Goal: Task Accomplishment & Management: Use online tool/utility

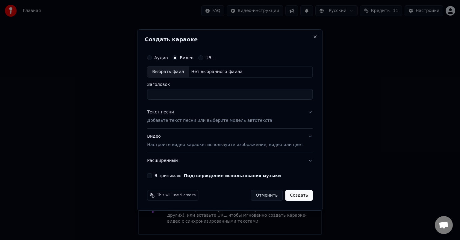
click at [182, 73] on div "Выбрать файл" at bounding box center [167, 72] width 41 height 11
click at [164, 58] on label "Аудио" at bounding box center [160, 58] width 13 height 4
click at [152, 58] on button "Аудио" at bounding box center [149, 57] width 5 height 5
click at [161, 58] on div "Аудио" at bounding box center [157, 57] width 21 height 5
click at [179, 73] on div "Выбрать файл" at bounding box center [167, 72] width 41 height 11
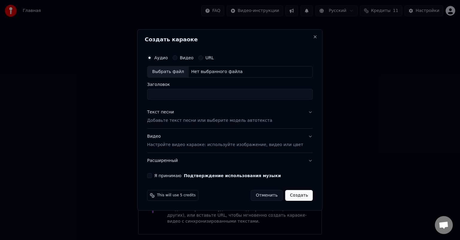
type input "**********"
click at [152, 176] on button "Я принимаю Подтверждение использования музыки" at bounding box center [149, 175] width 5 height 5
click at [174, 113] on div "Текст песни" at bounding box center [160, 112] width 27 height 6
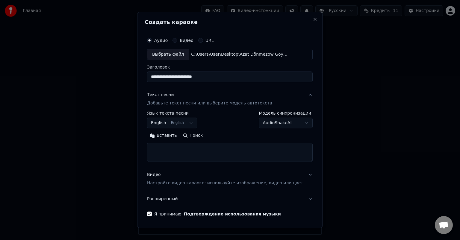
click at [173, 149] on textarea at bounding box center [230, 152] width 166 height 19
paste textarea "**********"
type textarea "**********"
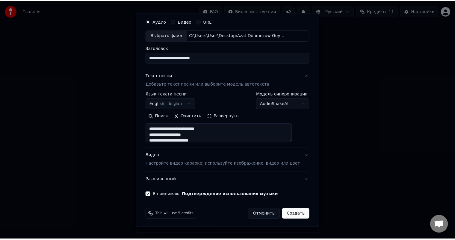
scroll to position [20, 0]
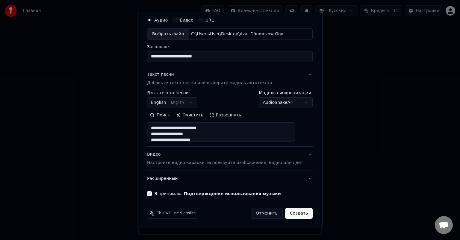
click at [292, 214] on button "Создать" at bounding box center [299, 213] width 28 height 11
select select
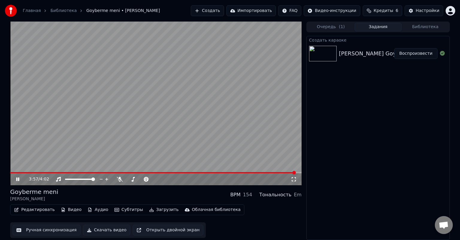
click at [21, 173] on span at bounding box center [152, 172] width 285 height 1
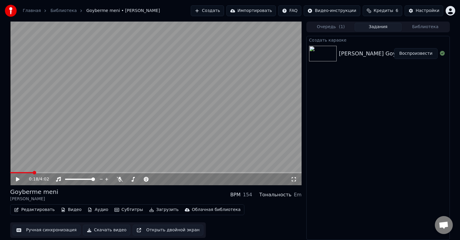
click at [43, 231] on button "Ручная синхронизация" at bounding box center [47, 230] width 68 height 11
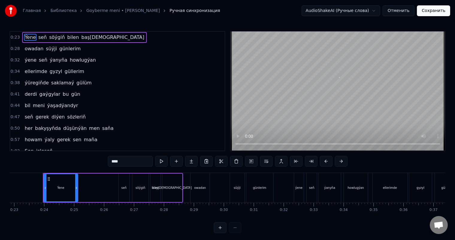
scroll to position [0, 688]
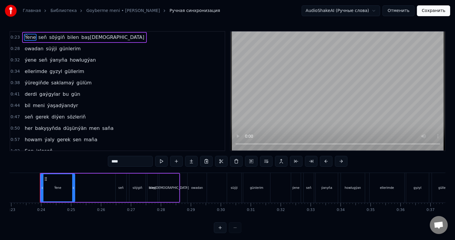
click at [61, 184] on div "Ýene" at bounding box center [58, 187] width 34 height 27
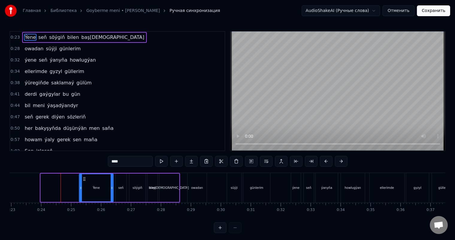
drag, startPoint x: 45, startPoint y: 177, endPoint x: 84, endPoint y: 179, distance: 38.7
click at [84, 179] on icon at bounding box center [84, 179] width 5 height 5
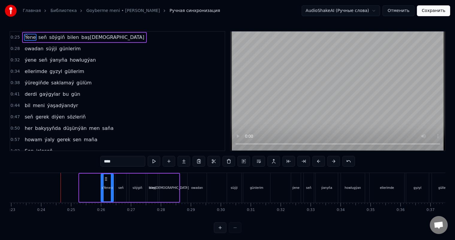
drag, startPoint x: 79, startPoint y: 188, endPoint x: 101, endPoint y: 188, distance: 21.6
click at [101, 188] on icon at bounding box center [102, 188] width 2 height 5
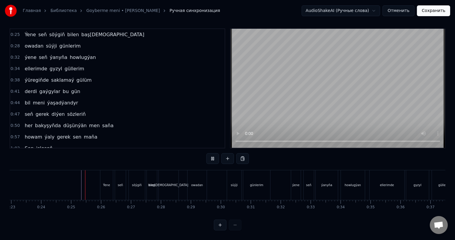
scroll to position [8, 0]
click at [232, 175] on div "süýji" at bounding box center [234, 185] width 14 height 30
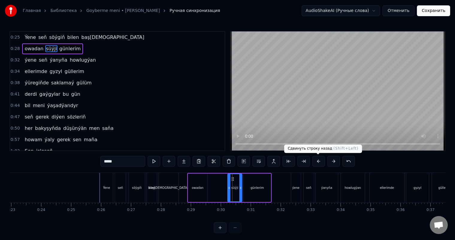
click at [322, 161] on button at bounding box center [318, 161] width 13 height 11
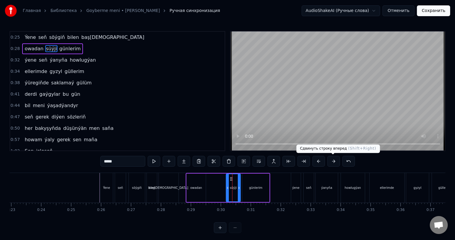
click at [331, 161] on button at bounding box center [333, 161] width 13 height 11
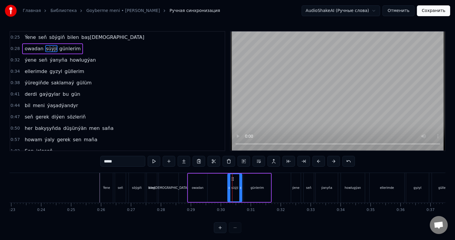
click at [214, 182] on div "owadan süýji günlerim" at bounding box center [229, 188] width 84 height 30
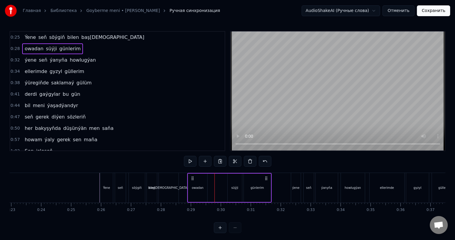
click at [232, 183] on div "süýji" at bounding box center [235, 188] width 14 height 28
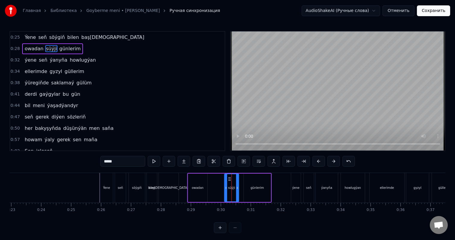
drag, startPoint x: 232, startPoint y: 178, endPoint x: 229, endPoint y: 178, distance: 3.3
click at [229, 178] on icon at bounding box center [229, 179] width 5 height 5
click at [212, 184] on div "owadan süýji günlerim" at bounding box center [229, 188] width 84 height 30
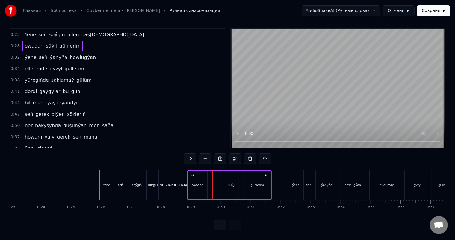
scroll to position [8, 0]
click at [216, 177] on div "owadan süýji günlerim" at bounding box center [229, 185] width 84 height 30
click at [223, 176] on div "owadan süýji günlerim" at bounding box center [229, 185] width 84 height 30
click at [224, 178] on div "süýji" at bounding box center [231, 185] width 14 height 28
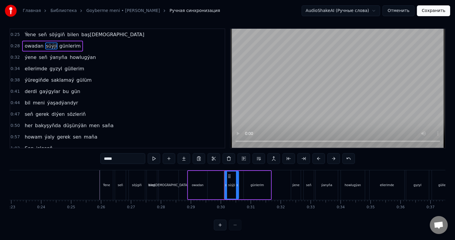
scroll to position [0, 0]
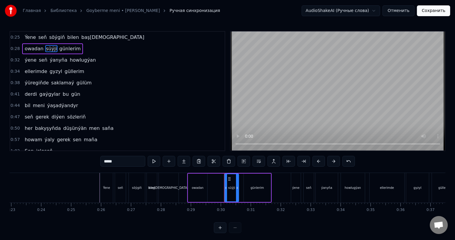
click at [223, 182] on div "owadan süýji günlerim" at bounding box center [229, 188] width 84 height 30
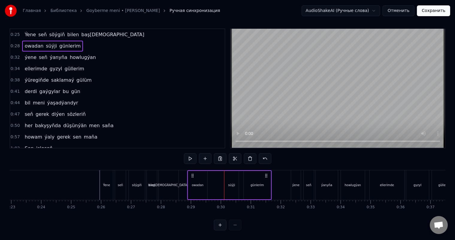
scroll to position [8, 0]
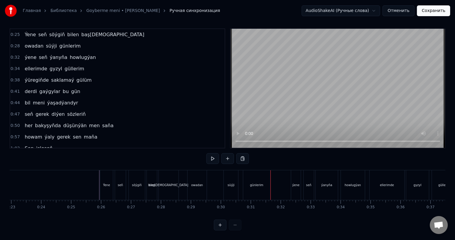
click at [109, 176] on div "Ýene" at bounding box center [106, 185] width 13 height 30
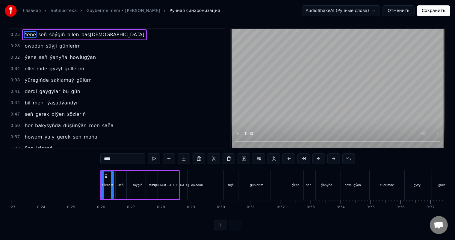
click at [119, 171] on div "seň" at bounding box center [121, 185] width 11 height 28
type input "***"
click at [118, 174] on icon at bounding box center [119, 176] width 5 height 5
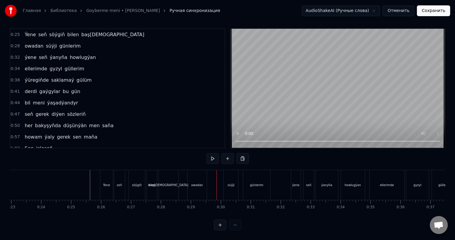
click at [197, 183] on div "owadan" at bounding box center [197, 185] width 12 height 4
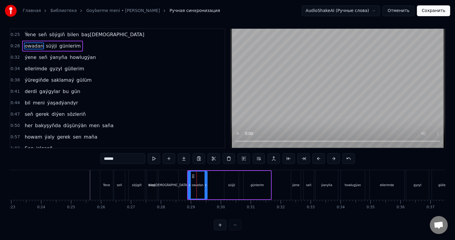
scroll to position [0, 0]
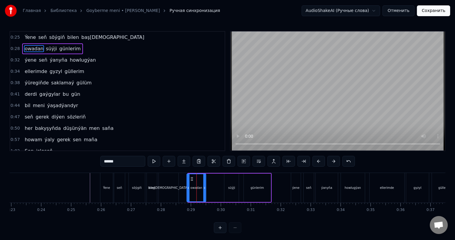
click at [191, 178] on icon at bounding box center [192, 179] width 5 height 5
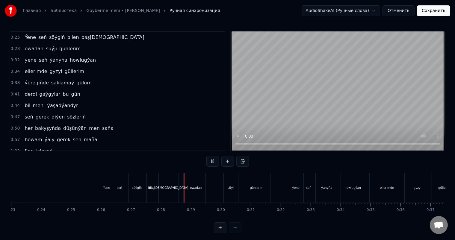
scroll to position [8, 0]
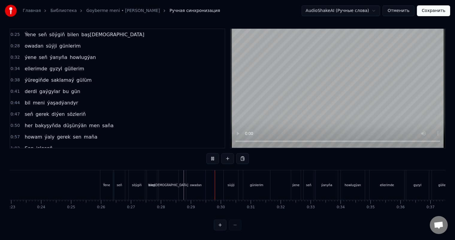
click at [193, 174] on div "owadan" at bounding box center [195, 185] width 19 height 30
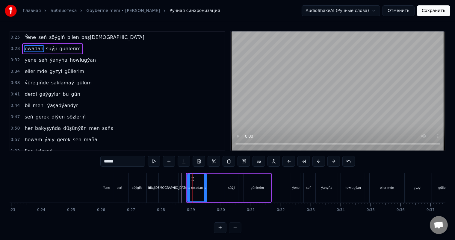
click at [191, 177] on icon at bounding box center [192, 179] width 5 height 5
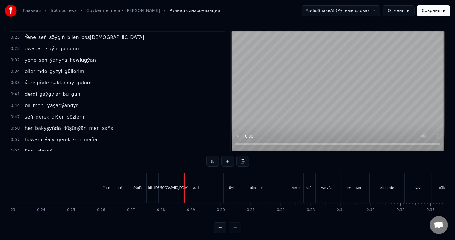
scroll to position [8, 0]
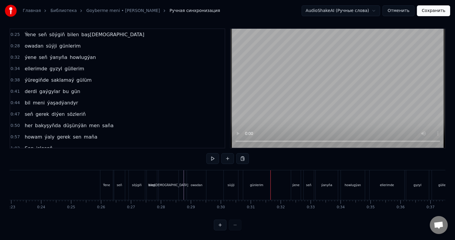
click at [242, 176] on div "owadan süýji günlerim" at bounding box center [229, 185] width 85 height 30
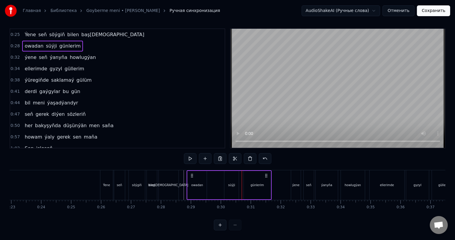
click at [242, 175] on div "owadan süýji günlerim" at bounding box center [229, 185] width 85 height 30
click at [242, 176] on div "owadan süýji günlerim" at bounding box center [229, 185] width 85 height 30
click at [242, 176] on div at bounding box center [242, 185] width 0 height 30
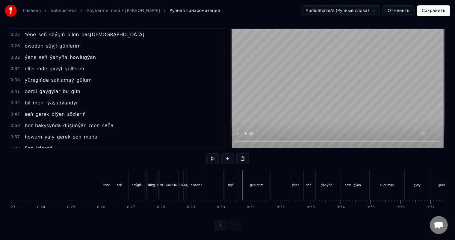
click at [242, 176] on div at bounding box center [242, 185] width 0 height 30
click at [242, 176] on div "owadan süýji günlerim" at bounding box center [229, 185] width 85 height 30
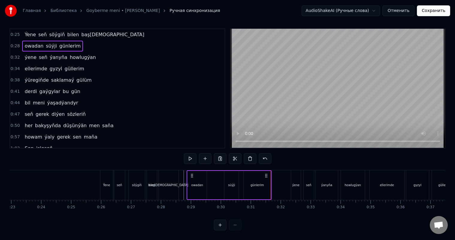
click at [242, 176] on div "owadan süýji günlerim" at bounding box center [229, 185] width 85 height 30
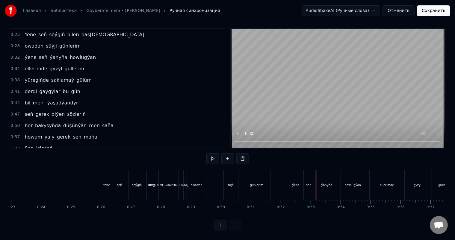
click at [296, 176] on div "ýene" at bounding box center [296, 185] width 10 height 30
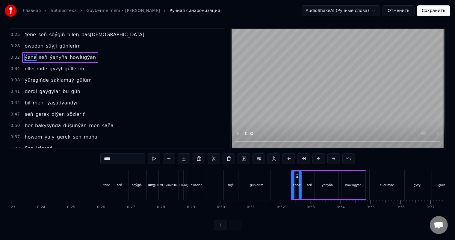
scroll to position [0, 0]
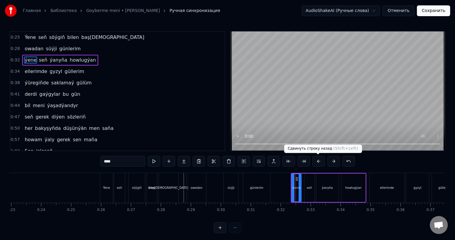
click at [318, 160] on button at bounding box center [318, 161] width 13 height 11
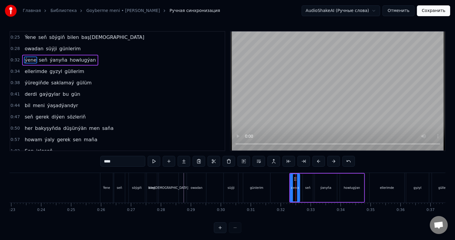
click at [318, 160] on button at bounding box center [318, 161] width 13 height 11
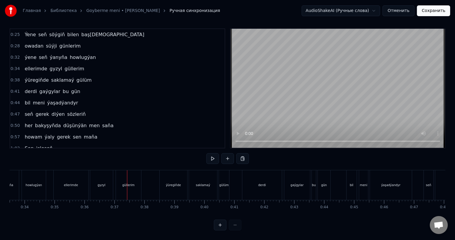
scroll to position [0, 979]
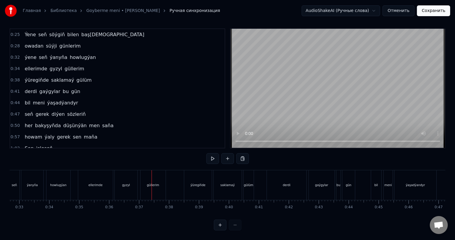
click at [123, 177] on div "gyzyl" at bounding box center [126, 185] width 23 height 30
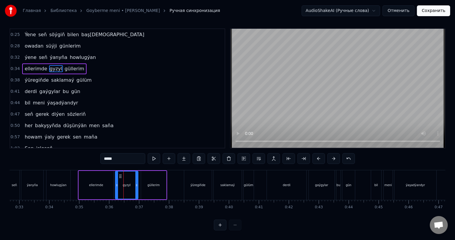
scroll to position [0, 0]
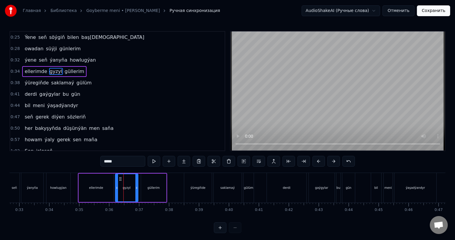
click at [105, 184] on div "ellerimde" at bounding box center [96, 188] width 35 height 28
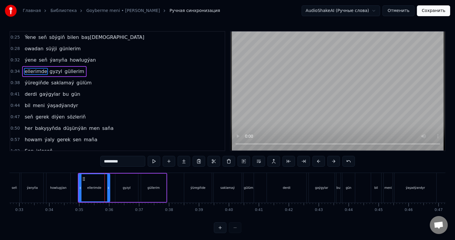
drag, startPoint x: 112, startPoint y: 188, endPoint x: 108, endPoint y: 188, distance: 4.2
click at [108, 188] on icon at bounding box center [108, 188] width 2 height 5
click at [121, 183] on div "gyzyl" at bounding box center [126, 188] width 23 height 28
type input "*****"
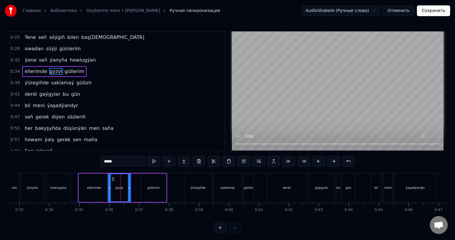
drag, startPoint x: 119, startPoint y: 178, endPoint x: 111, endPoint y: 178, distance: 7.2
click at [111, 178] on icon at bounding box center [113, 179] width 5 height 5
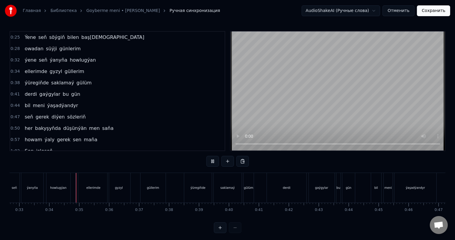
scroll to position [8, 0]
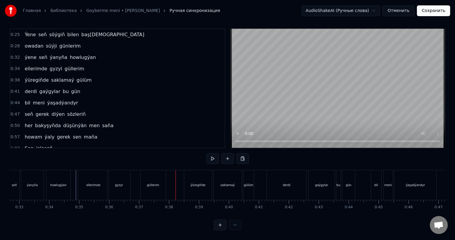
click at [150, 173] on div "güllerim" at bounding box center [153, 185] width 25 height 30
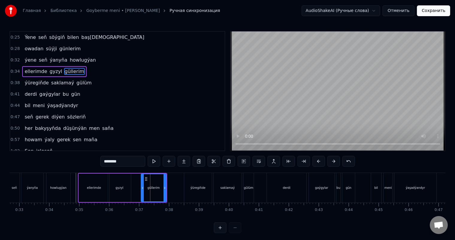
click at [137, 182] on div "ellerimde gyzyl güllerim" at bounding box center [122, 188] width 89 height 30
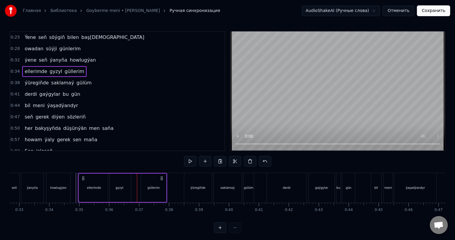
click at [138, 181] on div "ellerimde gyzyl güllerim" at bounding box center [122, 188] width 89 height 30
click at [137, 182] on div "ellerimde gyzyl güllerim" at bounding box center [122, 188] width 89 height 30
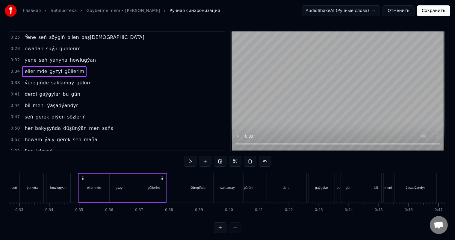
click at [137, 182] on div "ellerimde gyzyl güllerim" at bounding box center [122, 188] width 89 height 30
click at [138, 188] on div "ellerimde gyzyl güllerim" at bounding box center [122, 188] width 89 height 30
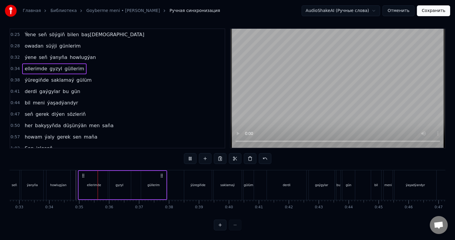
click at [138, 180] on div "ellerimde gyzyl güllerim" at bounding box center [122, 185] width 89 height 30
click at [139, 170] on div at bounding box center [139, 185] width 0 height 30
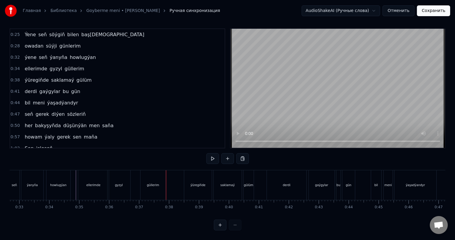
click at [119, 175] on div "gyzyl" at bounding box center [119, 185] width 23 height 30
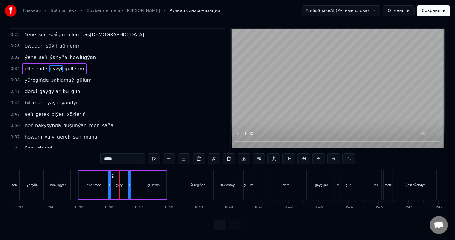
scroll to position [0, 0]
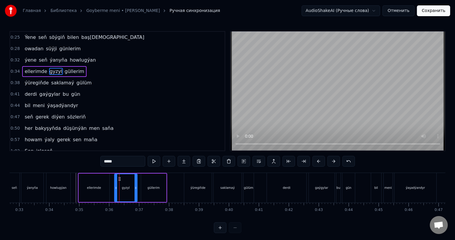
drag, startPoint x: 111, startPoint y: 177, endPoint x: 118, endPoint y: 177, distance: 6.6
click at [118, 177] on icon at bounding box center [119, 179] width 5 height 5
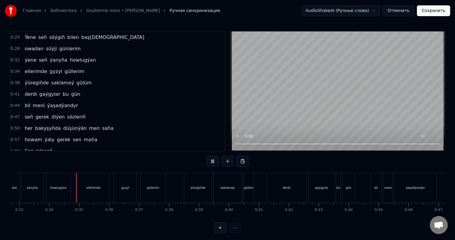
scroll to position [8, 0]
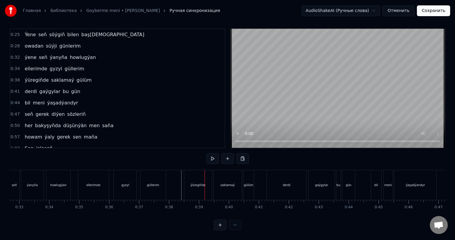
click at [191, 176] on div "ýüregiňde" at bounding box center [198, 185] width 28 height 30
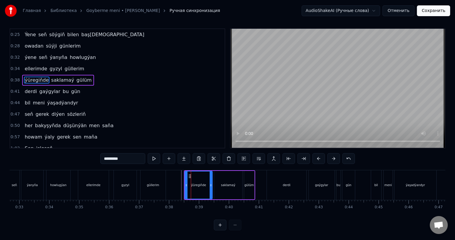
scroll to position [0, 0]
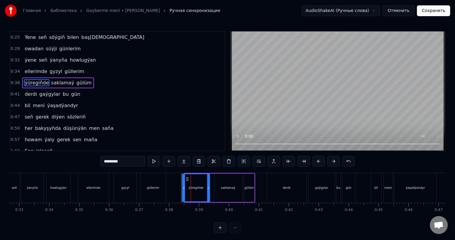
click at [186, 177] on icon at bounding box center [187, 179] width 5 height 5
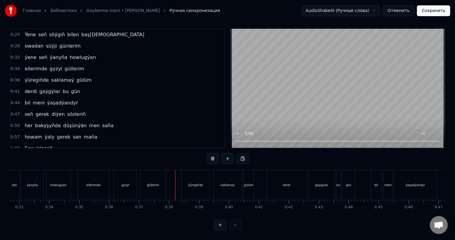
scroll to position [8, 0]
click at [375, 174] on div "bil" at bounding box center [376, 185] width 10 height 30
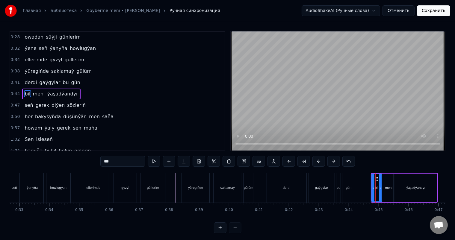
scroll to position [12, 0]
click at [318, 161] on button at bounding box center [318, 161] width 13 height 11
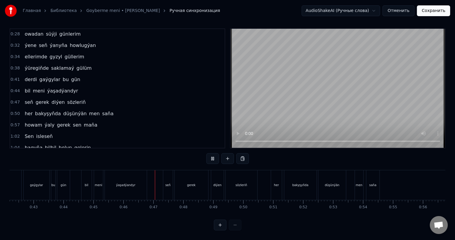
scroll to position [0, 1362]
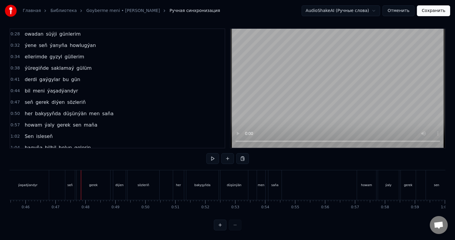
click at [67, 183] on div "seň" at bounding box center [70, 185] width 10 height 30
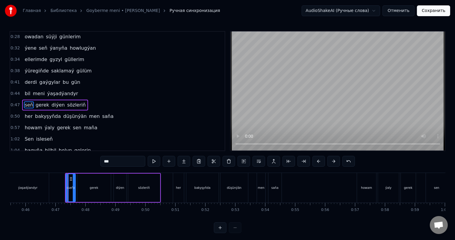
scroll to position [23, 0]
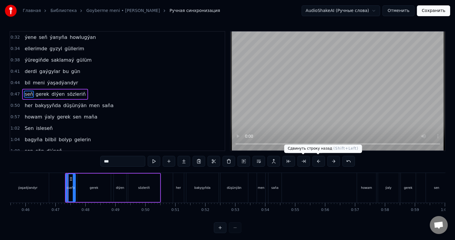
click at [316, 162] on button at bounding box center [318, 161] width 13 height 11
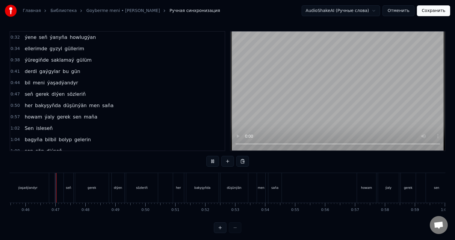
scroll to position [8, 0]
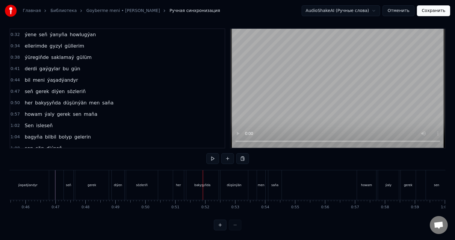
click at [181, 178] on div "her" at bounding box center [178, 185] width 11 height 30
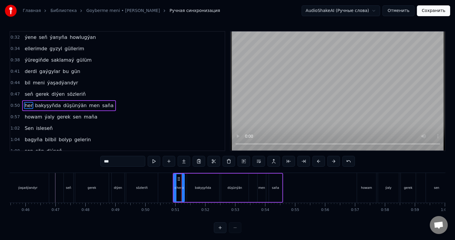
scroll to position [34, 0]
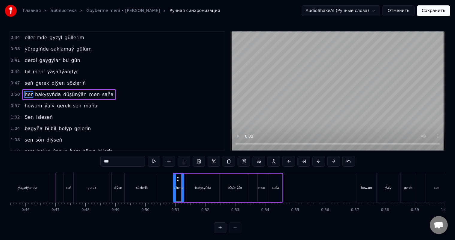
click at [179, 178] on icon at bounding box center [178, 179] width 5 height 5
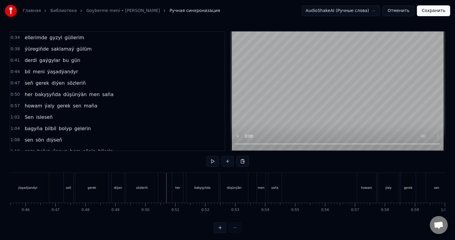
click at [166, 187] on div at bounding box center [166, 188] width 0 height 30
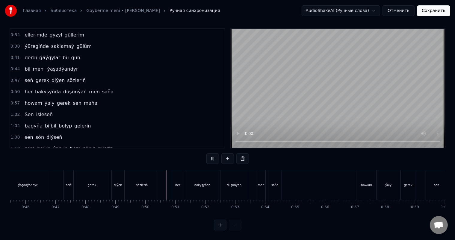
scroll to position [8, 0]
click at [226, 153] on button at bounding box center [227, 158] width 13 height 11
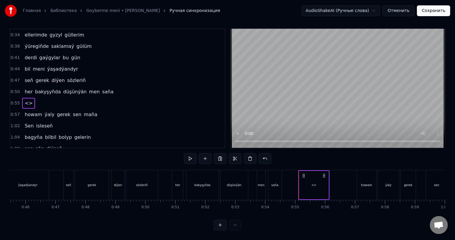
click at [308, 180] on div "<>" at bounding box center [313, 185] width 29 height 28
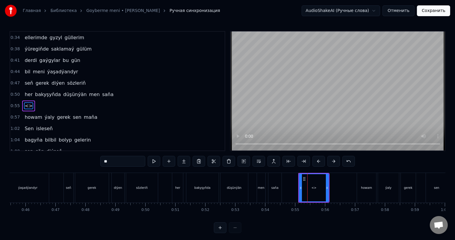
scroll to position [45, 0]
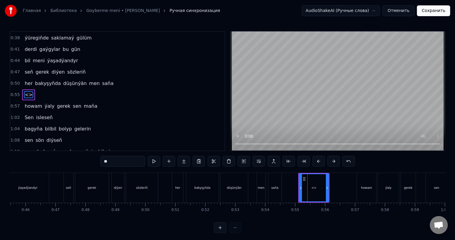
drag, startPoint x: 119, startPoint y: 161, endPoint x: 85, endPoint y: 160, distance: 33.6
click at [85, 160] on div "0:25 Ýene seň söýgiň bilen baş[DEMOGRAPHIC_DATA] 0:28 owadan süýji günlerim 0:3…" at bounding box center [228, 132] width 436 height 202
type input "*****"
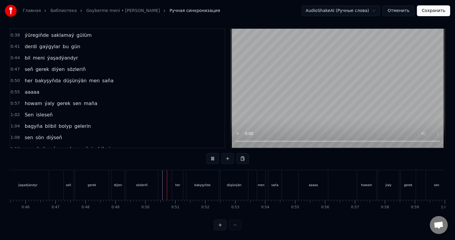
scroll to position [8, 0]
click at [363, 183] on div "howam" at bounding box center [366, 185] width 11 height 4
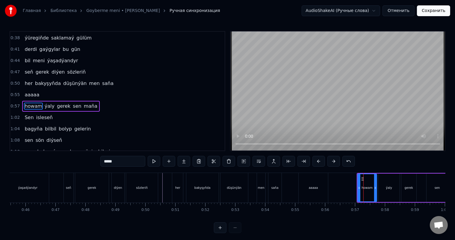
scroll to position [56, 0]
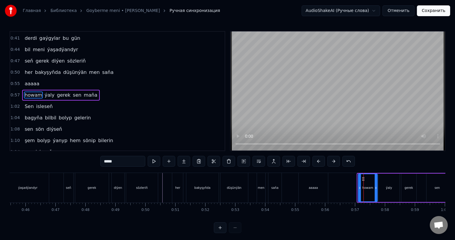
click at [362, 177] on icon at bounding box center [363, 179] width 5 height 5
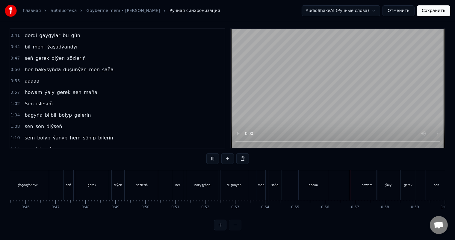
scroll to position [8, 0]
click at [362, 183] on div "howam" at bounding box center [367, 185] width 11 height 4
click at [355, 183] on div at bounding box center [355, 185] width 0 height 30
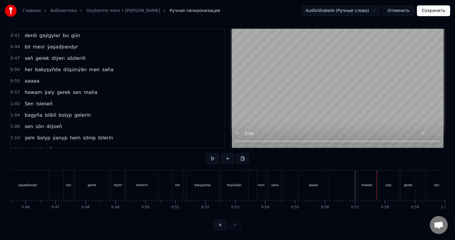
click at [363, 176] on div "howam" at bounding box center [366, 185] width 19 height 30
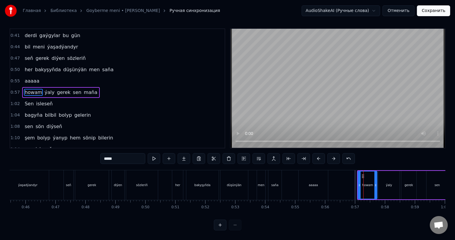
scroll to position [0, 0]
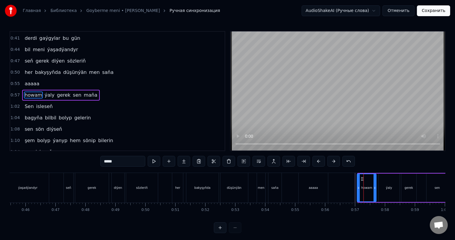
click at [362, 179] on circle at bounding box center [362, 179] width 0 height 0
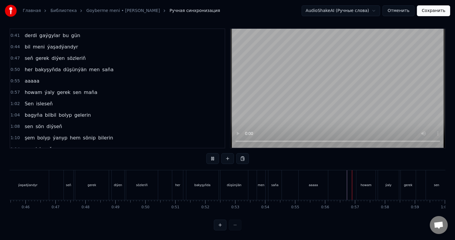
scroll to position [8, 0]
click at [359, 178] on div "howam" at bounding box center [365, 185] width 19 height 30
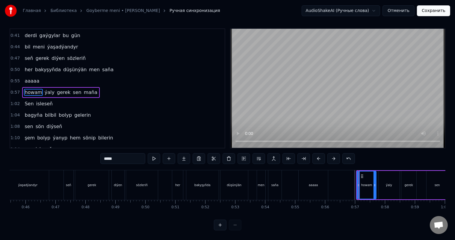
scroll to position [0, 0]
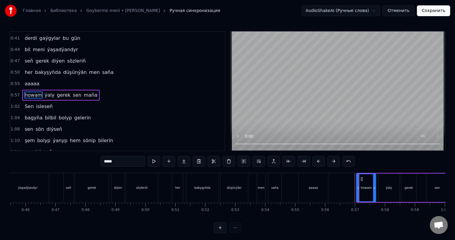
click at [361, 178] on icon at bounding box center [361, 179] width 5 height 5
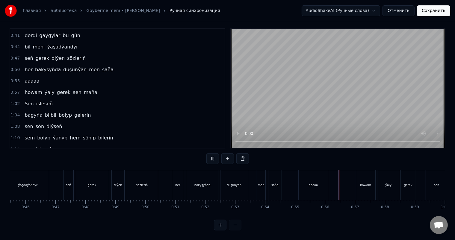
scroll to position [8, 0]
click at [117, 183] on div "ýaly" at bounding box center [118, 185] width 6 height 4
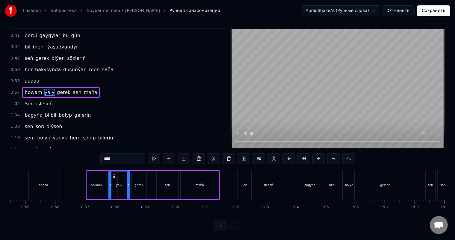
scroll to position [0, 0]
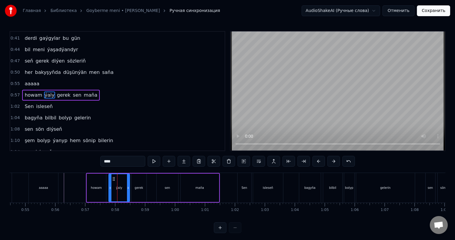
click at [113, 185] on div "ýaly" at bounding box center [119, 187] width 20 height 27
click at [111, 185] on div "ýaly" at bounding box center [119, 187] width 20 height 27
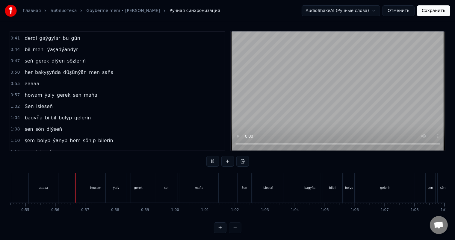
scroll to position [8, 0]
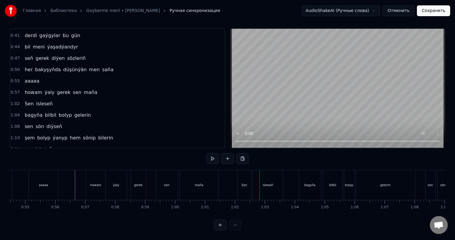
click at [242, 177] on div "Sen" at bounding box center [245, 185] width 14 height 30
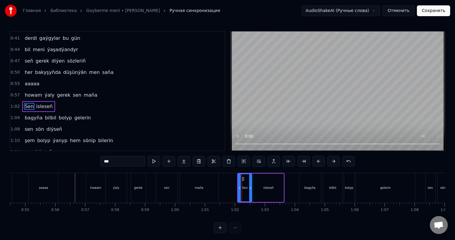
scroll to position [67, 0]
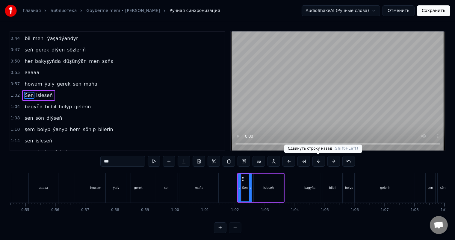
click at [318, 159] on button at bounding box center [318, 161] width 13 height 11
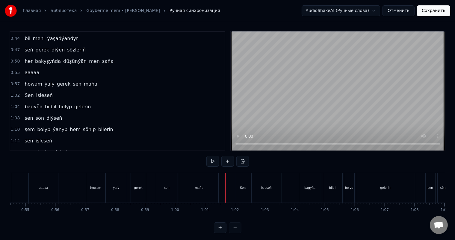
click at [239, 179] on div "Sen" at bounding box center [243, 188] width 14 height 30
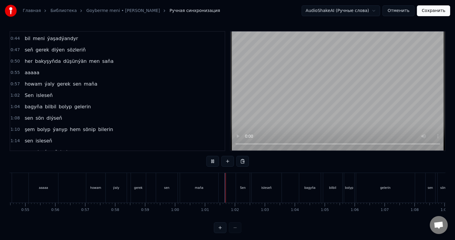
scroll to position [8, 0]
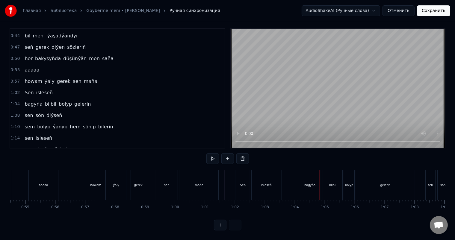
click at [306, 176] on div "bagyňa" at bounding box center [310, 185] width 22 height 30
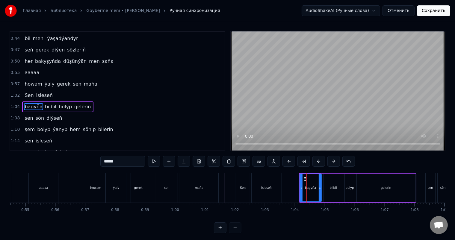
scroll to position [78, 0]
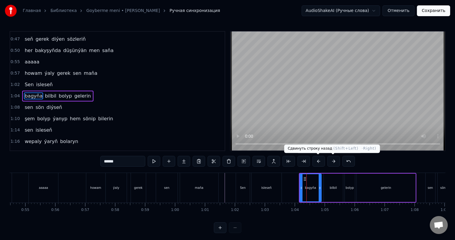
click at [318, 161] on button at bounding box center [318, 161] width 13 height 11
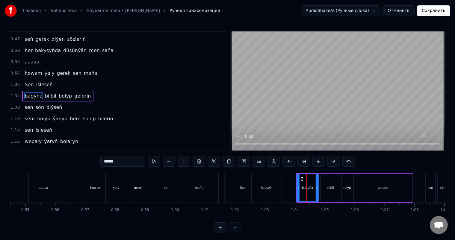
click at [318, 161] on button at bounding box center [318, 161] width 13 height 11
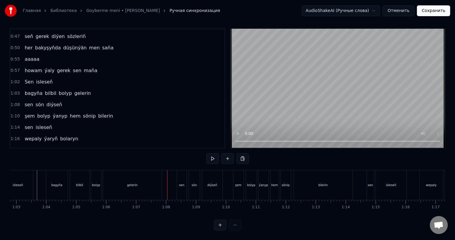
scroll to position [0, 1873]
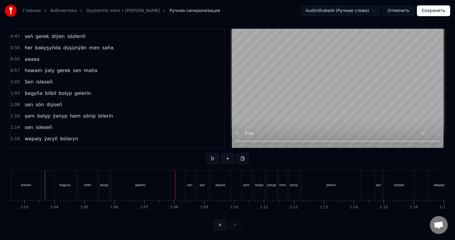
click at [146, 182] on div "gelerin" at bounding box center [140, 185] width 59 height 30
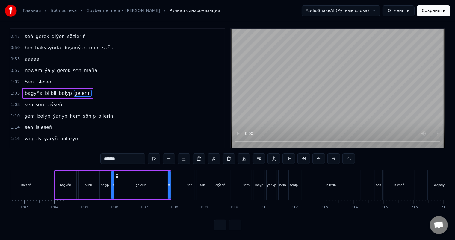
scroll to position [0, 0]
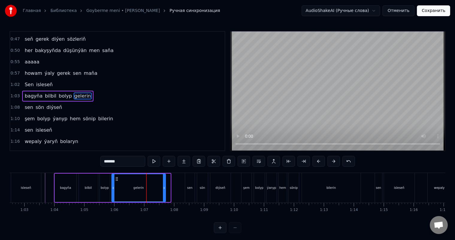
drag, startPoint x: 169, startPoint y: 187, endPoint x: 164, endPoint y: 187, distance: 5.1
click at [164, 187] on icon at bounding box center [164, 188] width 2 height 5
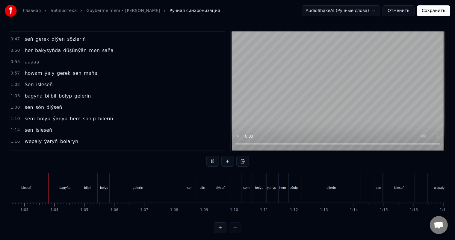
scroll to position [8, 0]
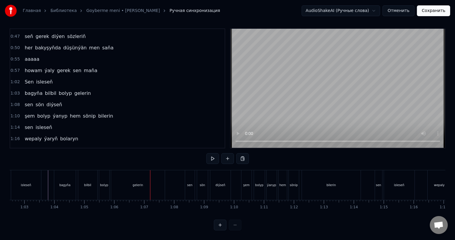
click at [142, 185] on div "gelerin" at bounding box center [138, 185] width 54 height 30
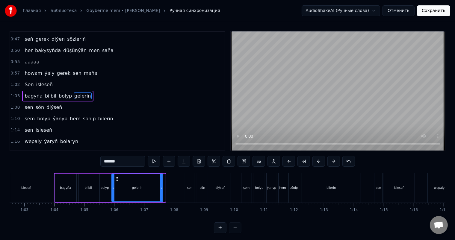
click at [162, 187] on icon at bounding box center [161, 188] width 2 height 5
drag, startPoint x: 117, startPoint y: 178, endPoint x: 120, endPoint y: 179, distance: 3.1
click at [120, 179] on icon at bounding box center [119, 179] width 5 height 5
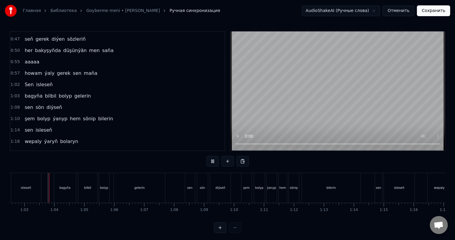
scroll to position [8, 0]
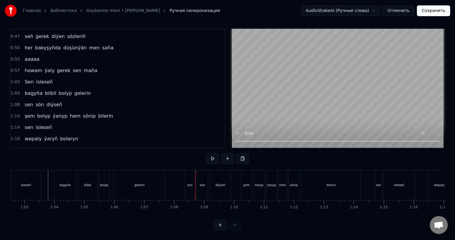
click at [122, 178] on div "gelerin" at bounding box center [139, 185] width 51 height 30
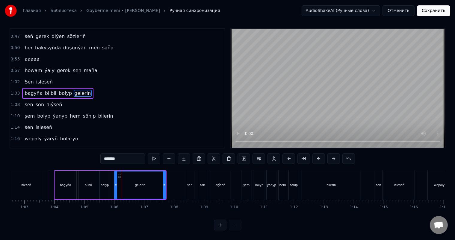
scroll to position [0, 0]
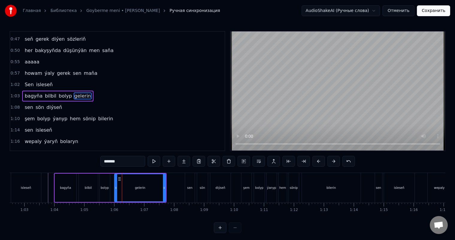
click at [115, 162] on input "*******" at bounding box center [122, 161] width 45 height 11
drag, startPoint x: 123, startPoint y: 162, endPoint x: 117, endPoint y: 162, distance: 6.3
click at [117, 162] on input "*********" at bounding box center [122, 161] width 45 height 11
type input "*********"
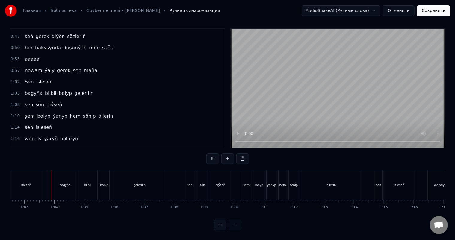
scroll to position [8, 0]
click at [153, 179] on div "geleriiin" at bounding box center [139, 185] width 51 height 30
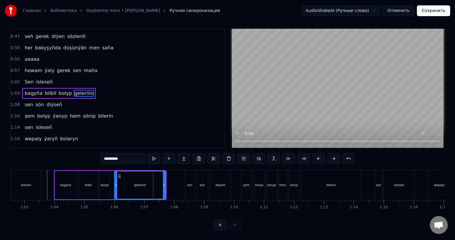
scroll to position [0, 0]
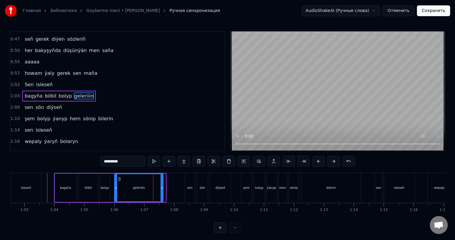
drag, startPoint x: 164, startPoint y: 186, endPoint x: 161, endPoint y: 186, distance: 3.6
click at [161, 186] on icon at bounding box center [162, 188] width 2 height 5
click at [120, 179] on circle at bounding box center [120, 179] width 0 height 0
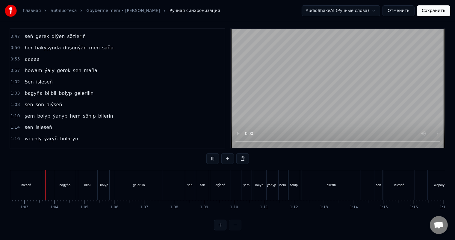
scroll to position [8, 0]
click at [145, 177] on div "geleriiin" at bounding box center [139, 185] width 48 height 30
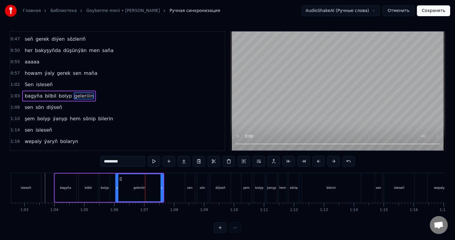
click at [118, 161] on input "*********" at bounding box center [122, 161] width 45 height 11
type input "*******"
click at [126, 184] on div "gelerin" at bounding box center [139, 187] width 47 height 27
click at [120, 185] on div "gelerin" at bounding box center [139, 187] width 47 height 27
click at [119, 185] on div "gelerin" at bounding box center [139, 187] width 47 height 27
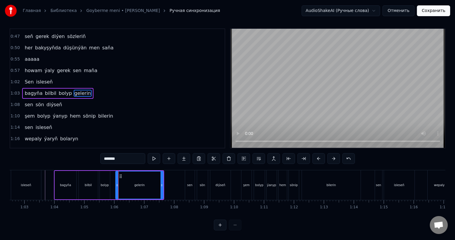
scroll to position [8, 0]
drag, startPoint x: 162, startPoint y: 178, endPoint x: 174, endPoint y: 180, distance: 12.7
click at [174, 183] on icon at bounding box center [174, 185] width 2 height 5
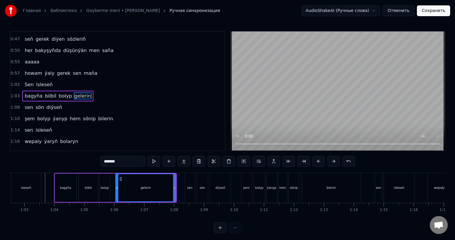
click at [120, 188] on div "gelerin" at bounding box center [146, 187] width 60 height 27
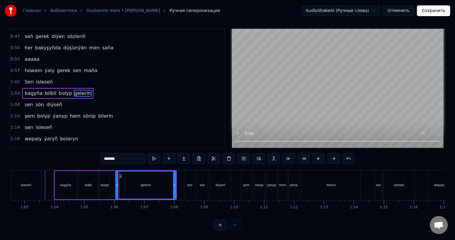
scroll to position [8, 0]
click at [121, 174] on icon at bounding box center [122, 176] width 5 height 5
click at [120, 180] on div "gelerin" at bounding box center [147, 185] width 60 height 27
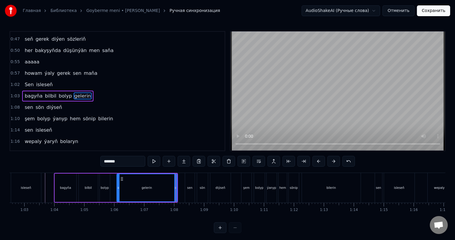
click at [113, 186] on div "bagyňa bilbil bolyp gelerin" at bounding box center [116, 188] width 124 height 30
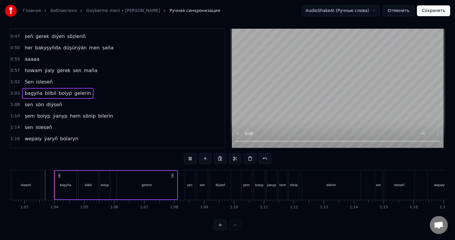
scroll to position [8, 0]
click at [128, 181] on div "gelerin" at bounding box center [147, 185] width 60 height 28
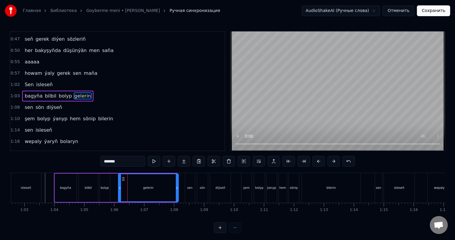
click at [123, 178] on circle at bounding box center [123, 178] width 0 height 0
click at [114, 182] on div "bagyňa bilbil bolyp gelerin" at bounding box center [117, 188] width 126 height 30
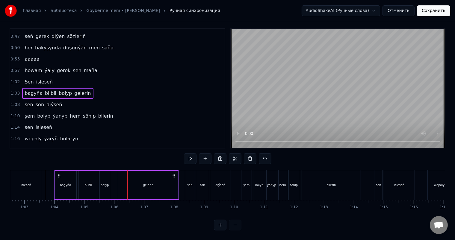
scroll to position [8, 0]
click at [128, 179] on div "gelerin" at bounding box center [148, 185] width 60 height 28
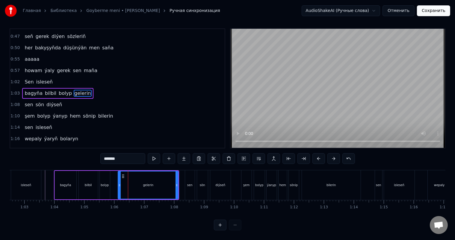
scroll to position [0, 0]
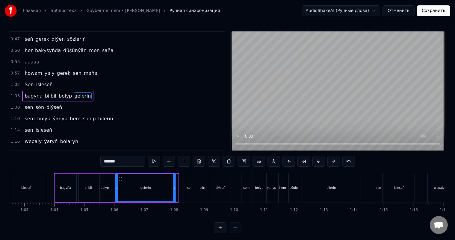
drag, startPoint x: 122, startPoint y: 177, endPoint x: 119, endPoint y: 177, distance: 3.0
click at [120, 178] on circle at bounding box center [120, 178] width 0 height 0
click at [112, 182] on div "bagyňa bilbil bolyp gelerin" at bounding box center [115, 188] width 123 height 30
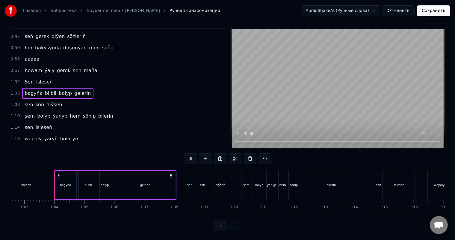
scroll to position [8, 0]
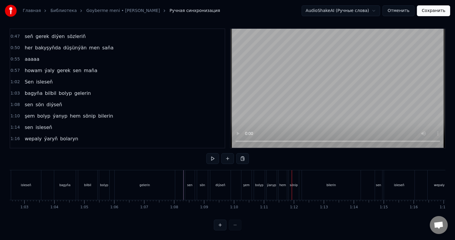
click at [253, 178] on div "şem bolyp ýanyp hem sönip bilerin" at bounding box center [301, 185] width 121 height 30
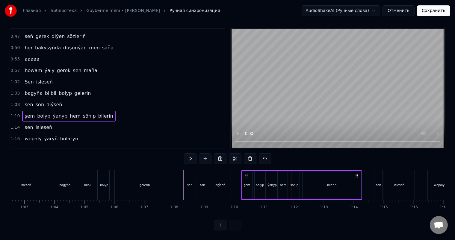
click at [247, 183] on div "şem" at bounding box center [247, 185] width 6 height 4
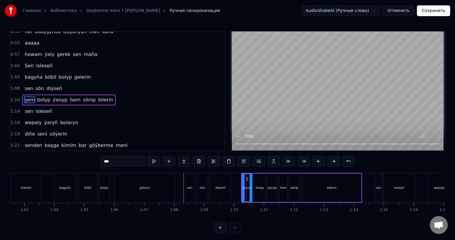
scroll to position [100, 0]
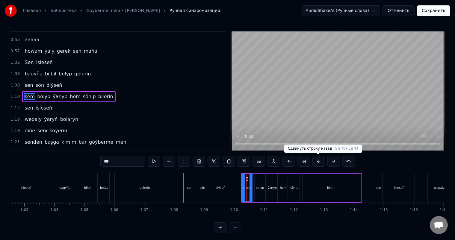
click at [319, 160] on button at bounding box center [318, 161] width 13 height 11
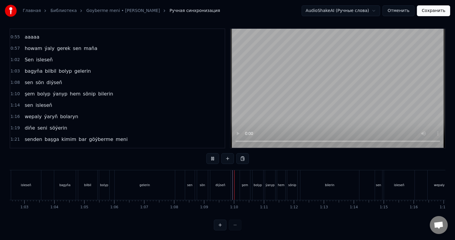
scroll to position [8, 0]
click at [259, 183] on div "bolyp" at bounding box center [258, 185] width 8 height 4
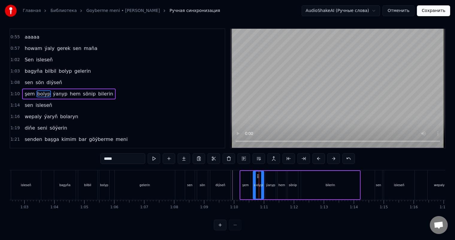
scroll to position [0, 0]
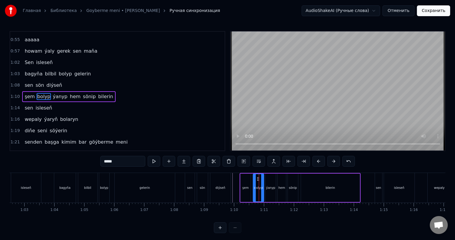
click at [113, 162] on input "*****" at bounding box center [122, 161] width 45 height 11
click at [111, 163] on input "*****" at bounding box center [122, 161] width 45 height 11
type input "*****"
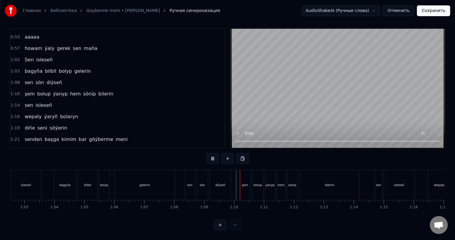
scroll to position [8, 0]
click at [378, 183] on div "sen" at bounding box center [378, 185] width 5 height 4
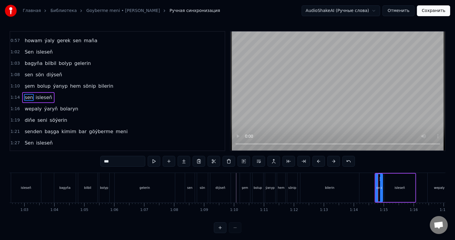
scroll to position [111, 0]
click at [318, 160] on button at bounding box center [318, 161] width 13 height 11
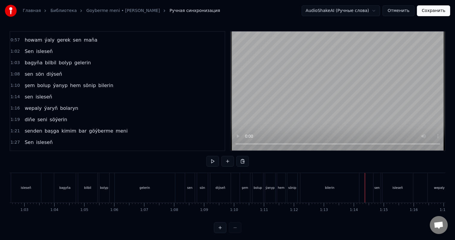
click at [308, 187] on div "bilerin" at bounding box center [329, 188] width 59 height 30
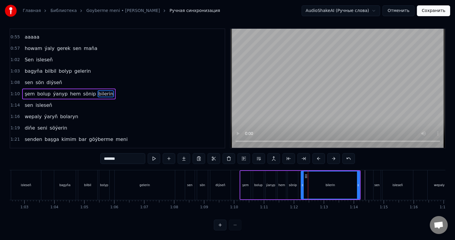
scroll to position [8, 0]
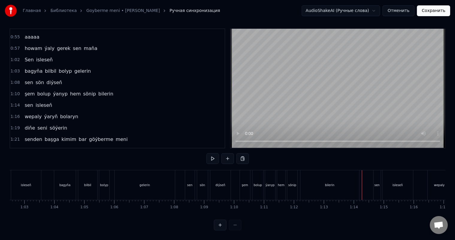
click at [332, 183] on div "bilerin" at bounding box center [329, 185] width 9 height 4
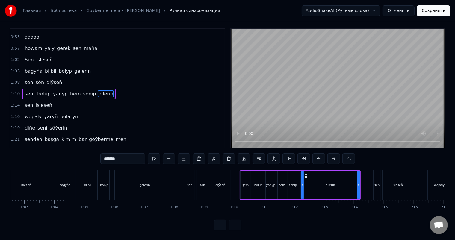
scroll to position [0, 0]
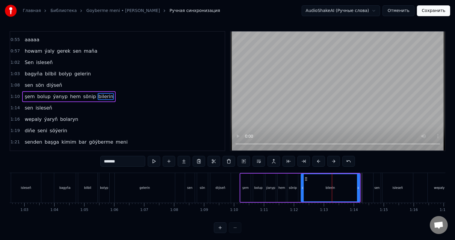
click at [299, 183] on div "şem bolup ýanyp hem sönip bilerin" at bounding box center [300, 188] width 121 height 30
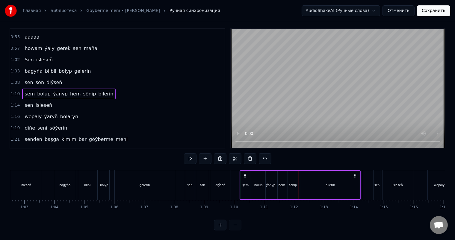
scroll to position [8, 0]
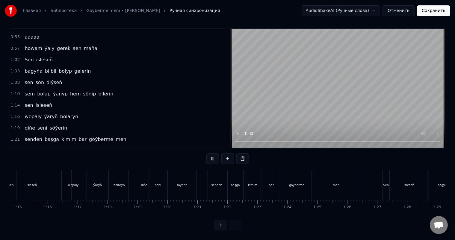
scroll to position [0, 2249]
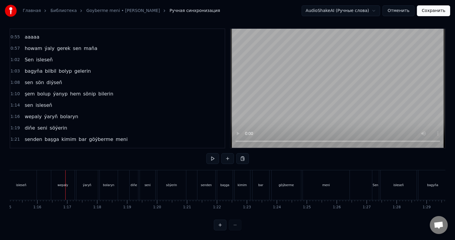
click at [56, 182] on div "wepaly" at bounding box center [62, 185] width 23 height 30
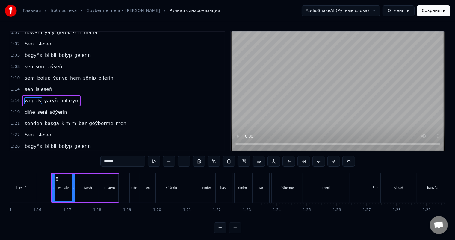
scroll to position [122, 0]
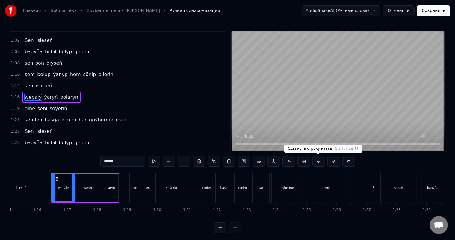
click at [317, 161] on button at bounding box center [318, 161] width 13 height 11
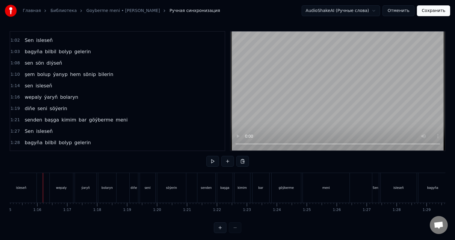
click at [61, 186] on div "wepaly" at bounding box center [61, 188] width 11 height 4
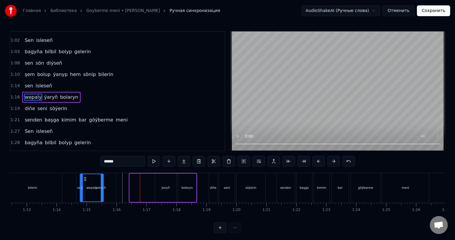
scroll to position [0, 2166]
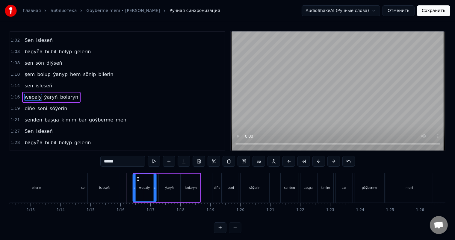
drag, startPoint x: 55, startPoint y: 177, endPoint x: 138, endPoint y: 183, distance: 82.9
click at [138, 183] on div "wepaly" at bounding box center [144, 187] width 23 height 27
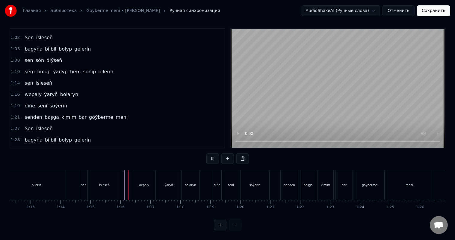
scroll to position [8, 0]
click at [140, 177] on div "wepaly" at bounding box center [143, 185] width 23 height 30
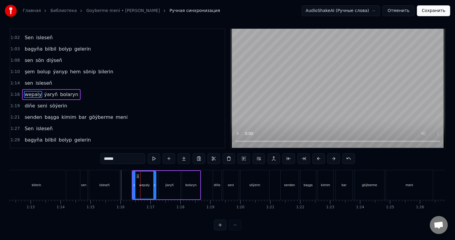
scroll to position [0, 0]
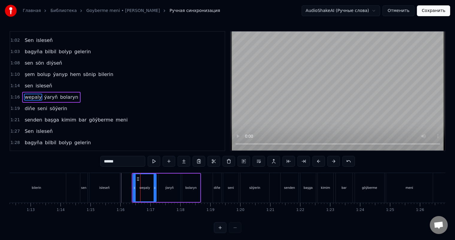
click at [137, 176] on div "wepaly" at bounding box center [144, 187] width 23 height 27
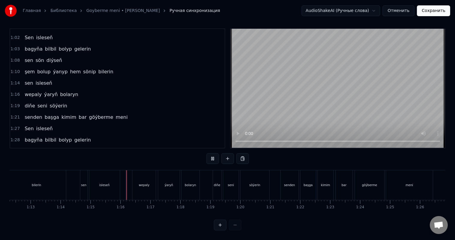
scroll to position [8, 0]
click at [109, 179] on div "isleseň" at bounding box center [104, 185] width 31 height 30
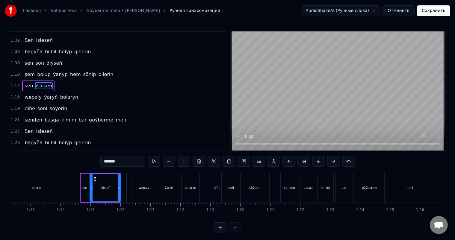
scroll to position [111, 0]
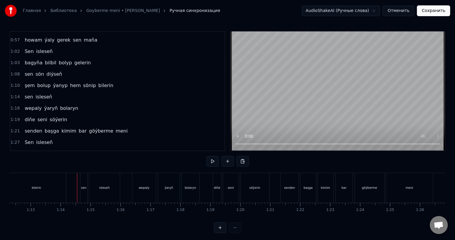
scroll to position [8, 0]
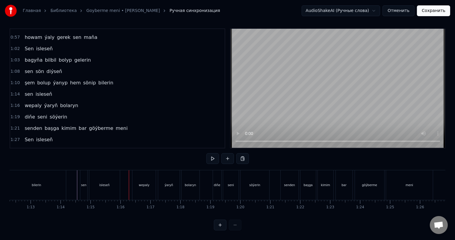
click at [109, 180] on div "isleseň" at bounding box center [104, 185] width 31 height 30
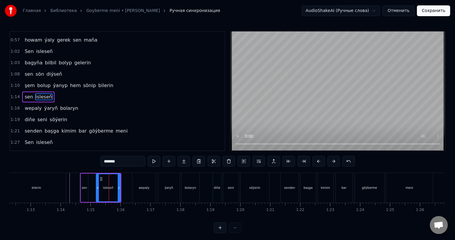
drag, startPoint x: 90, startPoint y: 186, endPoint x: 97, endPoint y: 186, distance: 6.3
click at [97, 186] on icon at bounding box center [97, 188] width 2 height 5
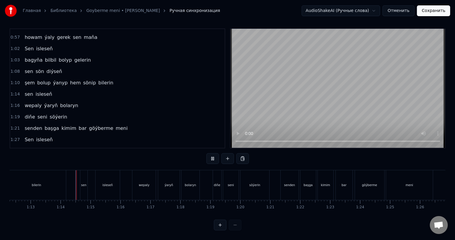
scroll to position [8, 0]
click at [105, 183] on div "isleseň" at bounding box center [107, 185] width 10 height 4
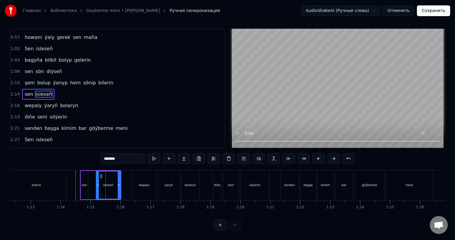
scroll to position [0, 0]
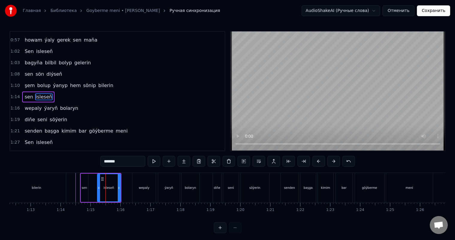
click at [99, 188] on icon at bounding box center [99, 188] width 2 height 5
click at [90, 188] on div "sen isleseň" at bounding box center [100, 188] width 41 height 30
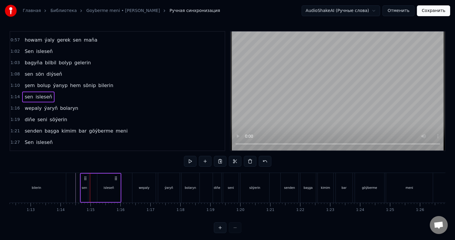
click at [91, 186] on div "sen isleseň" at bounding box center [100, 188] width 41 height 30
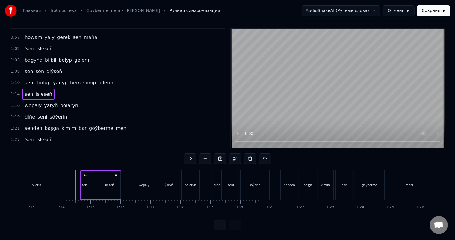
scroll to position [8, 0]
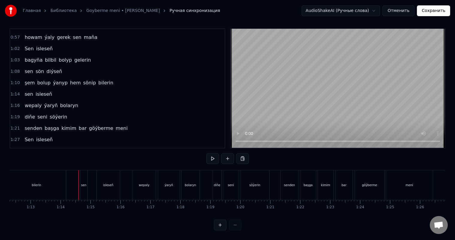
click at [83, 170] on div "sen" at bounding box center [83, 185] width 7 height 30
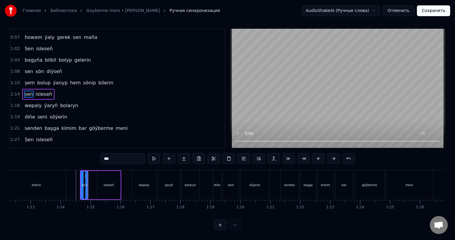
click at [91, 174] on div "sen isleseň" at bounding box center [100, 185] width 41 height 30
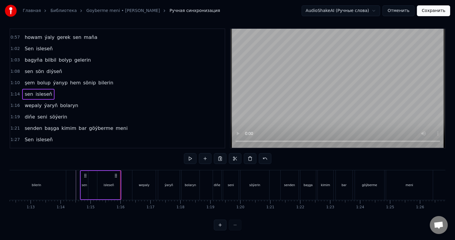
click at [81, 178] on div "sen" at bounding box center [84, 185] width 7 height 28
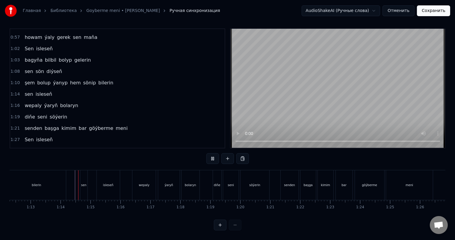
scroll to position [8, 0]
click at [107, 173] on div "isleseň" at bounding box center [108, 185] width 23 height 30
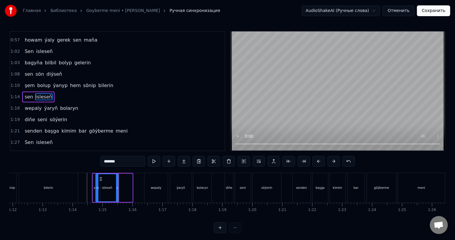
scroll to position [0, 2152]
drag, startPoint x: 101, startPoint y: 178, endPoint x: 110, endPoint y: 179, distance: 8.7
click at [110, 179] on icon at bounding box center [111, 179] width 5 height 5
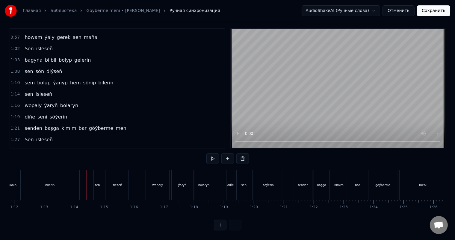
scroll to position [8, 0]
click at [154, 183] on div "wepaly" at bounding box center [157, 185] width 11 height 4
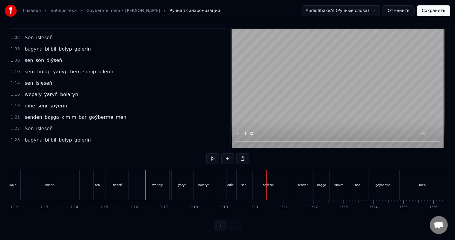
click at [154, 176] on div "wepaly" at bounding box center [157, 185] width 23 height 30
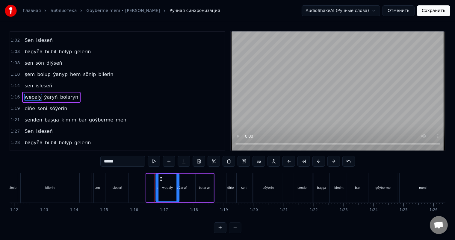
drag, startPoint x: 151, startPoint y: 179, endPoint x: 160, endPoint y: 178, distance: 9.3
click at [160, 178] on icon at bounding box center [160, 179] width 5 height 5
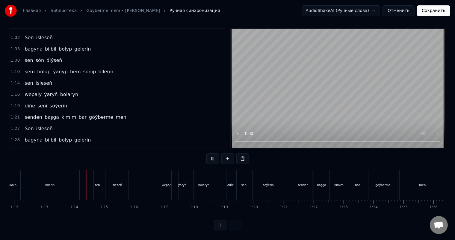
scroll to position [8, 0]
click at [158, 176] on div "wepaly" at bounding box center [166, 185] width 23 height 30
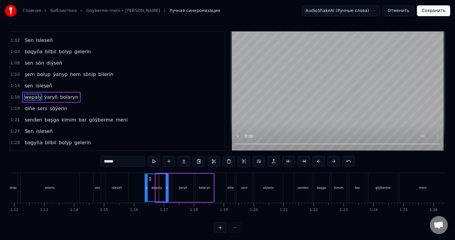
drag, startPoint x: 160, startPoint y: 178, endPoint x: 149, endPoint y: 177, distance: 10.8
click at [149, 177] on icon at bounding box center [150, 179] width 5 height 5
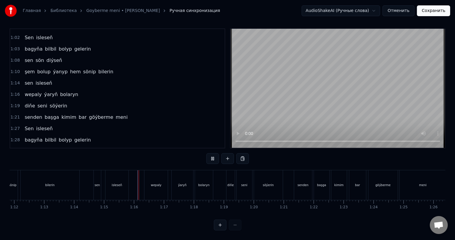
scroll to position [8, 0]
click at [226, 179] on div "diňe" at bounding box center [230, 185] width 9 height 30
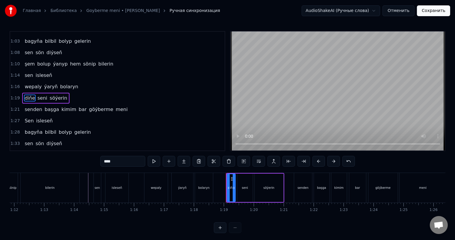
scroll to position [133, 0]
click at [230, 178] on icon at bounding box center [231, 179] width 5 height 5
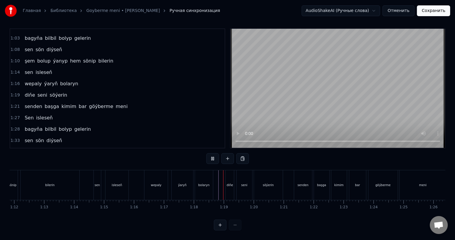
scroll to position [8, 0]
click at [311, 176] on div "senden" at bounding box center [303, 185] width 18 height 30
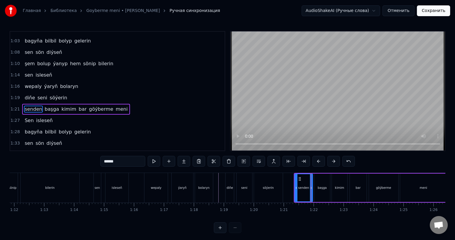
scroll to position [144, 0]
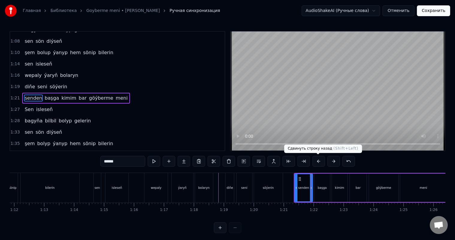
click at [321, 160] on button at bounding box center [318, 161] width 13 height 11
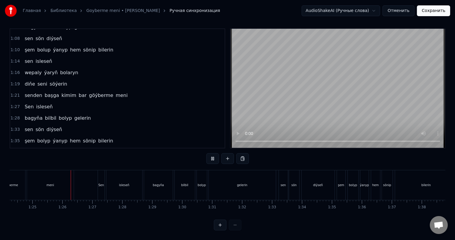
scroll to position [0, 2536]
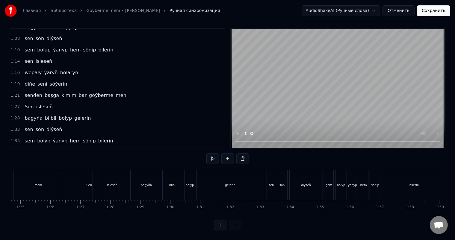
click at [88, 183] on div "Sen" at bounding box center [89, 185] width 6 height 4
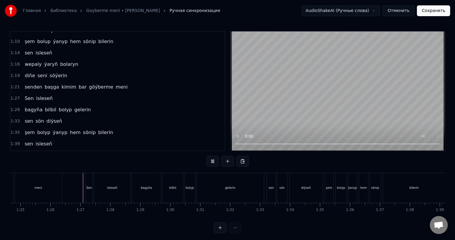
scroll to position [8, 0]
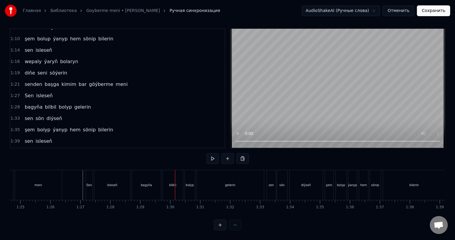
click at [140, 179] on div "bagyňa" at bounding box center [146, 185] width 29 height 30
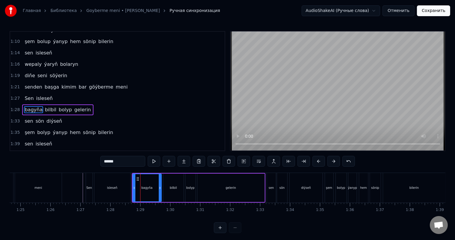
scroll to position [166, 0]
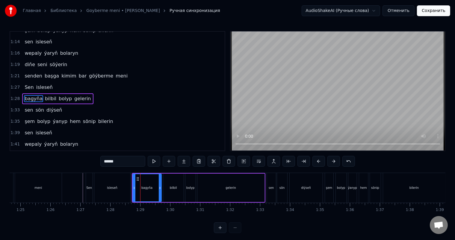
click at [130, 176] on div "isleseň" at bounding box center [112, 188] width 37 height 30
type input "*******"
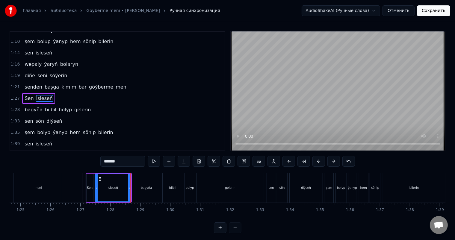
click at [131, 177] on div "Sen isleseň" at bounding box center [109, 188] width 46 height 30
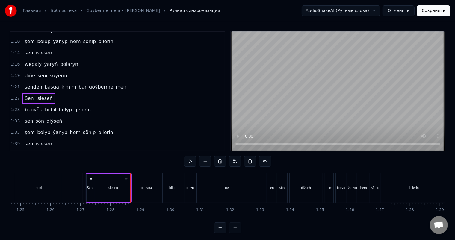
click at [131, 177] on div "Sen isleseň" at bounding box center [109, 188] width 46 height 30
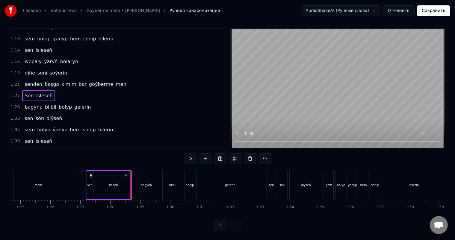
scroll to position [8, 0]
click at [133, 177] on div "bagyňa" at bounding box center [146, 185] width 29 height 30
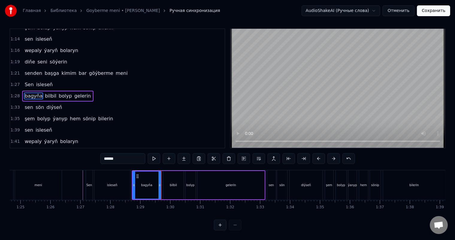
click at [135, 174] on icon at bounding box center [137, 176] width 5 height 5
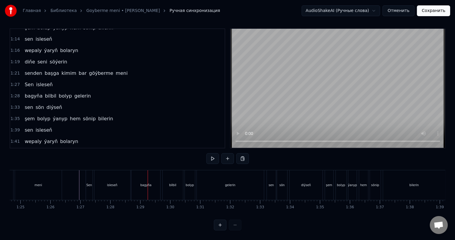
click at [121, 176] on div "isleseň" at bounding box center [112, 185] width 36 height 30
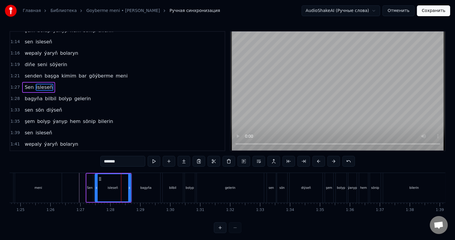
scroll to position [155, 0]
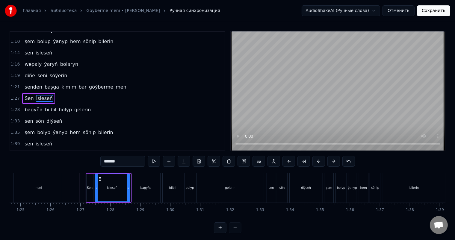
click at [128, 187] on icon at bounding box center [128, 188] width 2 height 5
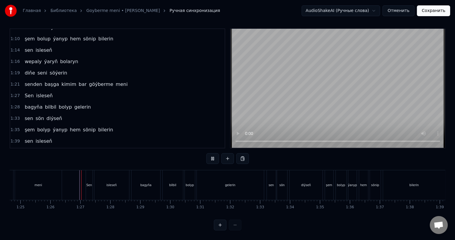
scroll to position [8, 0]
click at [181, 182] on div "bilbil" at bounding box center [173, 185] width 20 height 30
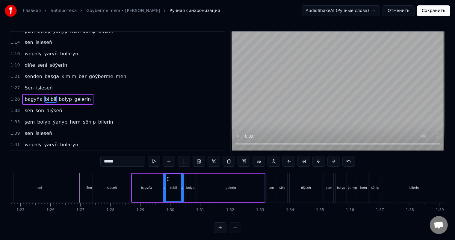
scroll to position [166, 0]
click at [180, 185] on div at bounding box center [181, 187] width 2 height 27
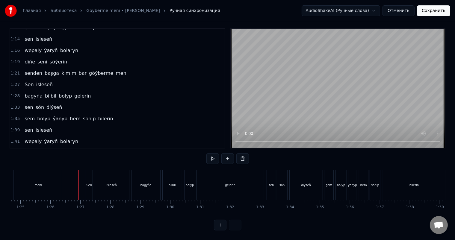
scroll to position [8, 0]
click at [296, 177] on div "diýseň" at bounding box center [306, 185] width 33 height 30
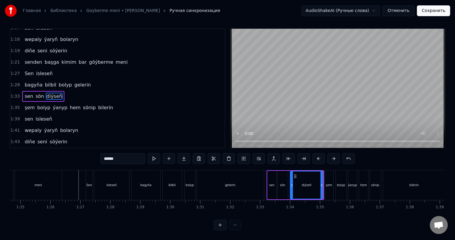
click at [262, 174] on div "gelerin" at bounding box center [230, 185] width 67 height 30
type input "*******"
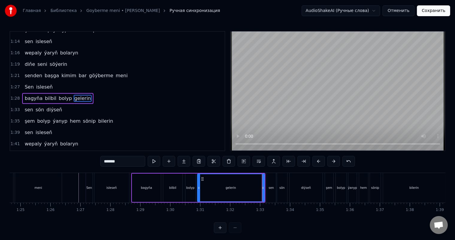
scroll to position [166, 0]
click at [265, 180] on div "bagyňa bilbil bolyp gelerin" at bounding box center [198, 188] width 134 height 30
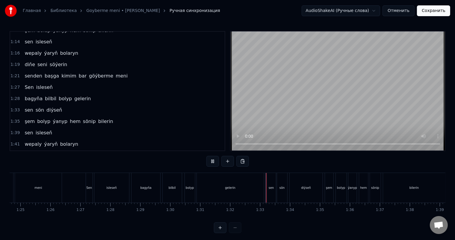
scroll to position [8, 0]
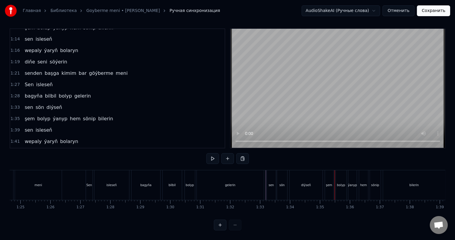
click at [319, 180] on div "diýseň" at bounding box center [306, 185] width 33 height 30
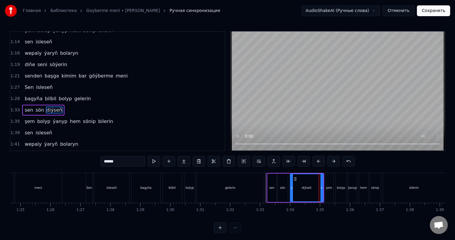
scroll to position [177, 0]
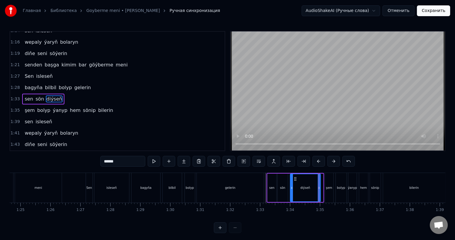
click at [318, 185] on div at bounding box center [319, 187] width 2 height 27
click at [265, 184] on div "bagyňa bilbil bolyp gelerin" at bounding box center [198, 188] width 134 height 30
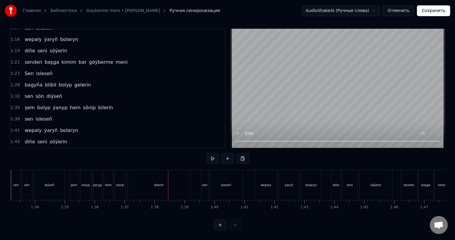
scroll to position [0, 2762]
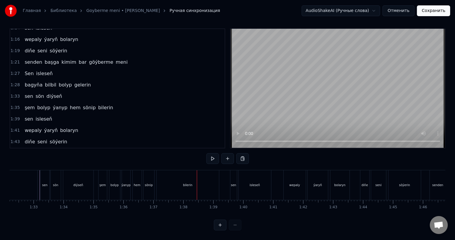
click at [181, 183] on div "bilerin" at bounding box center [188, 185] width 62 height 30
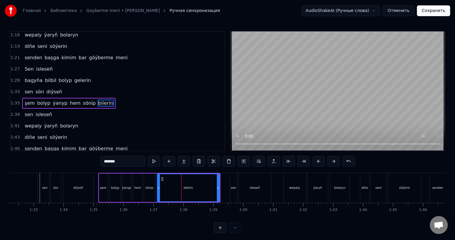
scroll to position [188, 0]
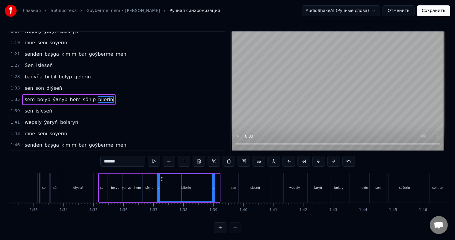
drag, startPoint x: 217, startPoint y: 187, endPoint x: 213, endPoint y: 186, distance: 4.5
click at [213, 186] on icon at bounding box center [213, 188] width 2 height 5
click at [99, 183] on div "şem" at bounding box center [103, 188] width 8 height 28
type input "***"
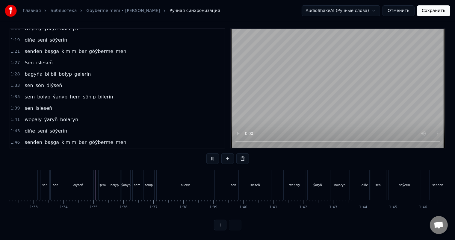
scroll to position [8, 0]
click at [233, 183] on div "sen" at bounding box center [233, 185] width 5 height 4
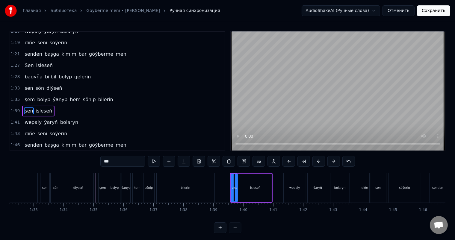
scroll to position [199, 0]
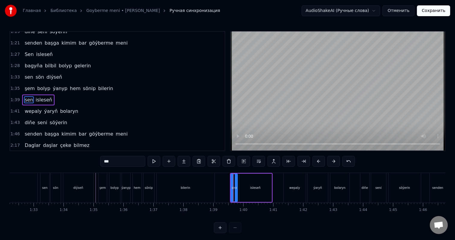
click at [232, 186] on div "sen" at bounding box center [234, 187] width 6 height 27
click at [233, 176] on div "sen" at bounding box center [234, 187] width 6 height 27
click at [235, 178] on icon at bounding box center [237, 179] width 5 height 5
drag, startPoint x: 236, startPoint y: 178, endPoint x: 233, endPoint y: 178, distance: 3.0
click at [233, 178] on icon at bounding box center [234, 179] width 5 height 5
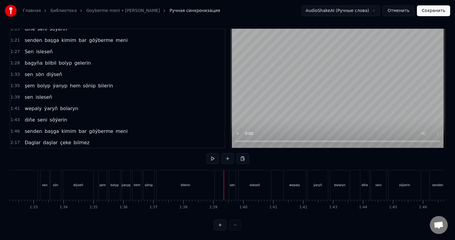
scroll to position [8, 0]
click at [232, 183] on div "sen" at bounding box center [232, 185] width 5 height 4
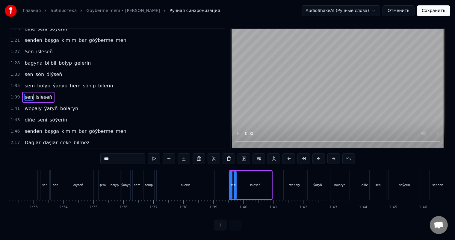
scroll to position [0, 0]
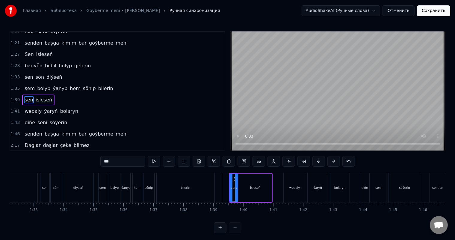
click at [237, 187] on circle at bounding box center [236, 187] width 0 height 0
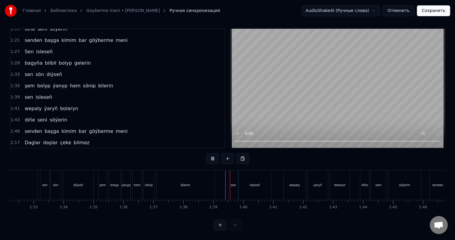
scroll to position [8, 0]
click at [234, 183] on div "sen" at bounding box center [233, 185] width 5 height 4
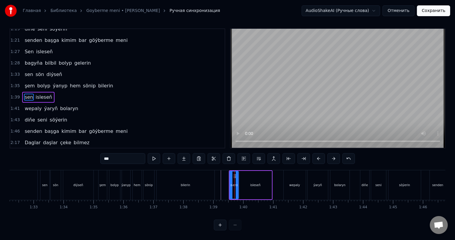
scroll to position [0, 0]
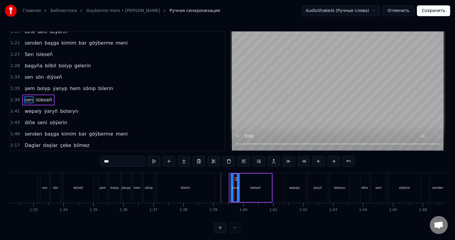
click at [235, 178] on circle at bounding box center [235, 178] width 0 height 0
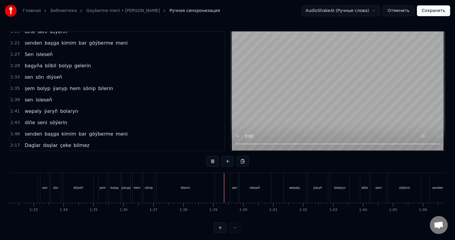
scroll to position [8, 0]
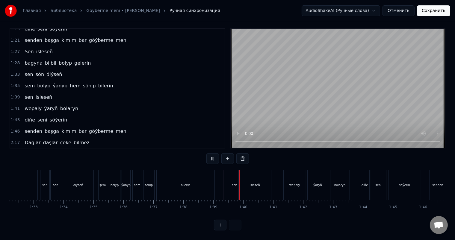
click at [234, 175] on div "sen" at bounding box center [234, 185] width 9 height 30
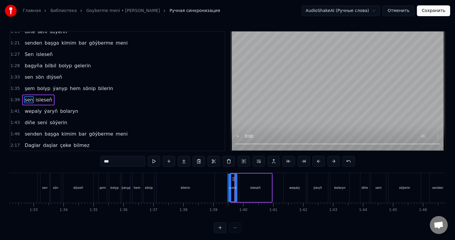
click at [233, 177] on icon at bounding box center [233, 179] width 5 height 5
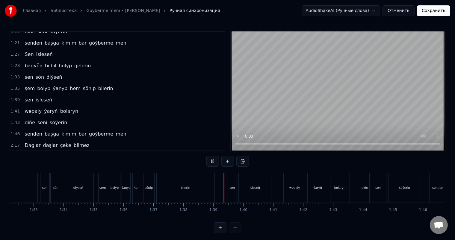
scroll to position [8, 0]
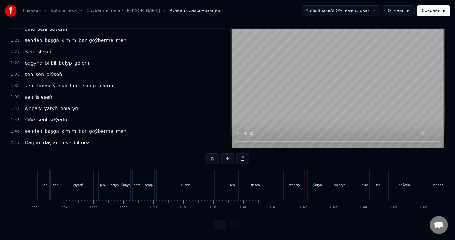
click at [293, 176] on div "wepaly" at bounding box center [295, 185] width 22 height 30
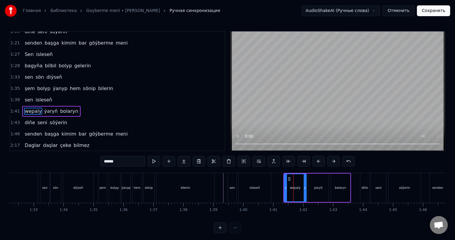
scroll to position [210, 0]
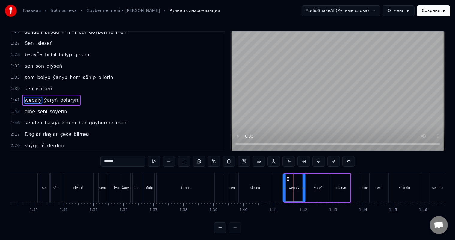
click at [286, 178] on icon at bounding box center [288, 179] width 5 height 5
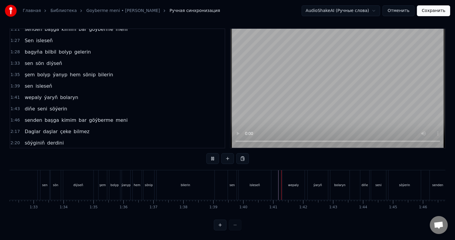
scroll to position [8, 0]
click at [361, 172] on div "diňe" at bounding box center [364, 185] width 9 height 30
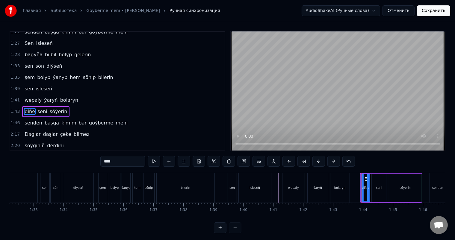
scroll to position [221, 0]
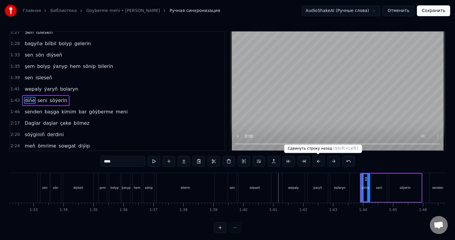
click at [318, 160] on button at bounding box center [318, 161] width 13 height 11
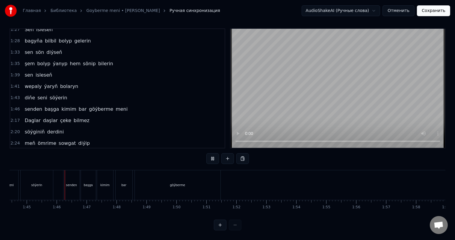
scroll to position [0, 3138]
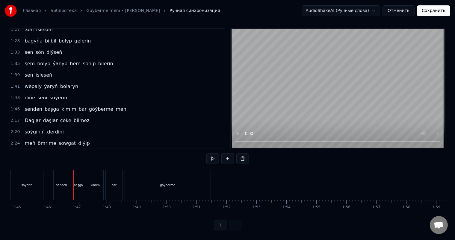
click at [59, 183] on div "senden" at bounding box center [61, 185] width 11 height 4
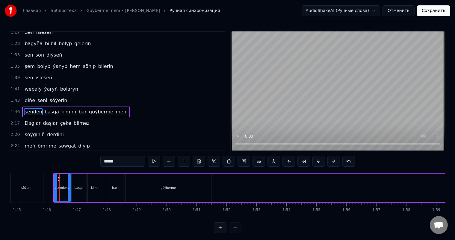
scroll to position [232, 0]
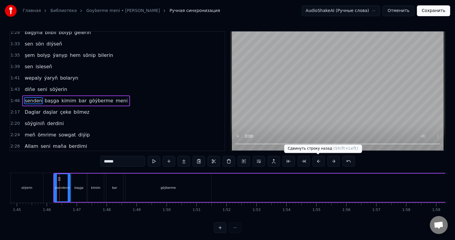
click at [319, 161] on button at bounding box center [318, 161] width 13 height 11
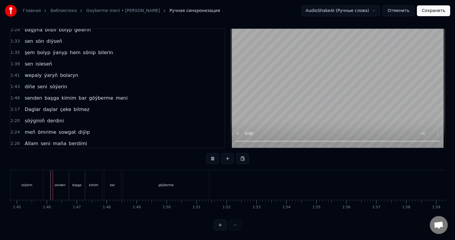
scroll to position [8, 0]
drag, startPoint x: 159, startPoint y: 181, endPoint x: 163, endPoint y: 181, distance: 4.5
click at [159, 180] on div "göýberme" at bounding box center [166, 185] width 86 height 30
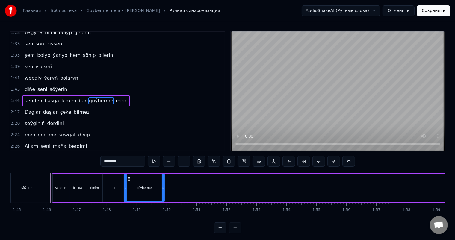
drag, startPoint x: 208, startPoint y: 187, endPoint x: 163, endPoint y: 187, distance: 45.2
click at [163, 187] on icon at bounding box center [163, 188] width 2 height 5
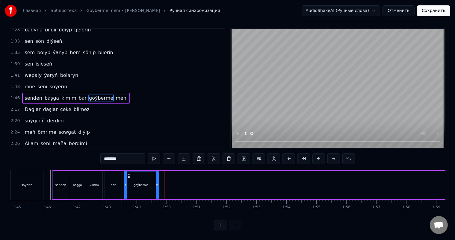
drag, startPoint x: 163, startPoint y: 181, endPoint x: 157, endPoint y: 180, distance: 6.1
click at [157, 183] on icon at bounding box center [157, 185] width 2 height 5
click at [156, 183] on icon at bounding box center [156, 185] width 2 height 5
click at [154, 183] on icon at bounding box center [154, 185] width 2 height 5
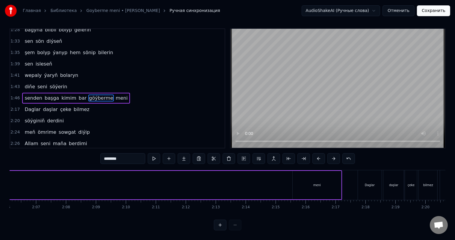
scroll to position [0, 3806]
click at [284, 182] on div "meni" at bounding box center [289, 185] width 49 height 28
type input "****"
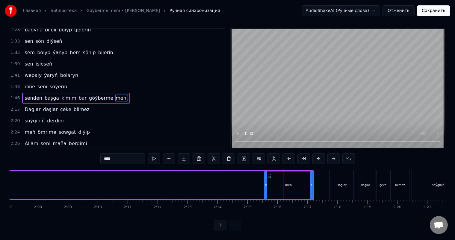
scroll to position [0, 0]
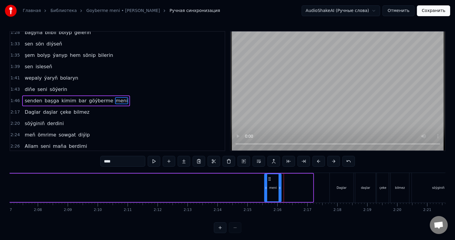
drag, startPoint x: 312, startPoint y: 188, endPoint x: 280, endPoint y: 188, distance: 32.1
click at [280, 188] on icon at bounding box center [280, 188] width 2 height 5
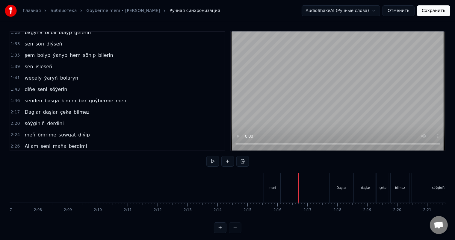
click at [272, 186] on div "meni" at bounding box center [271, 188] width 7 height 4
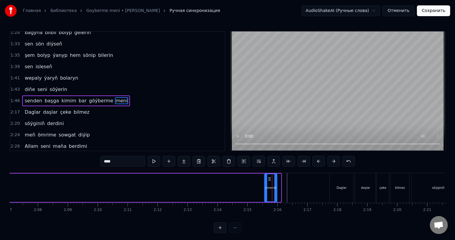
drag, startPoint x: 280, startPoint y: 187, endPoint x: 277, endPoint y: 186, distance: 3.1
click at [277, 186] on icon at bounding box center [275, 188] width 2 height 5
drag, startPoint x: 265, startPoint y: 187, endPoint x: 257, endPoint y: 186, distance: 8.4
click at [257, 186] on icon at bounding box center [257, 188] width 2 height 5
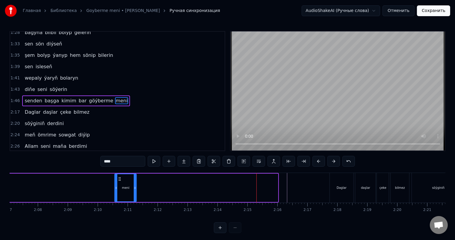
drag, startPoint x: 261, startPoint y: 178, endPoint x: 120, endPoint y: 177, distance: 140.8
click at [120, 177] on icon at bounding box center [119, 179] width 5 height 5
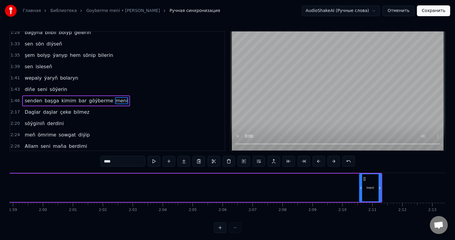
scroll to position [0, 3554]
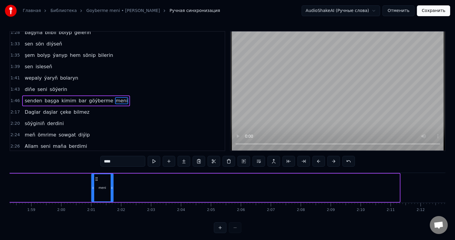
drag, startPoint x: 371, startPoint y: 179, endPoint x: 70, endPoint y: 179, distance: 301.4
click at [94, 179] on icon at bounding box center [96, 179] width 5 height 5
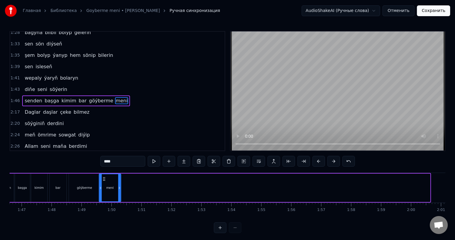
scroll to position [0, 3192]
drag, startPoint x: 399, startPoint y: 179, endPoint x: 107, endPoint y: 179, distance: 292.4
click at [107, 179] on icon at bounding box center [107, 179] width 5 height 5
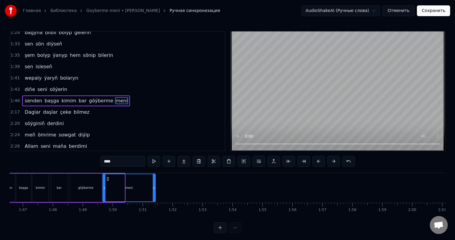
drag, startPoint x: 124, startPoint y: 187, endPoint x: 155, endPoint y: 185, distance: 30.9
click at [155, 186] on icon at bounding box center [154, 188] width 2 height 5
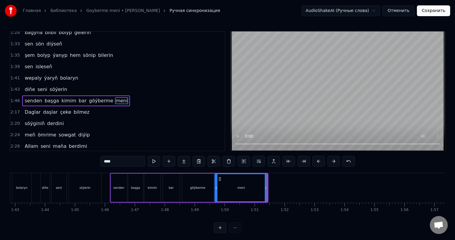
scroll to position [0, 3068]
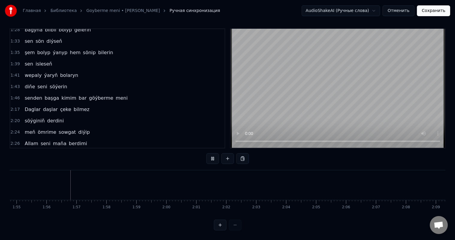
scroll to position [0, 3450]
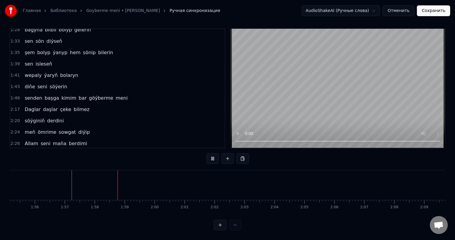
click at [71, 179] on div at bounding box center [185, 185] width 7250 height 30
click at [232, 155] on button at bounding box center [227, 158] width 13 height 11
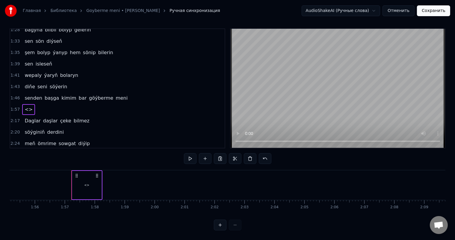
click at [89, 178] on div "<>" at bounding box center [86, 185] width 29 height 28
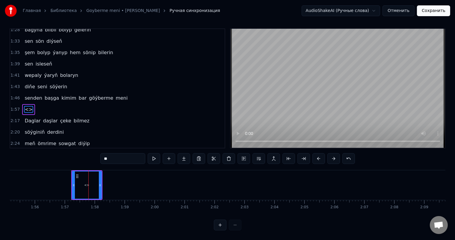
scroll to position [0, 0]
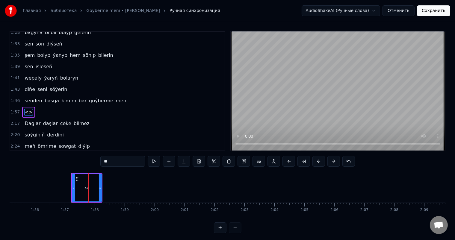
click at [89, 178] on div "<>" at bounding box center [86, 187] width 29 height 27
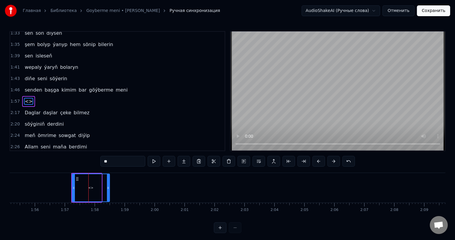
drag, startPoint x: 101, startPoint y: 187, endPoint x: 109, endPoint y: 187, distance: 8.1
click at [109, 187] on icon at bounding box center [108, 188] width 2 height 5
drag, startPoint x: 120, startPoint y: 163, endPoint x: 96, endPoint y: 165, distance: 24.1
click at [94, 163] on div "0:25 Ýene seň söýgiň bilen baş[DEMOGRAPHIC_DATA] 0:28 owadan süýji günlerim 0:3…" at bounding box center [228, 132] width 436 height 202
type input "*****"
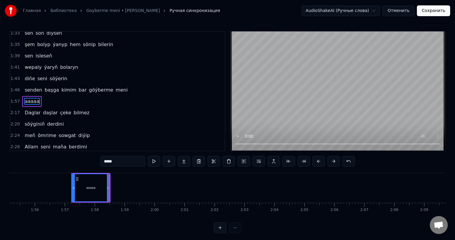
click at [63, 184] on div at bounding box center [185, 188] width 7250 height 30
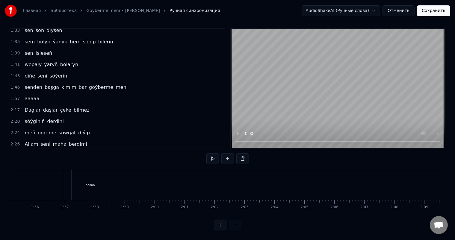
scroll to position [8, 0]
click at [49, 181] on div at bounding box center [185, 185] width 7250 height 30
click at [25, 178] on div at bounding box center [185, 185] width 7250 height 30
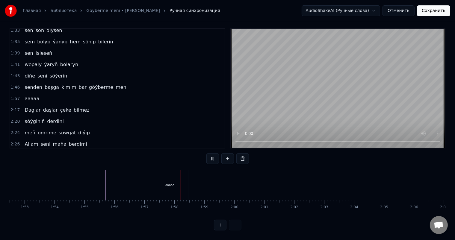
scroll to position [0, 3358]
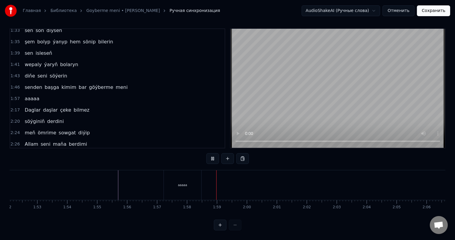
click at [40, 176] on div at bounding box center [277, 185] width 7250 height 30
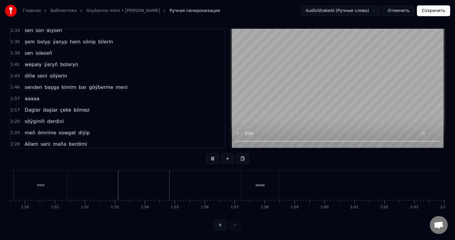
scroll to position [0, 3231]
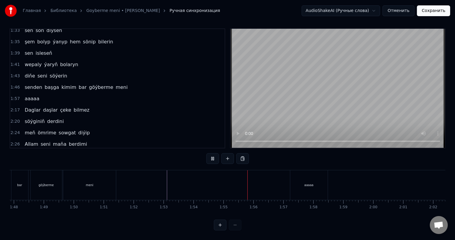
click at [149, 176] on div at bounding box center [403, 185] width 7250 height 30
click at [125, 180] on div at bounding box center [403, 185] width 7250 height 30
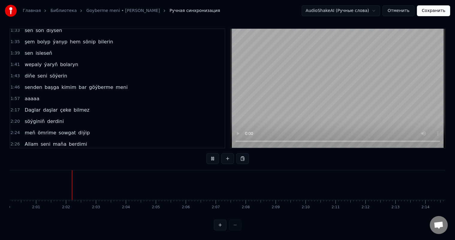
scroll to position [0, 3609]
click at [75, 179] on div at bounding box center [26, 185] width 7250 height 30
click at [69, 178] on div at bounding box center [26, 185] width 7250 height 30
click at [70, 179] on div at bounding box center [26, 185] width 7250 height 30
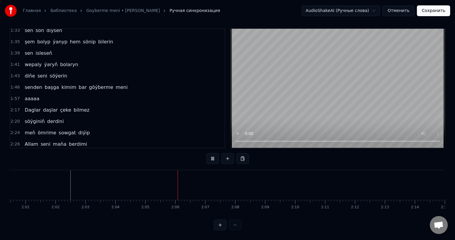
click at [70, 179] on div at bounding box center [26, 185] width 7250 height 30
click at [230, 153] on button at bounding box center [227, 158] width 13 height 11
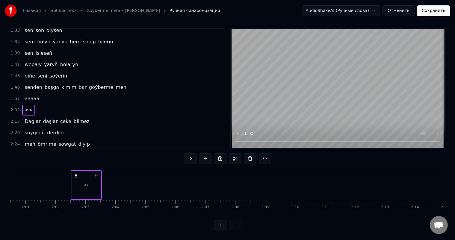
click at [98, 177] on div "<>" at bounding box center [86, 185] width 29 height 28
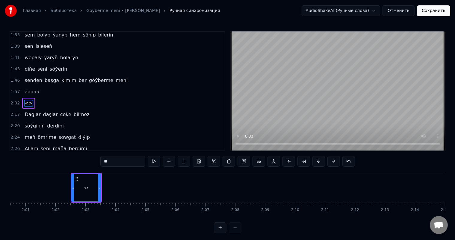
scroll to position [254, 0]
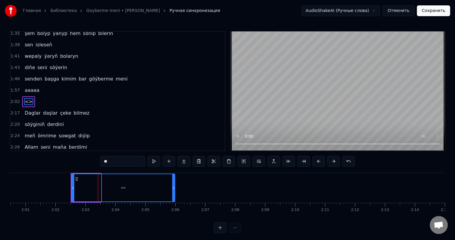
drag, startPoint x: 99, startPoint y: 186, endPoint x: 173, endPoint y: 186, distance: 74.0
click at [173, 186] on icon at bounding box center [173, 188] width 2 height 5
drag, startPoint x: 118, startPoint y: 162, endPoint x: 136, endPoint y: 169, distance: 19.5
click at [74, 162] on div "0:25 Ýene seň söýgiň bilen baş[DEMOGRAPHIC_DATA] 0:28 owadan süýji günlerim 0:3…" at bounding box center [228, 132] width 436 height 202
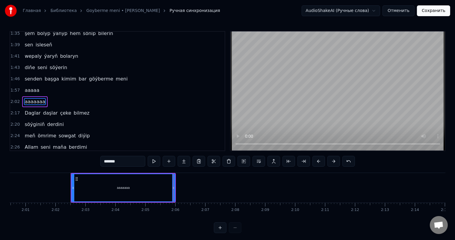
type input "*******"
click at [62, 184] on div at bounding box center [26, 188] width 7250 height 30
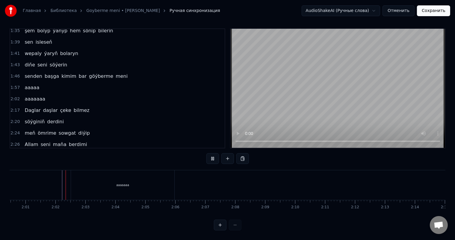
scroll to position [8, 0]
click at [83, 178] on div "aaaaaaa" at bounding box center [122, 185] width 103 height 30
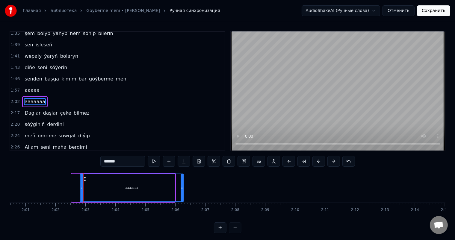
drag, startPoint x: 76, startPoint y: 177, endPoint x: 84, endPoint y: 177, distance: 8.4
click at [84, 178] on circle at bounding box center [84, 178] width 0 height 0
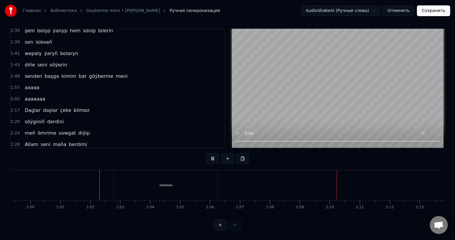
scroll to position [0, 3582]
click at [264, 179] on div at bounding box center [53, 185] width 7250 height 30
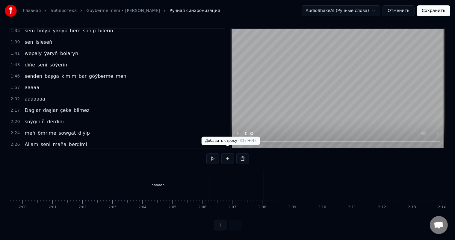
click at [228, 153] on button at bounding box center [227, 158] width 13 height 11
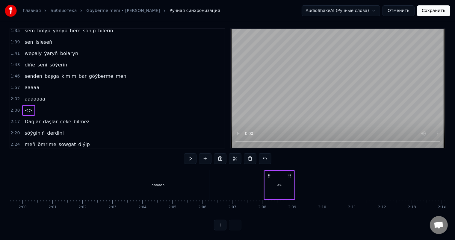
click at [281, 183] on div "<>" at bounding box center [279, 185] width 5 height 4
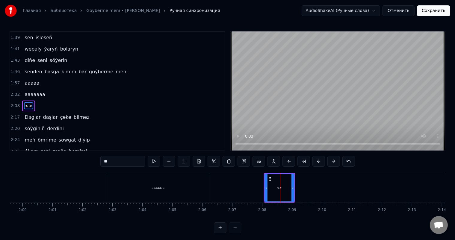
scroll to position [265, 0]
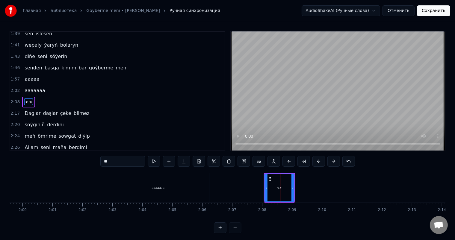
drag, startPoint x: 125, startPoint y: 161, endPoint x: 85, endPoint y: 161, distance: 40.1
click at [85, 161] on div "0:25 Ýene seň söýgiň bilen baş[DEMOGRAPHIC_DATA] 0:28 owadan süýji günlerim 0:3…" at bounding box center [228, 132] width 436 height 202
type input "****"
click at [94, 187] on div at bounding box center [53, 188] width 7250 height 30
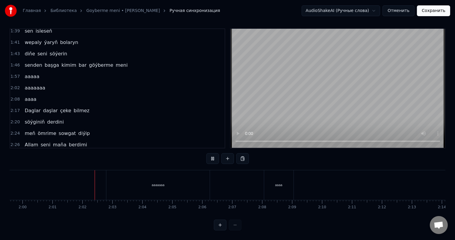
scroll to position [8, 0]
click at [288, 180] on div "aaaa" at bounding box center [278, 185] width 29 height 30
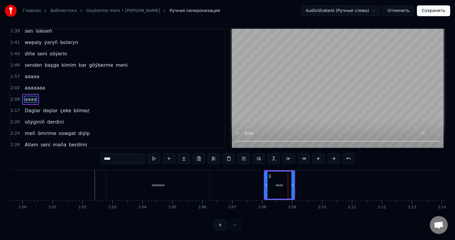
scroll to position [0, 0]
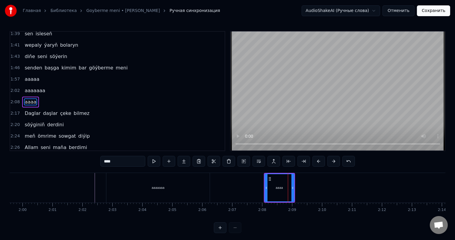
click at [208, 188] on div "aaaaaaa" at bounding box center [157, 188] width 103 height 30
type input "*******"
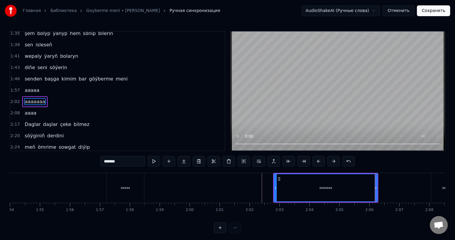
scroll to position [0, 3297]
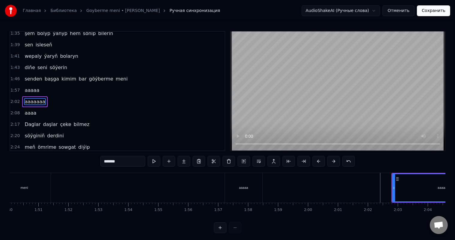
click at [168, 188] on div at bounding box center [338, 188] width 7250 height 30
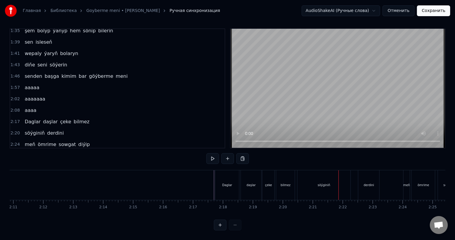
scroll to position [0, 3933]
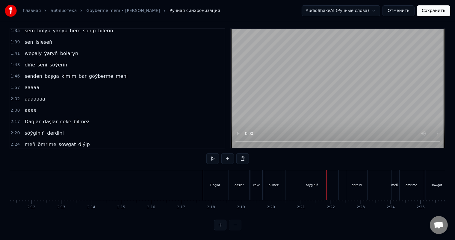
click at [298, 176] on div "söýginiň" at bounding box center [311, 185] width 53 height 30
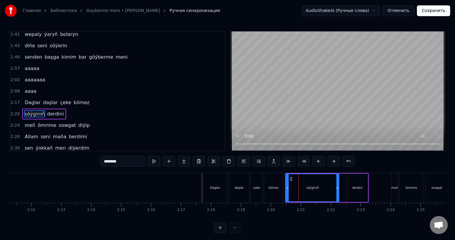
scroll to position [288, 0]
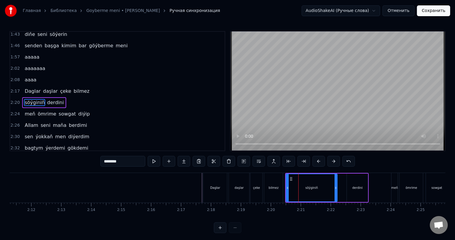
click at [335, 186] on icon at bounding box center [336, 188] width 2 height 5
click at [344, 185] on div "söýginiň derdini" at bounding box center [327, 188] width 84 height 30
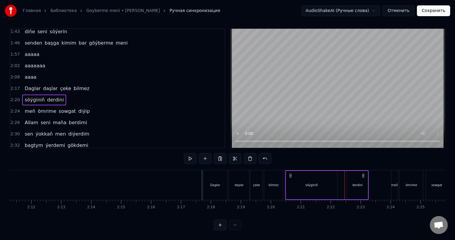
scroll to position [8, 0]
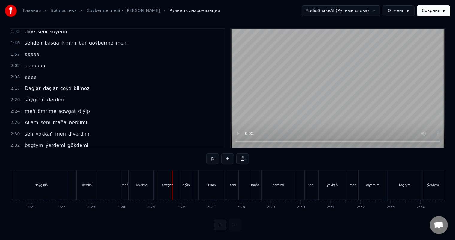
scroll to position [0, 4170]
click at [156, 176] on div "meň" at bounding box center [157, 185] width 7 height 30
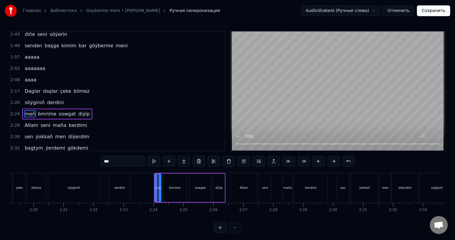
scroll to position [298, 0]
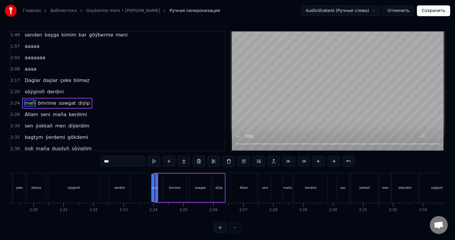
drag, startPoint x: 157, startPoint y: 179, endPoint x: 154, endPoint y: 178, distance: 3.3
click at [154, 178] on icon at bounding box center [156, 179] width 5 height 5
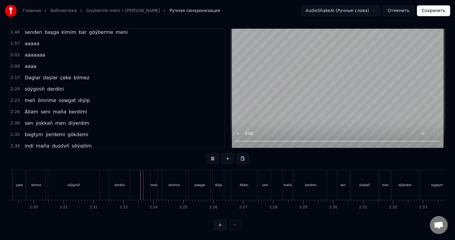
scroll to position [8, 0]
click at [220, 183] on div "diýip" at bounding box center [218, 185] width 7 height 4
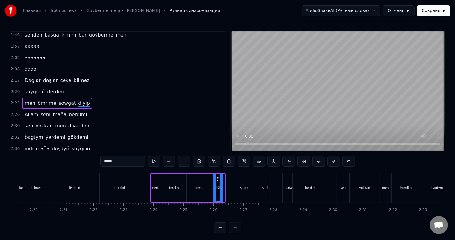
click at [222, 186] on icon at bounding box center [221, 188] width 2 height 5
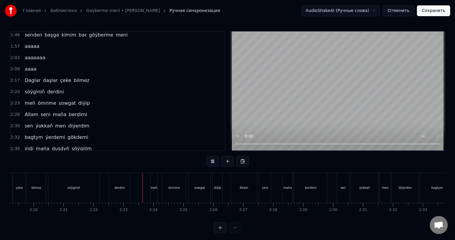
scroll to position [8, 0]
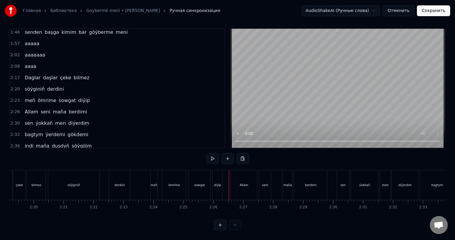
click at [237, 177] on div "Allam" at bounding box center [244, 185] width 26 height 30
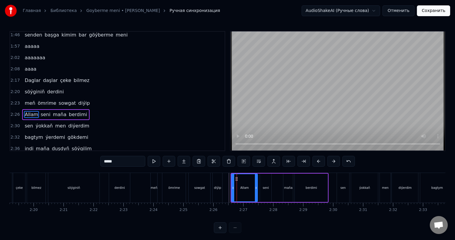
scroll to position [309, 0]
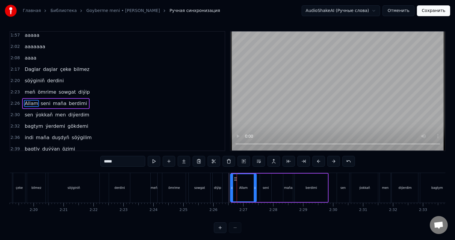
click at [234, 177] on icon at bounding box center [235, 179] width 5 height 5
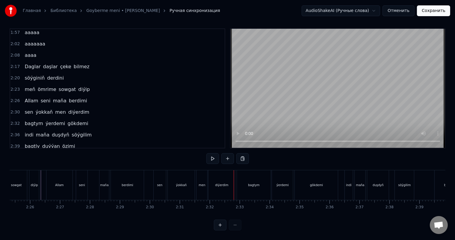
scroll to position [0, 4325]
click at [189, 177] on div "sen" at bounding box center [188, 185] width 13 height 30
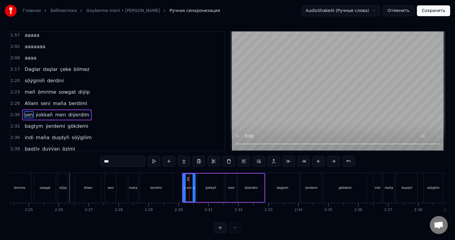
scroll to position [321, 0]
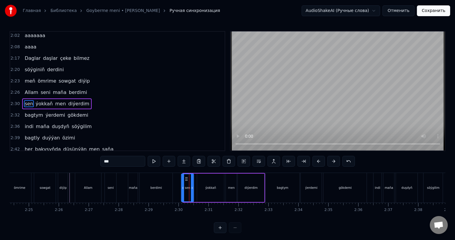
click at [185, 178] on icon at bounding box center [186, 179] width 5 height 5
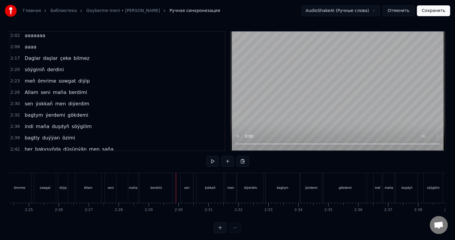
scroll to position [8, 0]
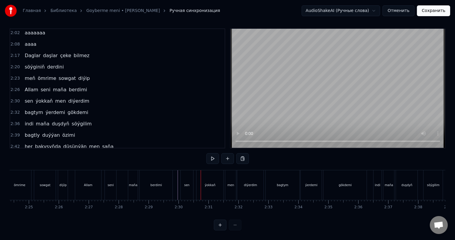
click at [188, 172] on div "sen" at bounding box center [187, 185] width 13 height 30
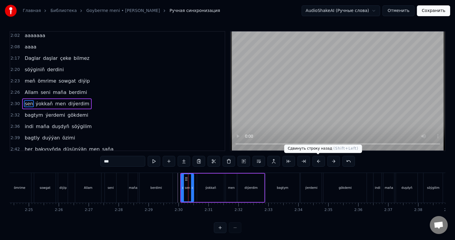
click at [318, 161] on button at bounding box center [318, 161] width 13 height 11
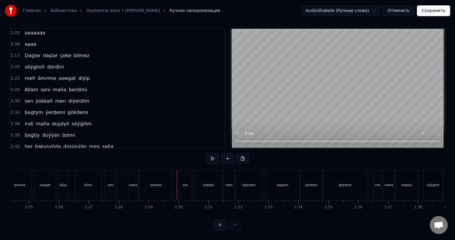
scroll to position [8, 0]
click at [250, 183] on div "diýerdim" at bounding box center [248, 185] width 13 height 4
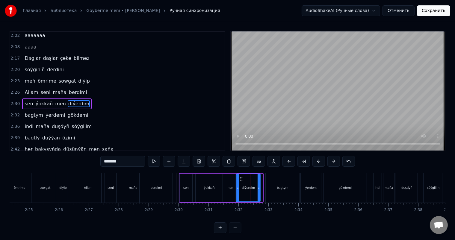
click at [259, 188] on icon at bounding box center [259, 188] width 2 height 5
click at [229, 182] on div "men" at bounding box center [229, 188] width 11 height 28
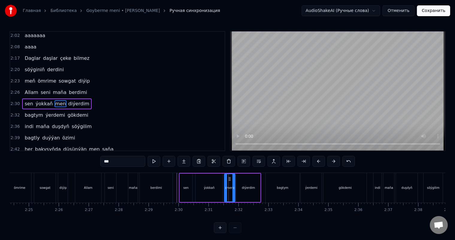
click at [211, 186] on div "ýokkaň" at bounding box center [209, 188] width 11 height 4
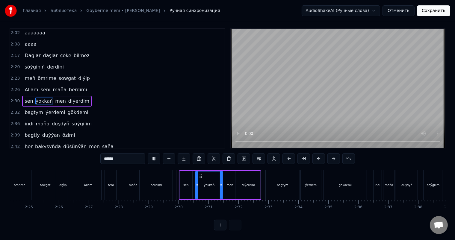
scroll to position [8, 0]
click at [226, 174] on div "men" at bounding box center [229, 185] width 11 height 28
type input "***"
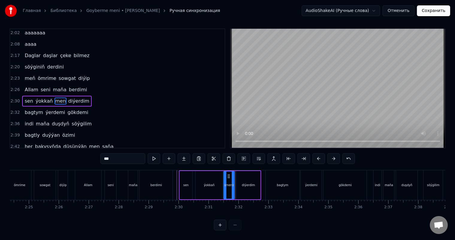
click at [228, 174] on icon at bounding box center [228, 176] width 5 height 5
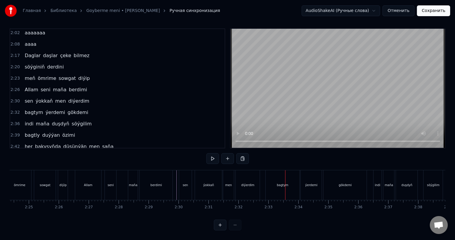
click at [273, 177] on div "bagtym" at bounding box center [283, 185] width 34 height 30
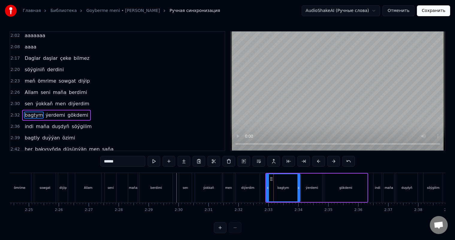
scroll to position [332, 0]
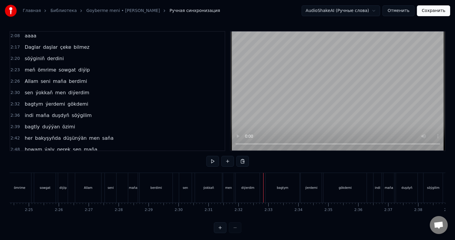
click at [269, 182] on div "bagtym" at bounding box center [283, 188] width 34 height 30
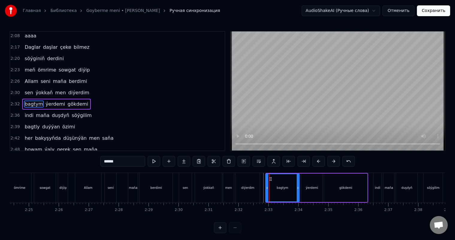
click at [269, 178] on icon at bounding box center [270, 179] width 5 height 5
click at [261, 185] on div "sen ýokkaň men diýerdim" at bounding box center [220, 188] width 83 height 30
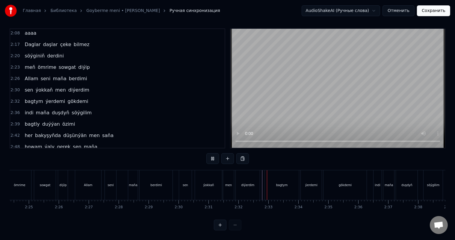
scroll to position [8, 0]
click at [350, 185] on div "gökdemi" at bounding box center [345, 185] width 43 height 30
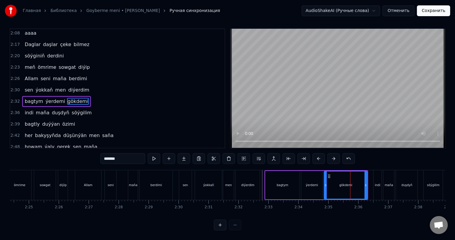
scroll to position [0, 0]
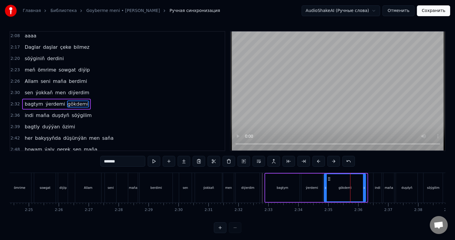
click at [365, 189] on icon at bounding box center [364, 188] width 2 height 5
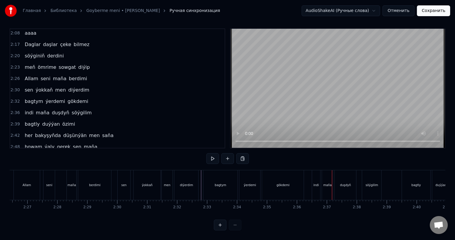
scroll to position [0, 4394]
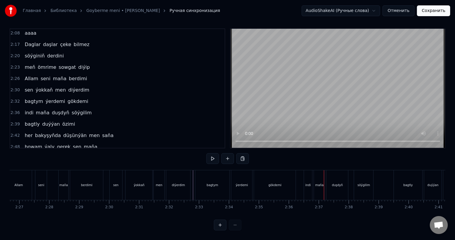
click at [306, 183] on div "indi" at bounding box center [307, 185] width 5 height 4
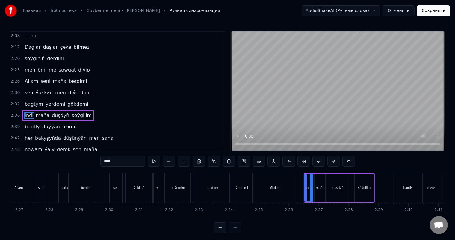
scroll to position [343, 0]
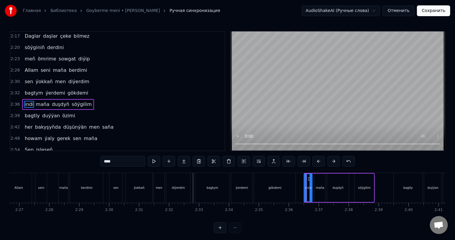
click at [307, 178] on icon at bounding box center [309, 179] width 5 height 5
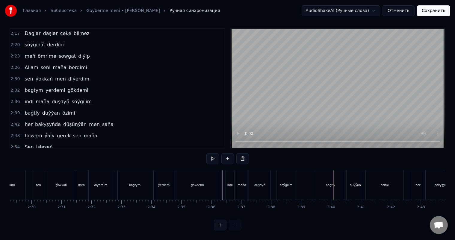
scroll to position [0, 4488]
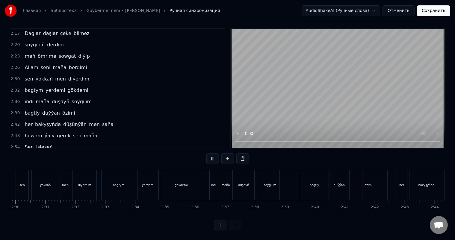
click at [306, 177] on div "bagtly" at bounding box center [314, 185] width 29 height 30
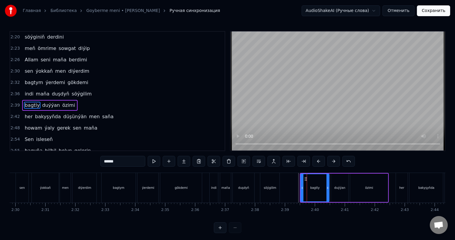
scroll to position [353, 0]
click at [303, 177] on icon at bounding box center [305, 179] width 5 height 5
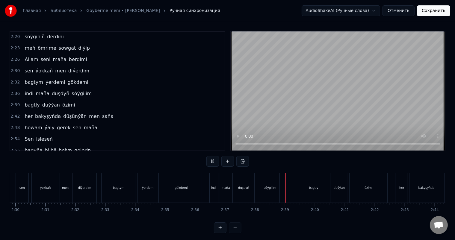
scroll to position [8, 0]
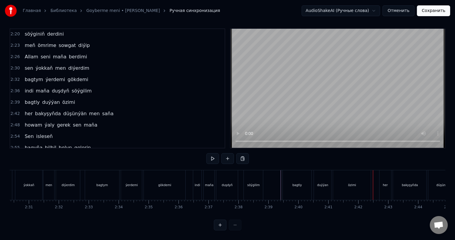
scroll to position [0, 4508]
click at [337, 181] on div "özimi" at bounding box center [348, 185] width 38 height 30
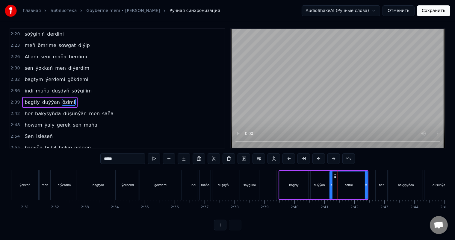
scroll to position [0, 0]
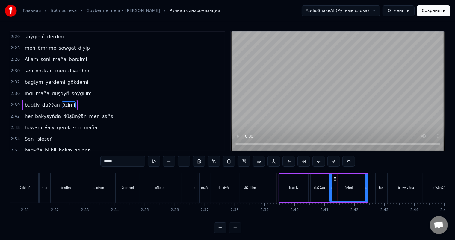
click at [109, 161] on input "*****" at bounding box center [122, 161] width 45 height 11
click at [123, 161] on input "*****" at bounding box center [122, 161] width 45 height 11
type input "*****"
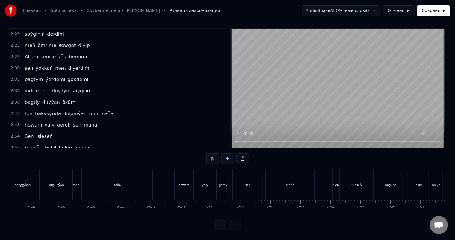
scroll to position [0, 4855]
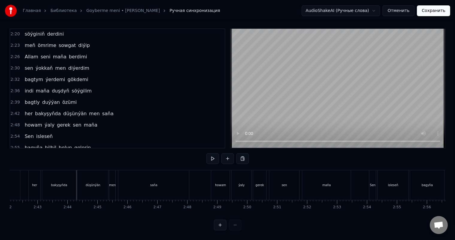
click at [60, 183] on div "bakyşyňda" at bounding box center [59, 185] width 16 height 4
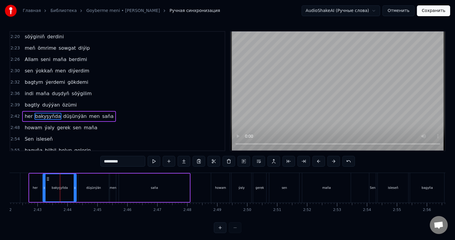
scroll to position [365, 0]
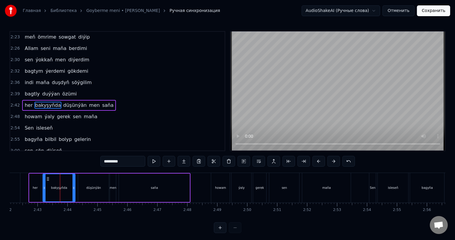
click at [74, 188] on icon at bounding box center [73, 188] width 2 height 5
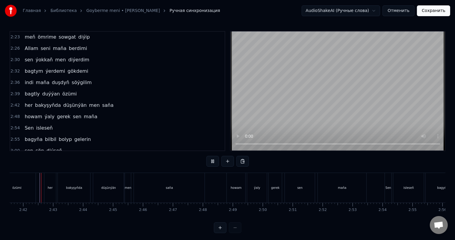
scroll to position [8, 0]
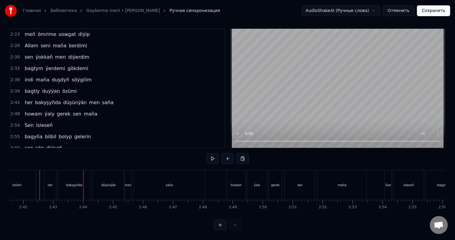
click at [52, 177] on div "her" at bounding box center [50, 185] width 12 height 30
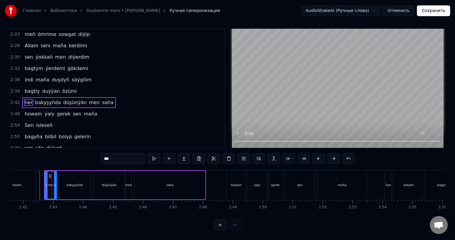
scroll to position [0, 0]
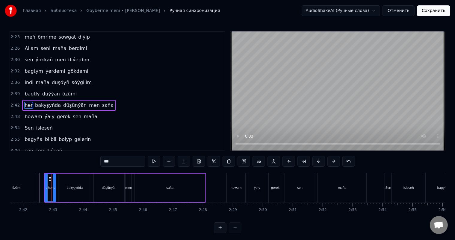
click at [54, 186] on icon at bounding box center [54, 188] width 2 height 5
click at [70, 187] on div "bakyşyňda" at bounding box center [75, 188] width 16 height 4
type input "*********"
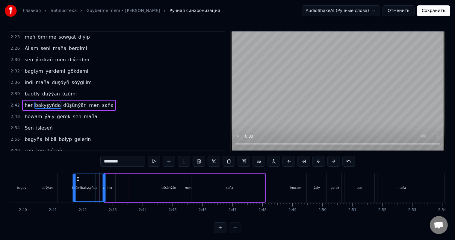
scroll to position [0, 4776]
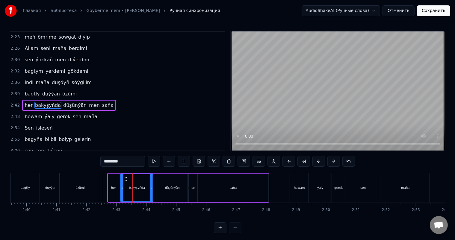
drag, startPoint x: 64, startPoint y: 179, endPoint x: 126, endPoint y: 183, distance: 62.4
click at [126, 183] on div "bakyşyňda" at bounding box center [137, 187] width 32 height 27
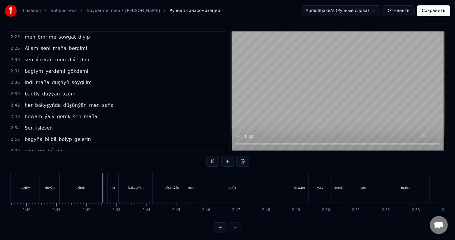
scroll to position [8, 0]
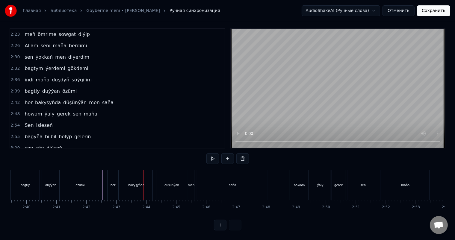
click at [127, 177] on div "bakyşyňda" at bounding box center [136, 185] width 32 height 30
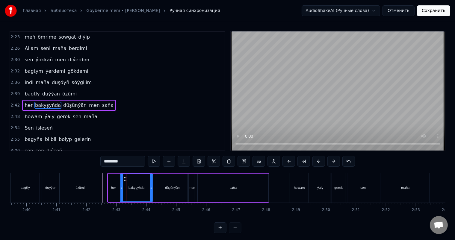
click at [124, 178] on icon at bounding box center [125, 179] width 5 height 5
click at [99, 185] on div "özümi" at bounding box center [80, 188] width 38 height 30
type input "*****"
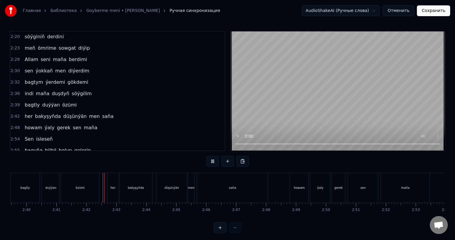
scroll to position [8, 0]
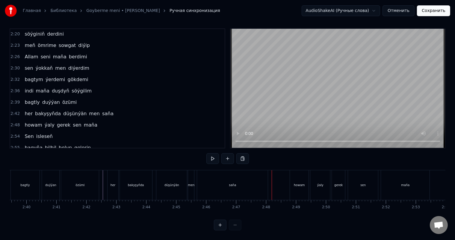
click at [230, 183] on div "saňa" at bounding box center [232, 185] width 7 height 4
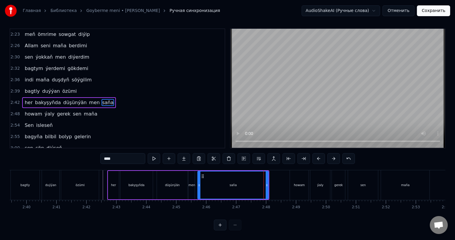
click at [118, 153] on input "****" at bounding box center [122, 158] width 45 height 11
type input "*********"
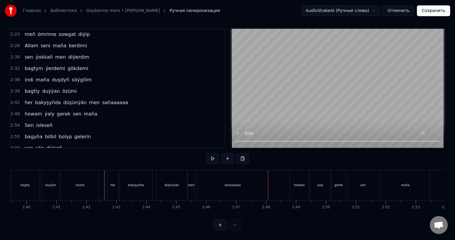
click at [225, 184] on div "saňaaaaaa" at bounding box center [232, 185] width 71 height 30
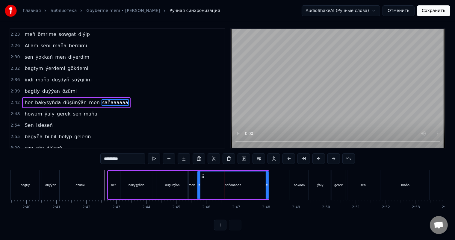
scroll to position [0, 0]
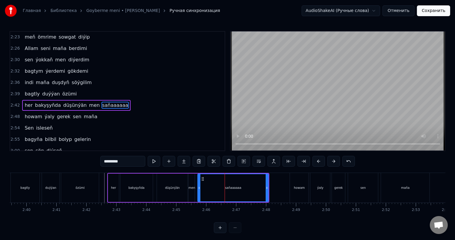
click at [126, 162] on input "*********" at bounding box center [122, 161] width 45 height 11
type input "**********"
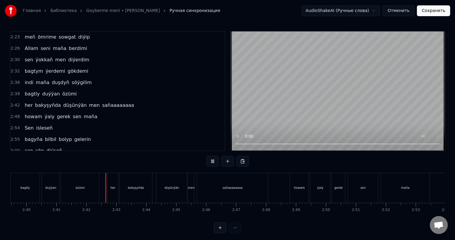
scroll to position [8, 0]
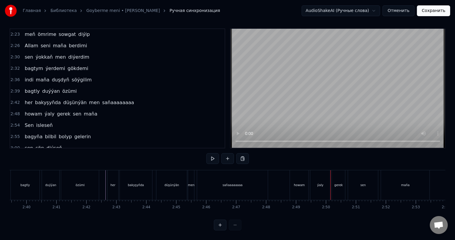
click at [299, 175] on div "howam" at bounding box center [299, 185] width 19 height 30
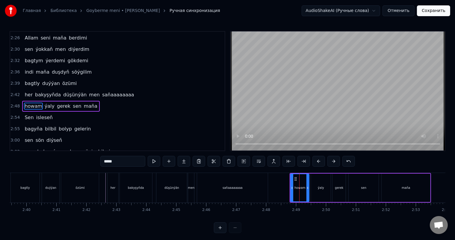
scroll to position [376, 0]
click at [296, 177] on icon at bounding box center [296, 179] width 5 height 5
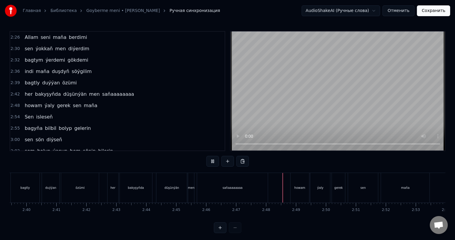
scroll to position [8, 0]
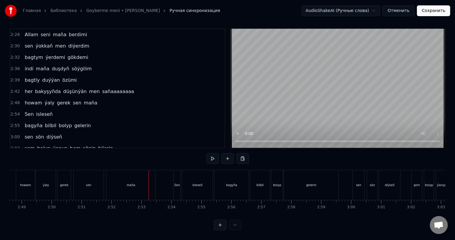
scroll to position [0, 5043]
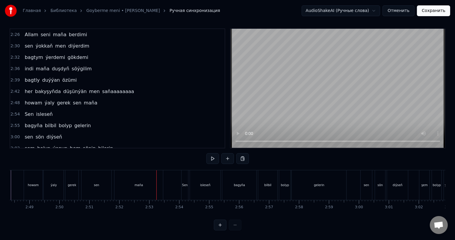
click at [135, 183] on div "maňa" at bounding box center [139, 185] width 8 height 4
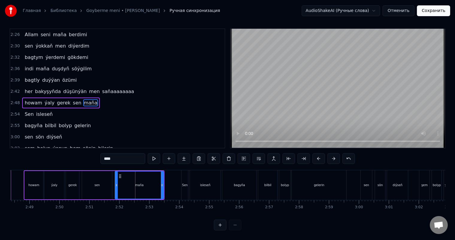
scroll to position [0, 0]
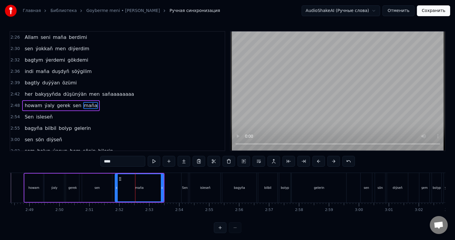
click at [124, 159] on input "****" at bounding box center [122, 161] width 45 height 11
type input "*********"
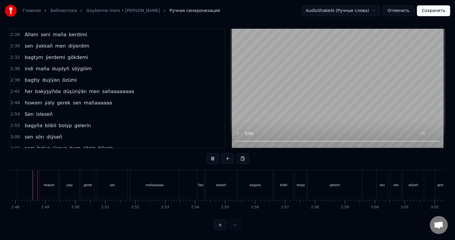
scroll to position [0, 5020]
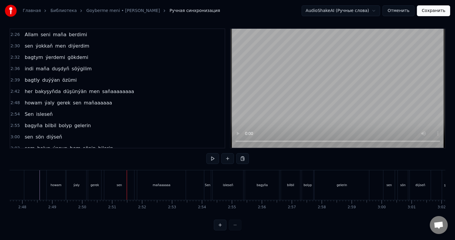
click at [97, 176] on div "gerek" at bounding box center [94, 185] width 13 height 30
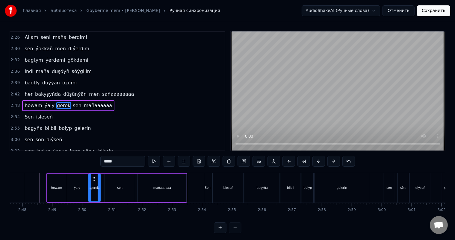
click at [99, 185] on div at bounding box center [99, 187] width 2 height 27
click at [115, 183] on div "sen" at bounding box center [120, 188] width 30 height 28
type input "***"
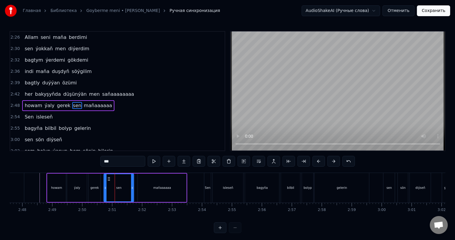
click at [109, 178] on icon at bounding box center [109, 179] width 5 height 5
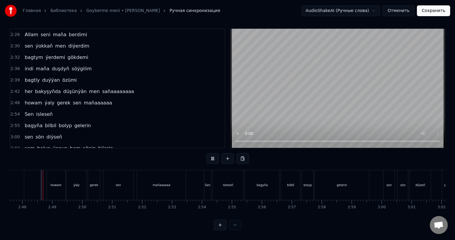
scroll to position [8, 0]
click at [93, 175] on div "gerek" at bounding box center [94, 185] width 12 height 30
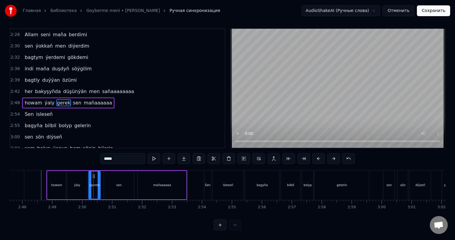
scroll to position [0, 0]
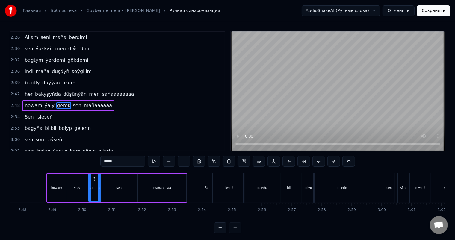
click at [100, 185] on div at bounding box center [99, 187] width 2 height 27
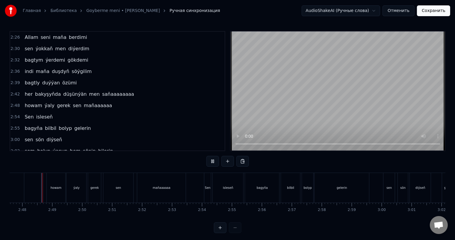
scroll to position [8, 0]
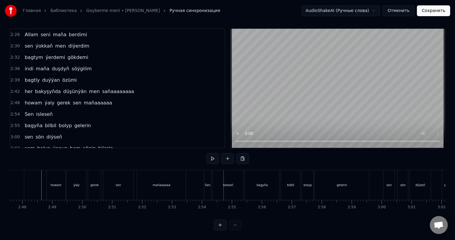
click at [172, 180] on div "maňaaaaaa" at bounding box center [161, 185] width 49 height 30
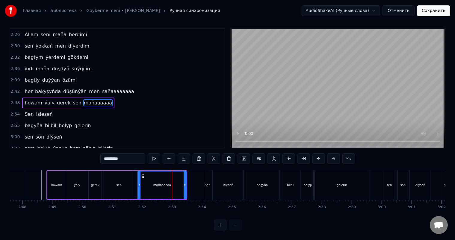
scroll to position [0, 0]
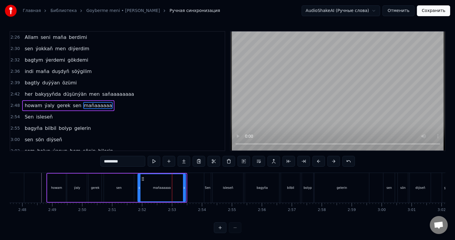
click at [184, 186] on icon at bounding box center [184, 188] width 2 height 5
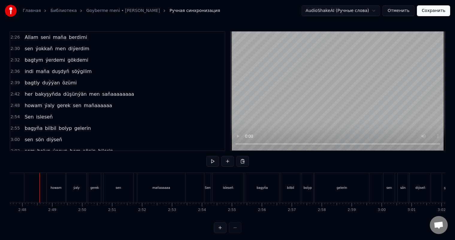
scroll to position [8, 0]
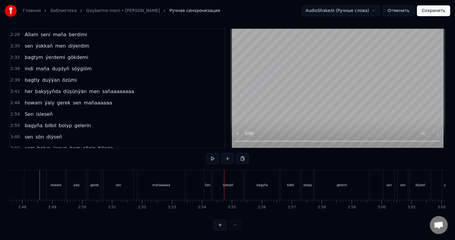
click at [207, 183] on div "Sen" at bounding box center [208, 185] width 6 height 4
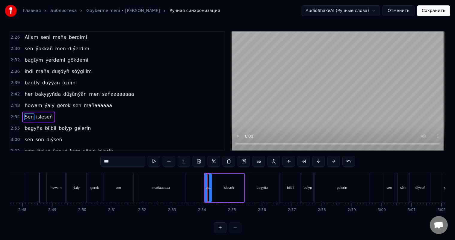
scroll to position [387, 0]
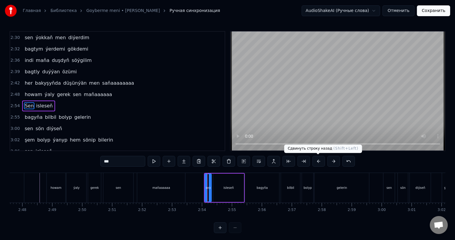
click at [315, 162] on button at bounding box center [318, 161] width 13 height 11
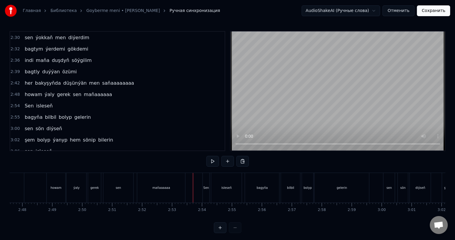
scroll to position [8, 0]
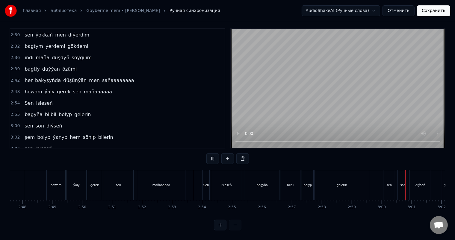
click at [345, 186] on div "gelerin" at bounding box center [342, 185] width 55 height 30
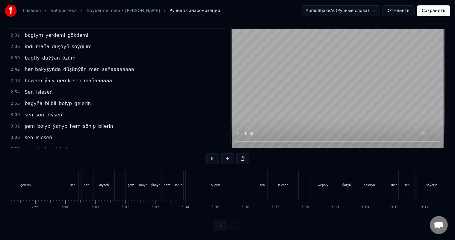
scroll to position [0, 5222]
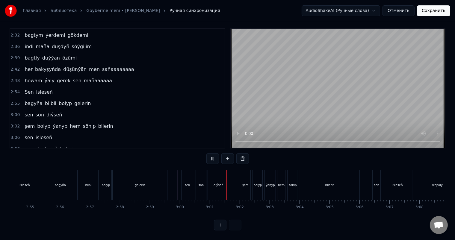
click at [279, 176] on div "hem" at bounding box center [281, 185] width 8 height 30
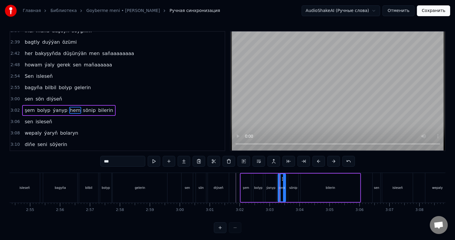
scroll to position [8, 0]
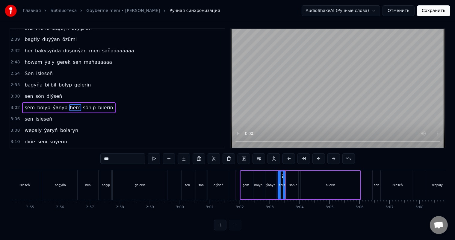
click at [294, 176] on div "sönip" at bounding box center [293, 185] width 10 height 28
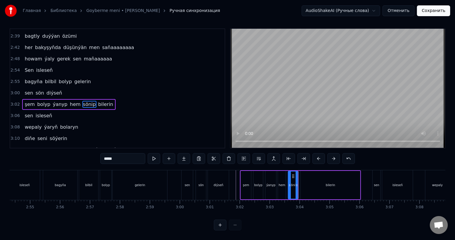
click at [310, 178] on div "bilerin" at bounding box center [330, 185] width 59 height 28
type input "*******"
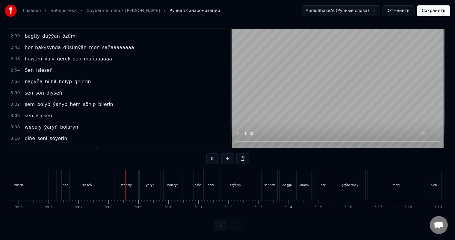
scroll to position [0, 5604]
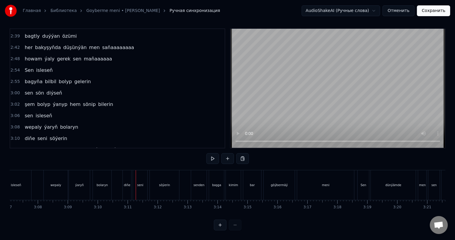
click at [126, 183] on div "diňe" at bounding box center [127, 185] width 7 height 4
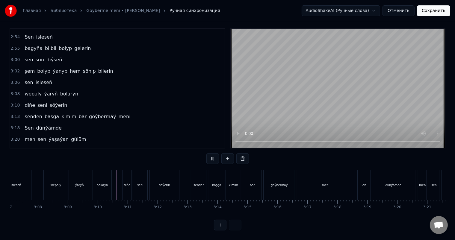
scroll to position [8, 0]
click at [314, 182] on div "meni" at bounding box center [325, 185] width 57 height 30
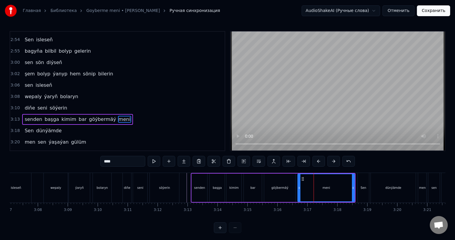
scroll to position [464, 0]
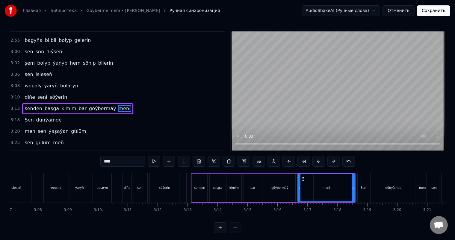
click at [111, 161] on input "****" at bounding box center [122, 161] width 45 height 11
click at [112, 161] on input "*****" at bounding box center [122, 161] width 45 height 11
type input "******"
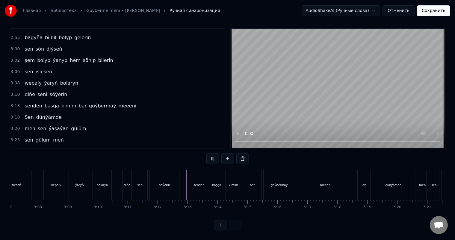
scroll to position [8, 0]
click at [326, 185] on div "meeeni" at bounding box center [325, 185] width 57 height 30
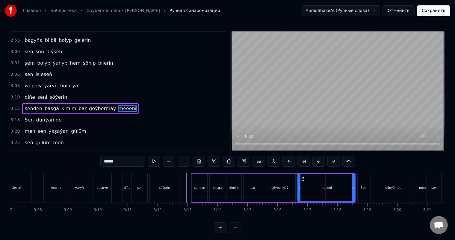
click at [111, 161] on input "******" at bounding box center [122, 161] width 45 height 11
type input "*****"
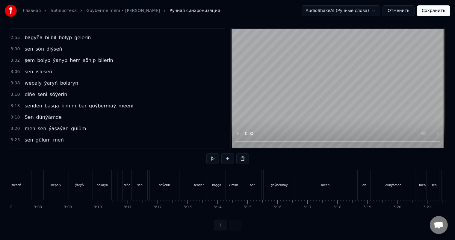
scroll to position [8, 0]
click at [326, 183] on div "meeni" at bounding box center [325, 185] width 9 height 4
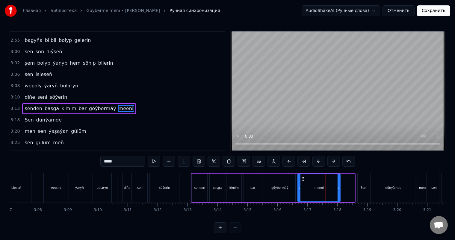
drag, startPoint x: 354, startPoint y: 187, endPoint x: 339, endPoint y: 188, distance: 14.4
click at [339, 188] on icon at bounding box center [339, 188] width 2 height 5
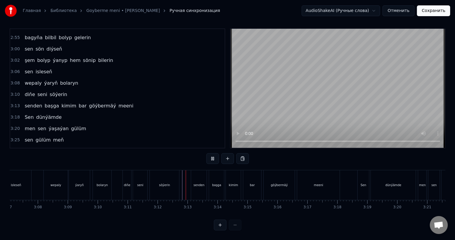
scroll to position [8, 0]
click at [303, 179] on div "meeni" at bounding box center [318, 185] width 43 height 30
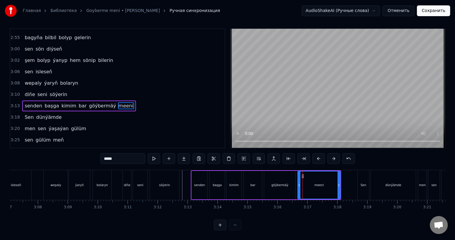
scroll to position [0, 0]
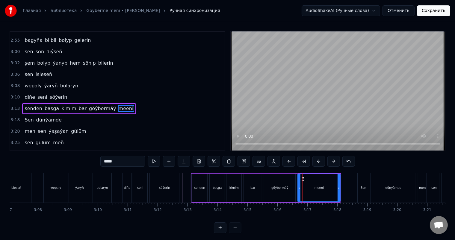
click at [112, 162] on input "*****" at bounding box center [122, 161] width 45 height 11
type input "****"
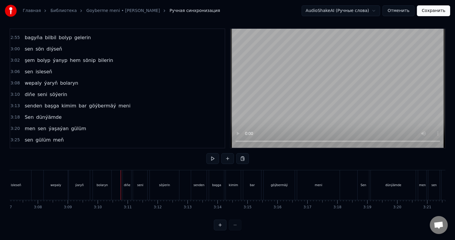
scroll to position [8, 0]
click at [363, 174] on div "Sen" at bounding box center [363, 185] width 11 height 30
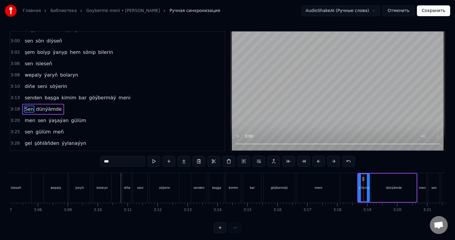
scroll to position [475, 0]
click at [319, 160] on button at bounding box center [318, 161] width 13 height 11
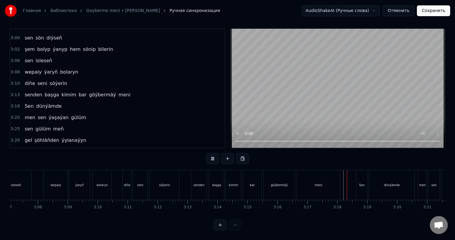
scroll to position [8, 0]
click at [271, 175] on div "göýbermäý" at bounding box center [279, 185] width 31 height 30
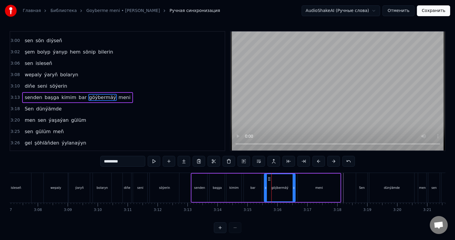
scroll to position [464, 0]
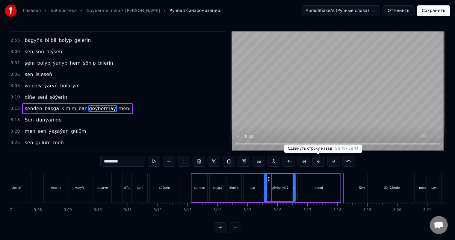
click at [322, 159] on button at bounding box center [318, 161] width 13 height 11
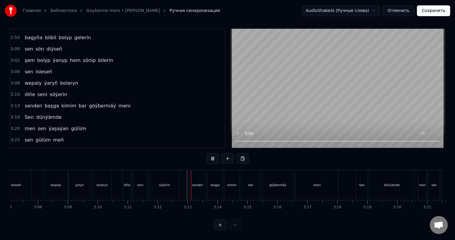
scroll to position [8, 0]
click at [199, 176] on div "senden" at bounding box center [198, 185] width 16 height 30
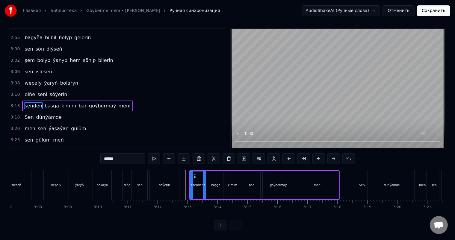
scroll to position [0, 0]
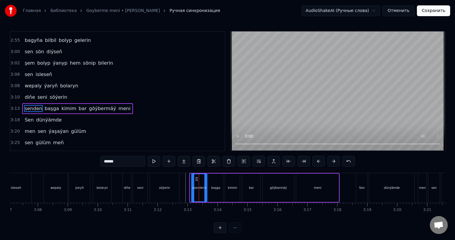
click at [197, 179] on icon at bounding box center [196, 179] width 5 height 5
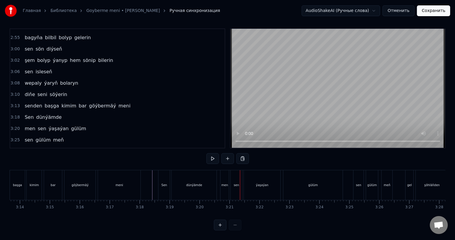
scroll to position [0, 5684]
click at [320, 178] on div "dünýämde" at bounding box center [312, 185] width 45 height 30
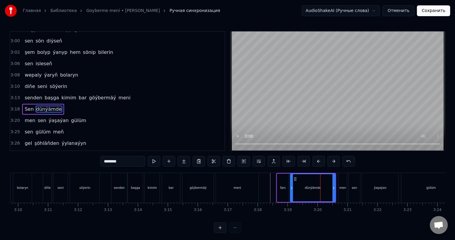
scroll to position [475, 0]
drag, startPoint x: 125, startPoint y: 162, endPoint x: 121, endPoint y: 162, distance: 4.2
click at [121, 162] on input "********" at bounding box center [122, 161] width 45 height 11
type input "******"
click at [328, 187] on div "dünýäm" at bounding box center [313, 187] width 44 height 27
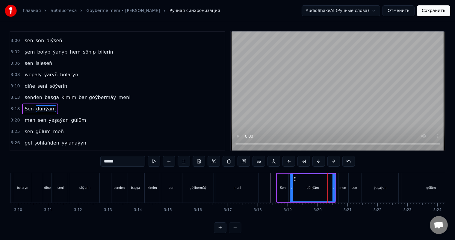
click at [311, 187] on div "dünýäm" at bounding box center [313, 188] width 12 height 4
click at [297, 188] on div "dünýäm" at bounding box center [313, 187] width 44 height 27
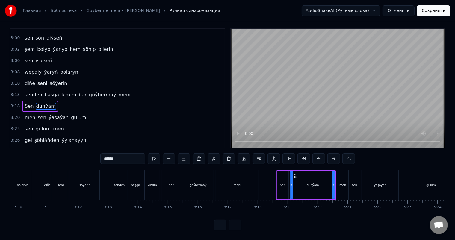
click at [334, 183] on icon at bounding box center [334, 185] width 2 height 5
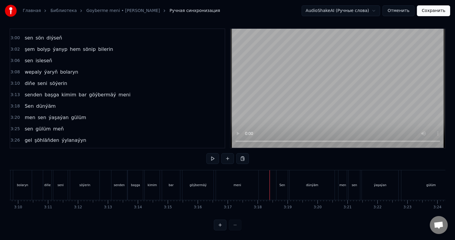
scroll to position [8, 0]
click at [282, 176] on div "Sen" at bounding box center [282, 185] width 11 height 30
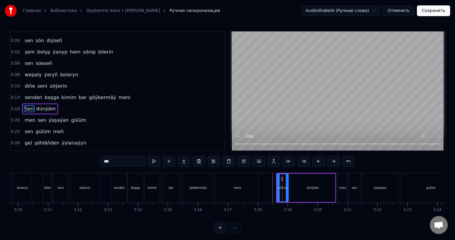
click at [110, 162] on input "***" at bounding box center [122, 161] width 45 height 11
click at [325, 185] on div "dünýäm" at bounding box center [312, 188] width 45 height 28
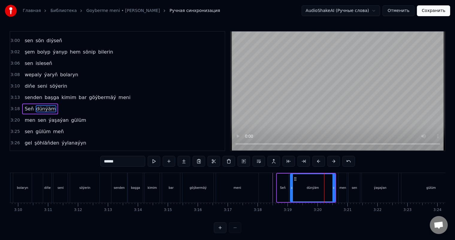
click at [117, 162] on input "******" at bounding box center [122, 161] width 45 height 11
click at [117, 161] on input "******" at bounding box center [122, 161] width 45 height 11
click at [125, 162] on input "******" at bounding box center [122, 161] width 45 height 11
type input "**********"
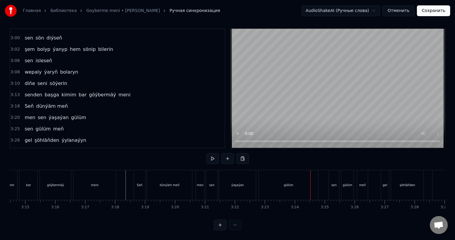
scroll to position [0, 5810]
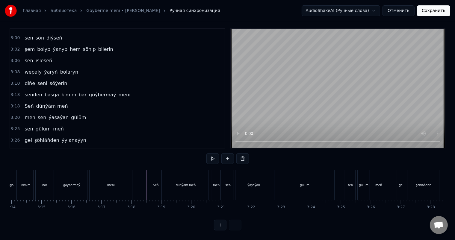
click at [204, 175] on div "dünýäm meň" at bounding box center [185, 185] width 45 height 30
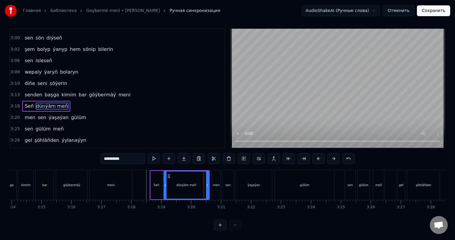
scroll to position [0, 0]
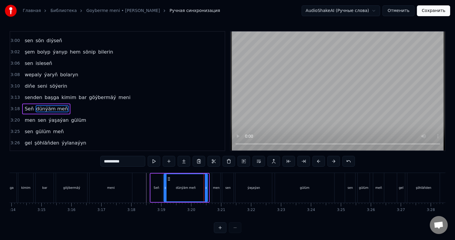
click at [205, 186] on icon at bounding box center [206, 188] width 2 height 5
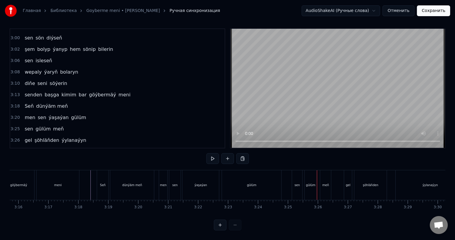
scroll to position [0, 5867]
click at [304, 183] on div "gülüm" at bounding box center [307, 185] width 10 height 4
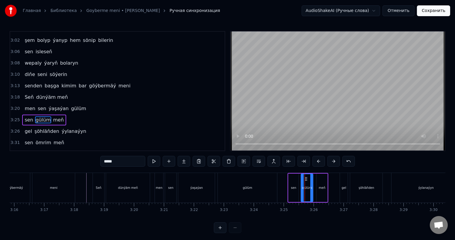
scroll to position [497, 0]
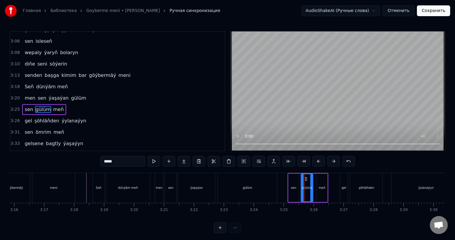
click at [110, 161] on input "*****" at bounding box center [122, 161] width 45 height 11
type input "*****"
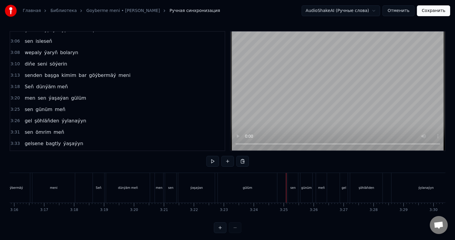
click at [294, 186] on div "sen" at bounding box center [292, 188] width 5 height 4
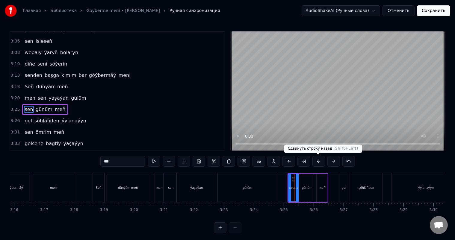
click at [321, 162] on button at bounding box center [318, 161] width 13 height 11
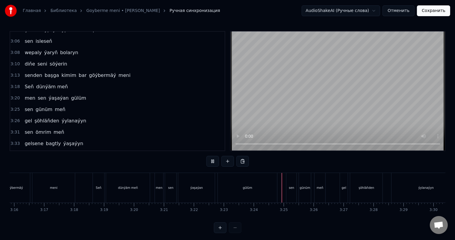
scroll to position [8, 0]
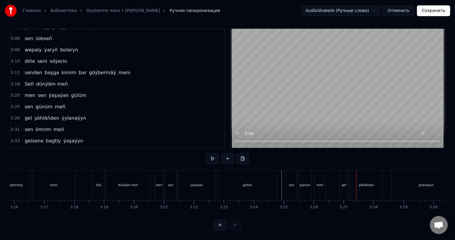
click at [343, 183] on div "gel" at bounding box center [344, 185] width 4 height 4
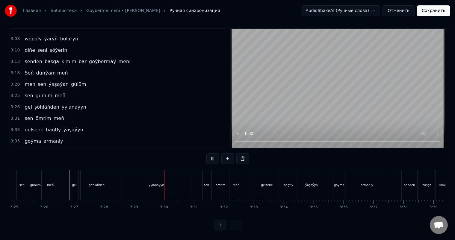
scroll to position [0, 6244]
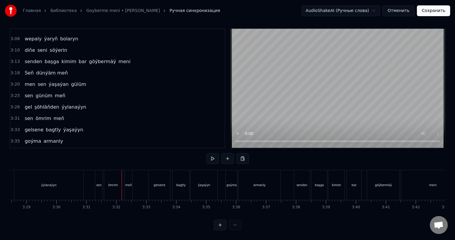
click at [101, 177] on div "sen" at bounding box center [98, 185] width 7 height 30
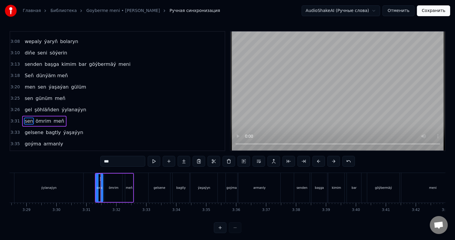
scroll to position [519, 0]
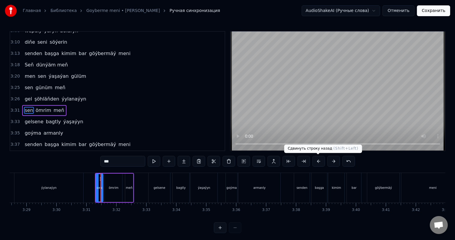
click at [319, 162] on button at bounding box center [318, 161] width 13 height 11
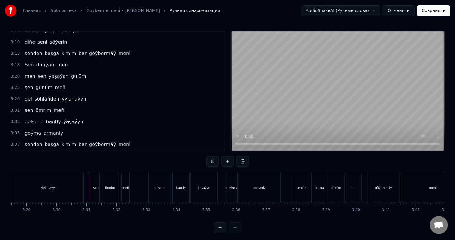
scroll to position [8, 0]
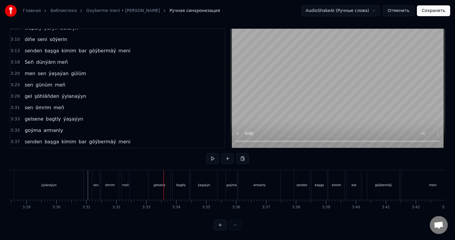
click at [155, 175] on div "gelsene" at bounding box center [160, 185] width 22 height 30
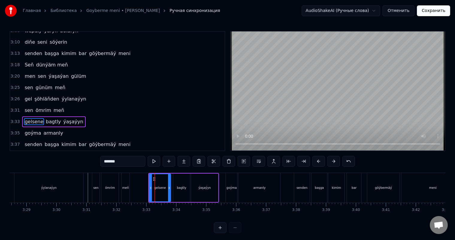
scroll to position [520, 0]
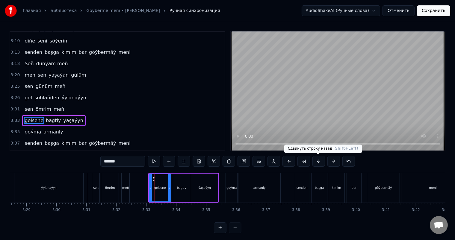
click at [318, 162] on button at bounding box center [318, 161] width 13 height 11
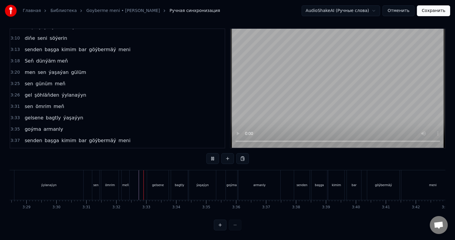
scroll to position [8, 0]
click at [229, 173] on div "goýma" at bounding box center [231, 185] width 11 height 30
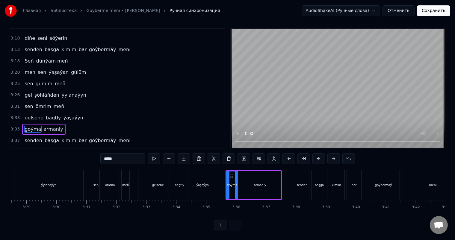
scroll to position [0, 0]
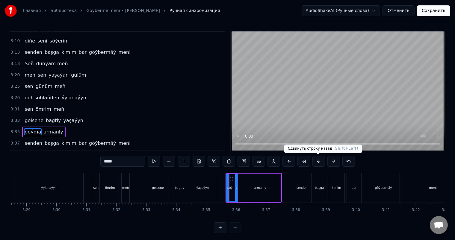
click at [318, 161] on button at bounding box center [318, 161] width 13 height 11
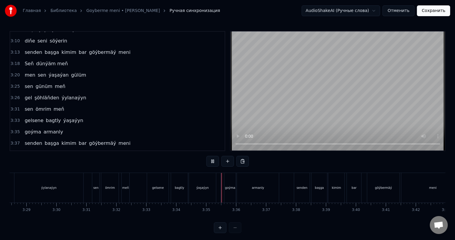
scroll to position [8, 0]
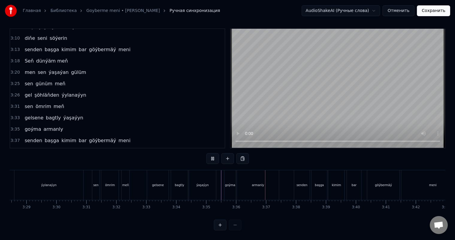
click at [218, 181] on div at bounding box center [218, 185] width 0 height 30
click at [249, 180] on div "armanly" at bounding box center [258, 185] width 42 height 30
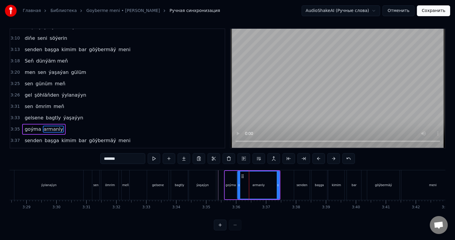
scroll to position [0, 0]
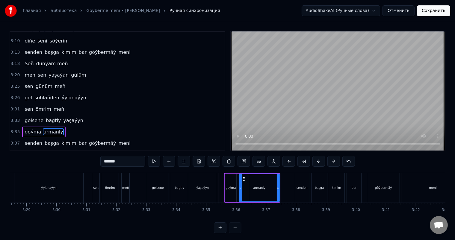
click at [241, 187] on icon at bounding box center [240, 188] width 2 height 5
click at [232, 188] on div "goýma" at bounding box center [231, 188] width 10 height 4
type input "*****"
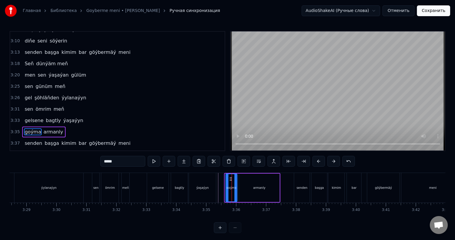
click at [229, 179] on icon at bounding box center [231, 179] width 5 height 5
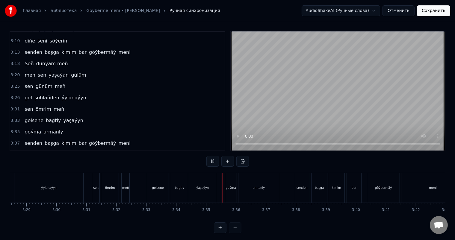
scroll to position [8, 0]
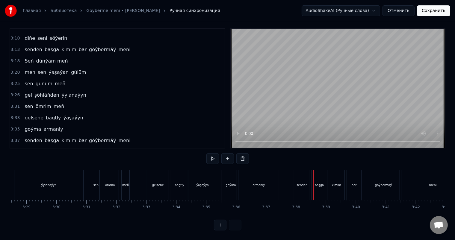
click at [303, 173] on div "senden" at bounding box center [302, 185] width 16 height 30
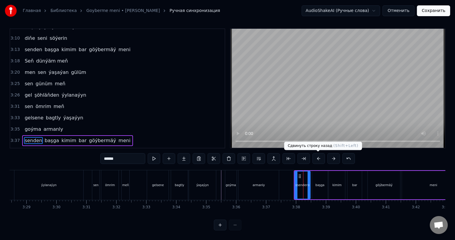
click at [320, 158] on button at bounding box center [318, 158] width 13 height 11
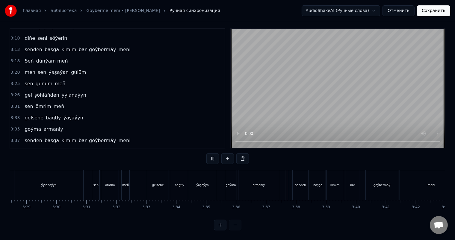
scroll to position [8, 0]
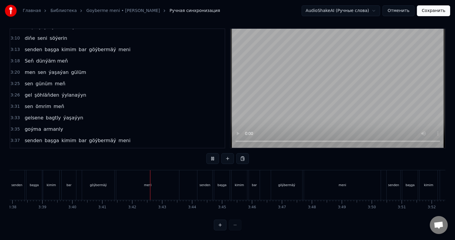
scroll to position [0, 6622]
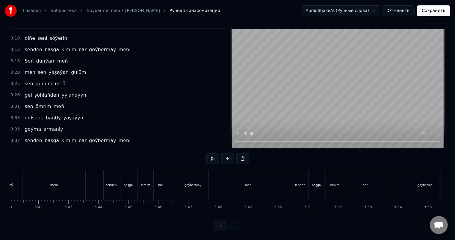
click at [114, 177] on div "senden" at bounding box center [111, 185] width 15 height 30
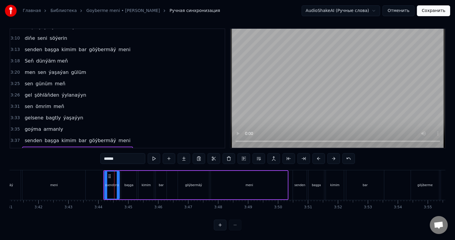
click at [109, 174] on icon at bounding box center [109, 176] width 5 height 5
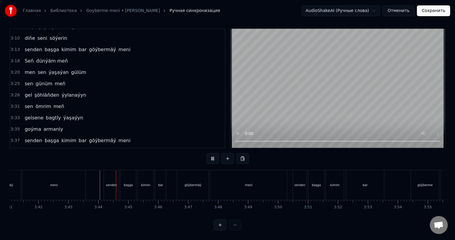
click at [112, 173] on div "senden" at bounding box center [111, 185] width 15 height 30
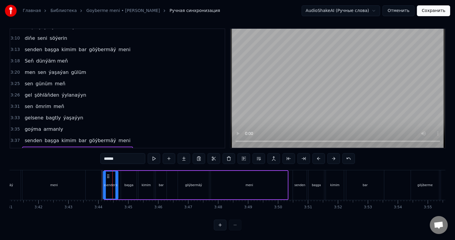
click at [108, 176] on circle at bounding box center [108, 176] width 0 height 0
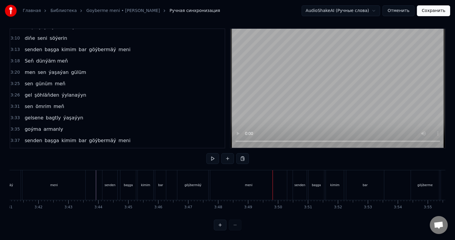
click at [248, 182] on div "meni" at bounding box center [248, 185] width 77 height 30
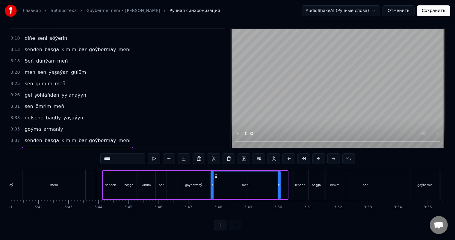
drag, startPoint x: 287, startPoint y: 179, endPoint x: 280, endPoint y: 178, distance: 7.2
click at [280, 183] on icon at bounding box center [279, 185] width 2 height 5
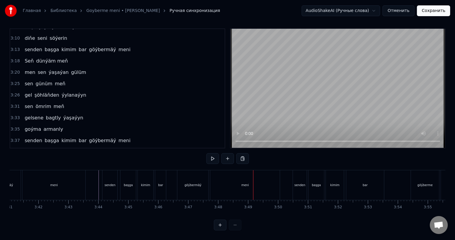
click at [264, 179] on div "meni" at bounding box center [245, 185] width 70 height 30
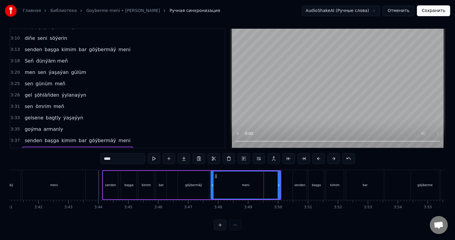
click at [124, 154] on input "****" at bounding box center [122, 158] width 45 height 11
type input "*********"
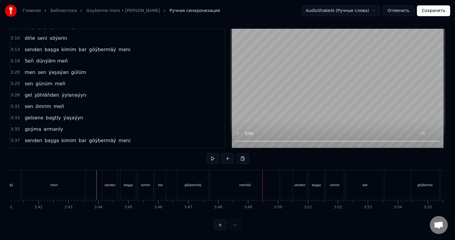
click at [266, 182] on div "meniiiiii" at bounding box center [245, 185] width 70 height 30
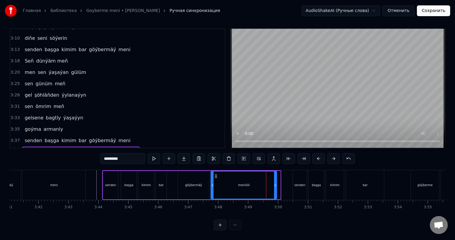
drag, startPoint x: 279, startPoint y: 181, endPoint x: 275, endPoint y: 180, distance: 4.4
click at [275, 183] on icon at bounding box center [275, 185] width 2 height 5
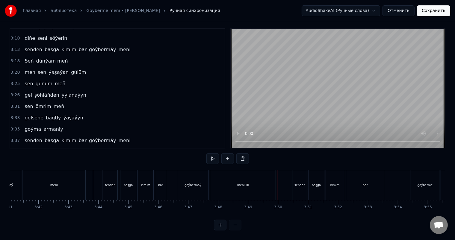
click at [217, 176] on div "meniiiiii" at bounding box center [242, 185] width 65 height 30
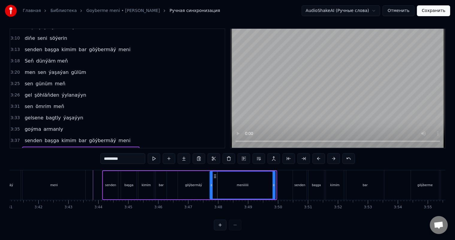
click at [214, 176] on circle at bounding box center [214, 176] width 0 height 0
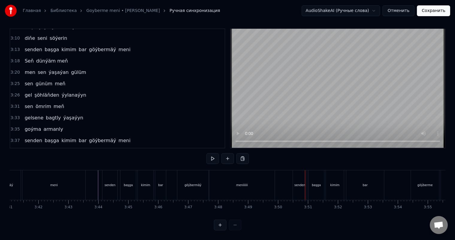
click at [293, 181] on div "senden" at bounding box center [300, 185] width 14 height 30
click at [373, 181] on div "bar" at bounding box center [365, 185] width 38 height 30
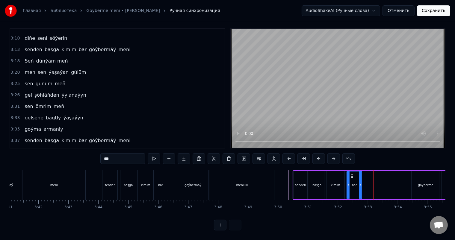
drag, startPoint x: 383, startPoint y: 178, endPoint x: 360, endPoint y: 179, distance: 23.1
click at [360, 183] on icon at bounding box center [360, 185] width 2 height 5
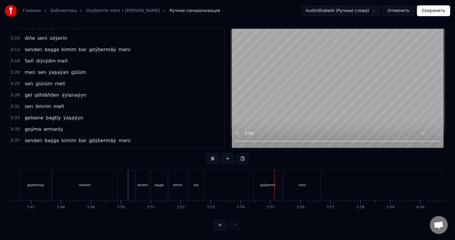
scroll to position [0, 6814]
click at [229, 177] on div "göýberme" at bounding box center [233, 185] width 28 height 30
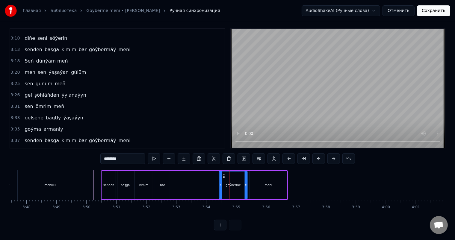
click at [223, 176] on circle at bounding box center [223, 176] width 0 height 0
click at [209, 177] on div "senden başga kimim bar göýberme meni" at bounding box center [194, 185] width 187 height 30
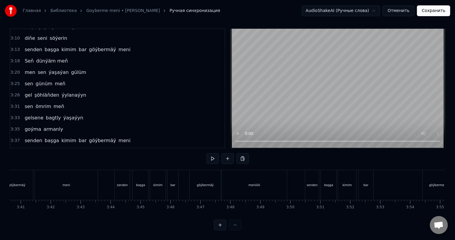
scroll to position [0, 6536]
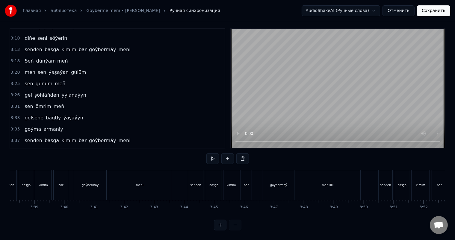
click at [437, 13] on button "Сохранить" at bounding box center [433, 10] width 33 height 11
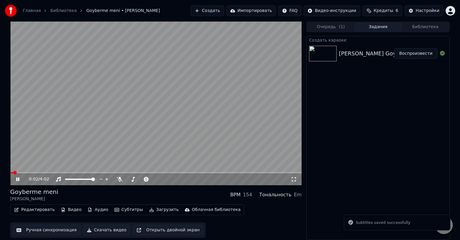
click at [18, 179] on icon at bounding box center [22, 179] width 14 height 5
click at [32, 212] on button "Редактировать" at bounding box center [35, 210] width 46 height 8
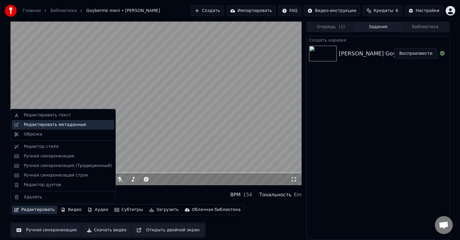
click at [71, 126] on div "Редактировать метаданные" at bounding box center [55, 125] width 62 height 6
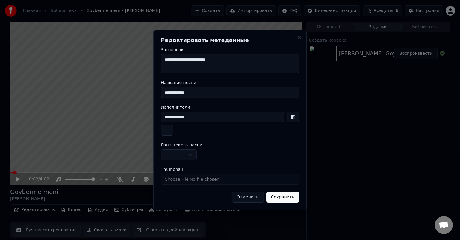
drag, startPoint x: 181, startPoint y: 91, endPoint x: 76, endPoint y: 91, distance: 104.9
click at [77, 91] on body "**********" at bounding box center [230, 120] width 460 height 240
drag, startPoint x: 199, startPoint y: 114, endPoint x: 139, endPoint y: 114, distance: 59.9
click at [139, 114] on body "**********" at bounding box center [230, 120] width 460 height 240
click at [220, 115] on input "**********" at bounding box center [222, 117] width 123 height 11
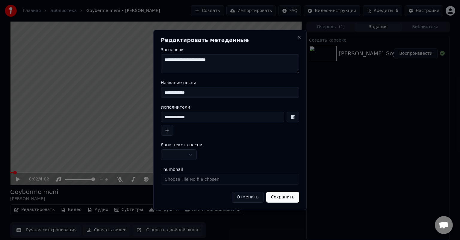
drag, startPoint x: 185, startPoint y: 117, endPoint x: 110, endPoint y: 117, distance: 74.6
click at [110, 117] on body "**********" at bounding box center [230, 120] width 460 height 240
paste input
drag, startPoint x: 204, startPoint y: 117, endPoint x: 127, endPoint y: 117, distance: 76.7
click at [127, 117] on body "**********" at bounding box center [230, 120] width 460 height 240
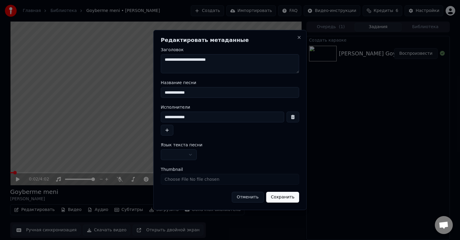
type input "*"
type input "**********"
click at [167, 131] on button "button" at bounding box center [167, 130] width 13 height 11
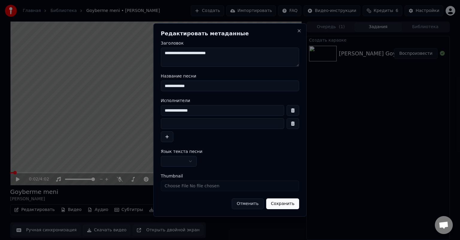
click at [180, 127] on input at bounding box center [222, 123] width 123 height 11
type input "**********"
click at [202, 115] on input "**********" at bounding box center [222, 110] width 123 height 11
type input "**********"
drag, startPoint x: 201, startPoint y: 85, endPoint x: 139, endPoint y: 87, distance: 62.3
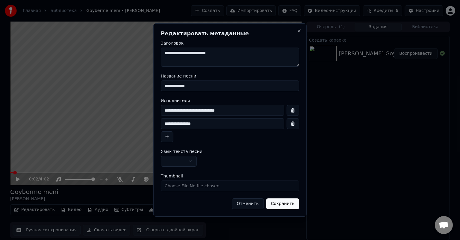
click at [121, 86] on body "**********" at bounding box center [230, 120] width 460 height 240
type input "**********"
drag, startPoint x: 231, startPoint y: 54, endPoint x: 198, endPoint y: 60, distance: 33.8
click at [198, 60] on textarea "**********" at bounding box center [230, 57] width 138 height 19
click at [197, 54] on textarea "**********" at bounding box center [230, 57] width 138 height 19
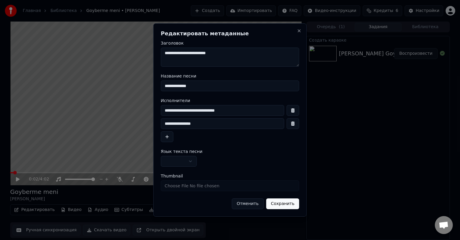
drag, startPoint x: 197, startPoint y: 52, endPoint x: 251, endPoint y: 52, distance: 54.2
click at [251, 52] on textarea "**********" at bounding box center [230, 57] width 138 height 19
type textarea "**********"
click at [286, 206] on button "Сохранить" at bounding box center [282, 204] width 33 height 11
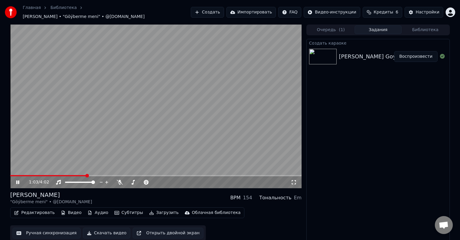
drag, startPoint x: 139, startPoint y: 143, endPoint x: 128, endPoint y: 145, distance: 11.0
click at [139, 143] on video at bounding box center [155, 107] width 291 height 164
click at [60, 228] on button "Ручная синхронизация" at bounding box center [47, 233] width 68 height 11
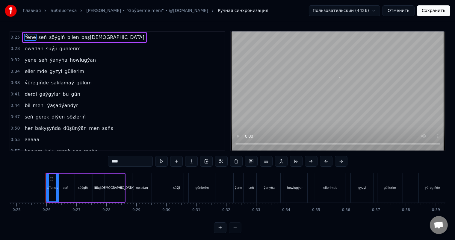
scroll to position [0, 748]
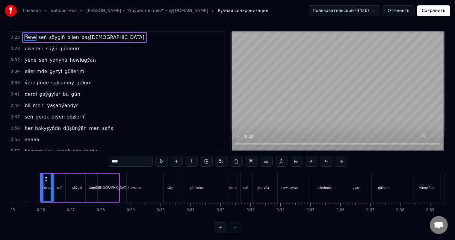
click at [32, 148] on span "howam" at bounding box center [33, 151] width 19 height 7
type input "*****"
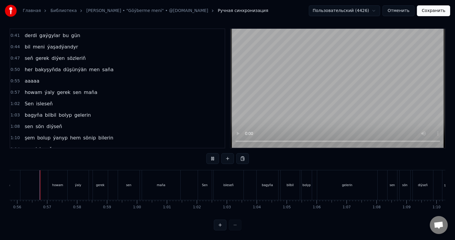
scroll to position [8, 0]
click at [238, 178] on div "isleseň" at bounding box center [229, 185] width 30 height 30
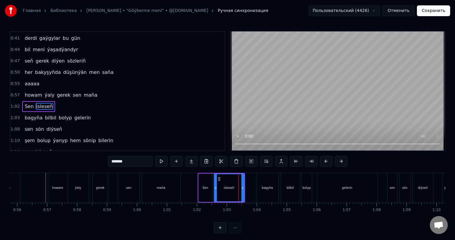
scroll to position [67, 0]
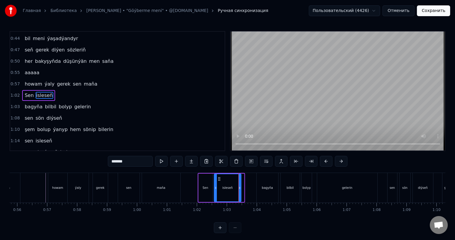
drag, startPoint x: 243, startPoint y: 183, endPoint x: 240, endPoint y: 184, distance: 3.0
click at [240, 184] on div at bounding box center [239, 187] width 2 height 27
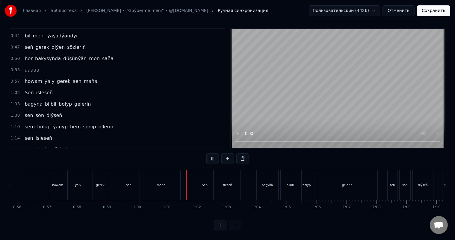
scroll to position [8, 0]
click at [330, 180] on div "gelerin" at bounding box center [347, 185] width 60 height 30
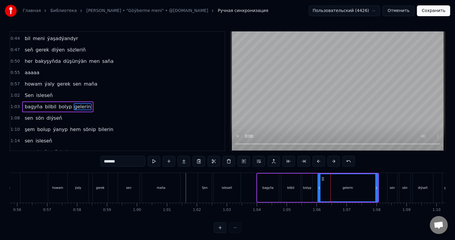
scroll to position [78, 0]
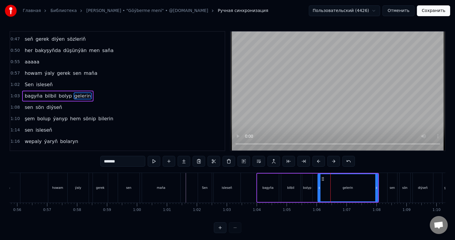
drag, startPoint x: 115, startPoint y: 162, endPoint x: 135, endPoint y: 161, distance: 20.1
click at [135, 161] on input "*******" at bounding box center [122, 161] width 45 height 11
type input "**********"
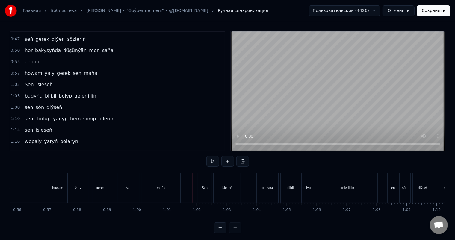
scroll to position [8, 0]
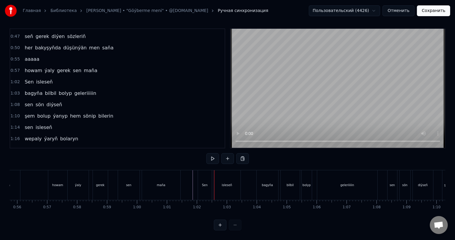
click at [208, 177] on div "Sen" at bounding box center [205, 185] width 14 height 30
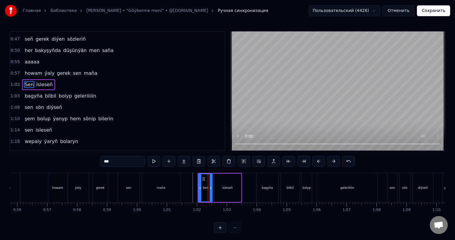
scroll to position [67, 0]
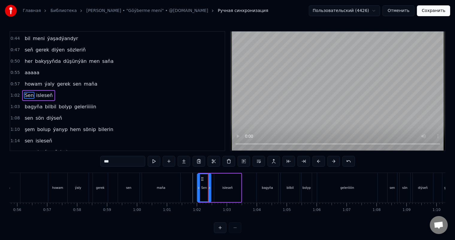
click at [201, 178] on icon at bounding box center [202, 179] width 5 height 5
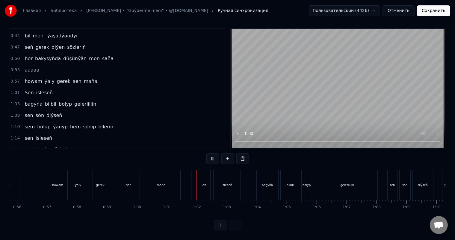
scroll to position [8, 0]
click at [265, 183] on div "bagyňa" at bounding box center [267, 185] width 11 height 4
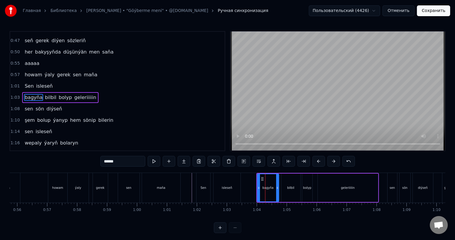
scroll to position [78, 0]
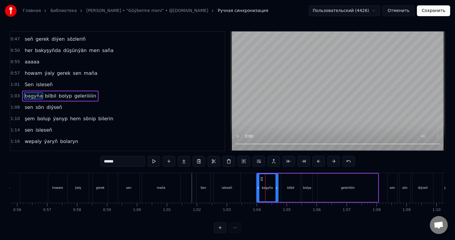
click at [260, 178] on icon at bounding box center [261, 179] width 5 height 5
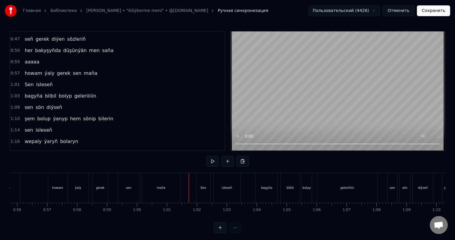
scroll to position [8, 0]
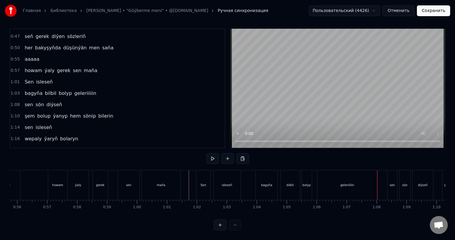
click at [365, 181] on div "geleriiiiin" at bounding box center [347, 185] width 60 height 30
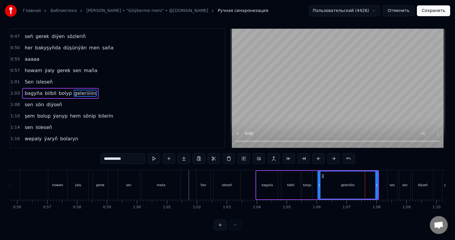
scroll to position [0, 0]
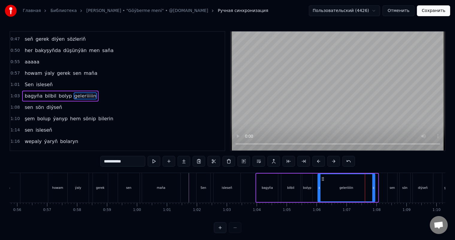
drag, startPoint x: 377, startPoint y: 185, endPoint x: 374, endPoint y: 185, distance: 3.0
click at [374, 185] on div at bounding box center [373, 187] width 2 height 27
click at [322, 178] on icon at bounding box center [322, 179] width 5 height 5
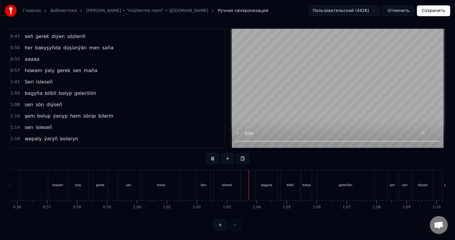
scroll to position [8, 0]
click at [393, 183] on div "sen" at bounding box center [392, 185] width 5 height 4
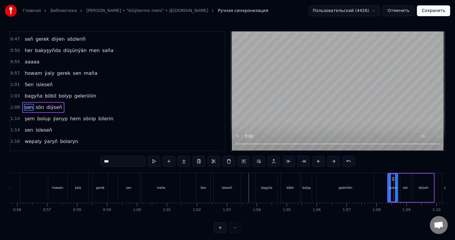
scroll to position [89, 0]
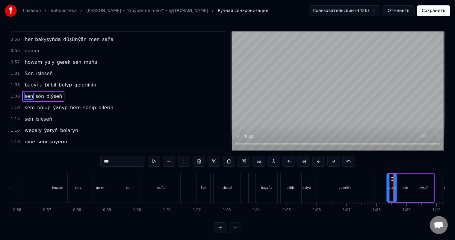
click at [391, 179] on circle at bounding box center [391, 179] width 0 height 0
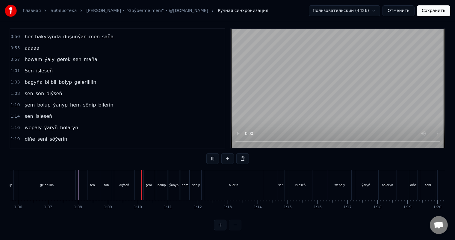
scroll to position [0, 2054]
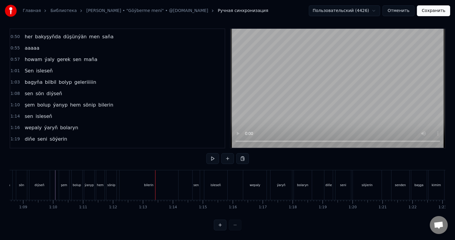
click at [135, 176] on div "bilerin" at bounding box center [149, 185] width 59 height 30
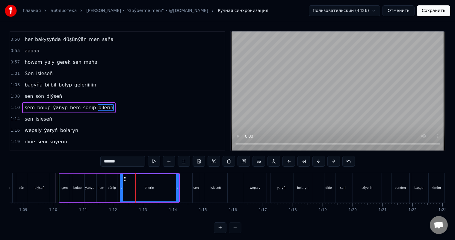
scroll to position [100, 0]
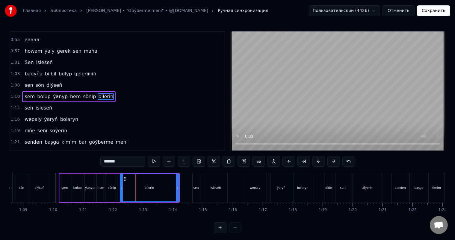
drag, startPoint x: 118, startPoint y: 161, endPoint x: 115, endPoint y: 161, distance: 3.6
click at [115, 161] on input "*******" at bounding box center [122, 161] width 45 height 11
type input "**********"
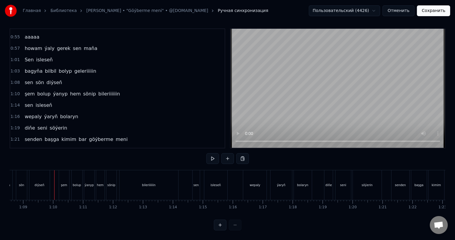
scroll to position [8, 0]
click at [168, 179] on div "bileriiiiiin" at bounding box center [149, 185] width 59 height 30
click at [195, 183] on div "sen" at bounding box center [196, 185] width 5 height 4
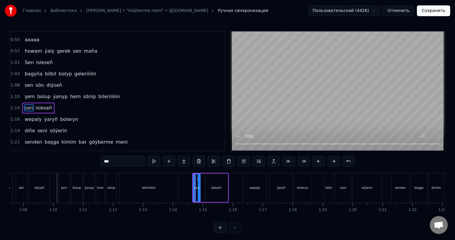
scroll to position [111, 0]
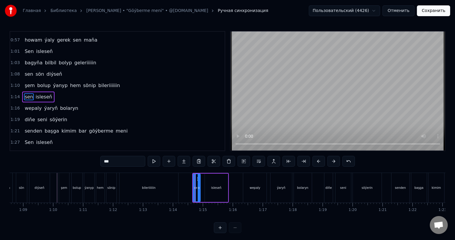
click at [214, 183] on div "isleseň" at bounding box center [216, 188] width 23 height 28
type input "*******"
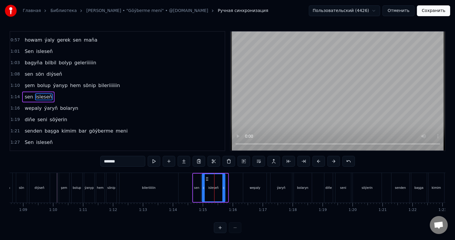
click at [206, 178] on icon at bounding box center [207, 179] width 5 height 5
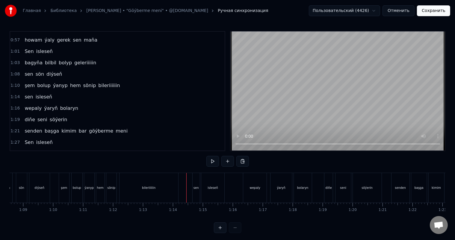
scroll to position [8, 0]
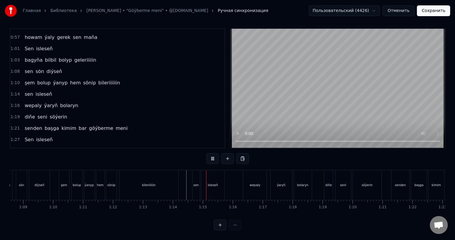
click at [207, 179] on div "isleseň" at bounding box center [212, 185] width 23 height 30
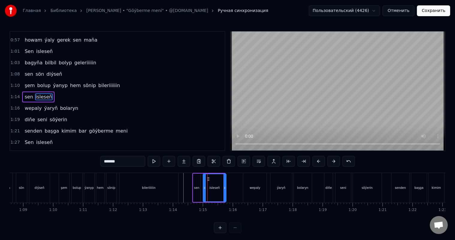
click at [207, 178] on icon at bounding box center [208, 179] width 5 height 5
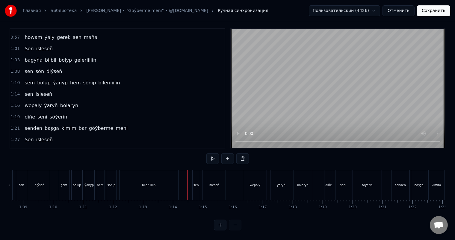
scroll to position [8, 0]
click at [210, 183] on div "isleseň" at bounding box center [214, 185] width 10 height 4
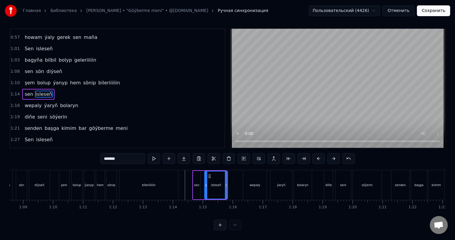
click at [209, 176] on circle at bounding box center [209, 176] width 0 height 0
click at [210, 174] on icon at bounding box center [209, 176] width 5 height 5
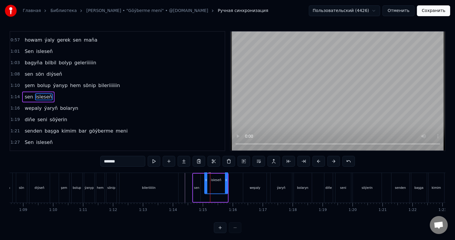
click at [210, 181] on div "isleseň" at bounding box center [216, 180] width 22 height 27
click at [212, 188] on div "isleseň" at bounding box center [216, 180] width 22 height 27
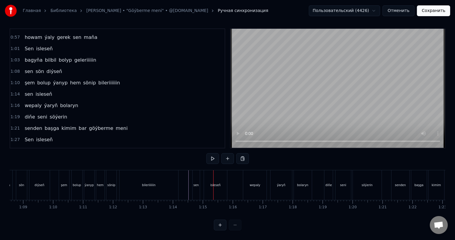
scroll to position [8, 0]
click at [277, 176] on div "ýaryň" at bounding box center [282, 185] width 22 height 30
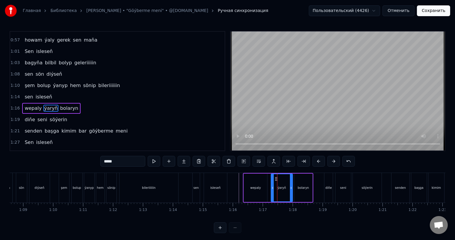
scroll to position [122, 0]
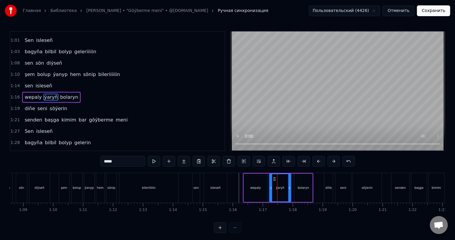
click at [272, 177] on icon at bounding box center [274, 179] width 5 height 5
click at [262, 185] on div "wepaly" at bounding box center [255, 188] width 23 height 28
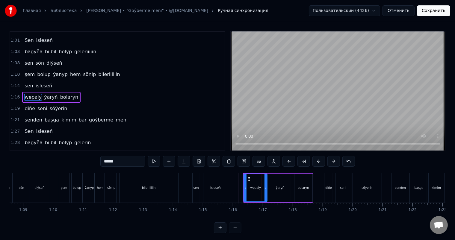
click at [266, 188] on div "wepaly" at bounding box center [256, 188] width 24 height 28
click at [264, 188] on icon at bounding box center [264, 188] width 2 height 5
click at [300, 179] on div "bolaryn" at bounding box center [303, 188] width 18 height 28
type input "*******"
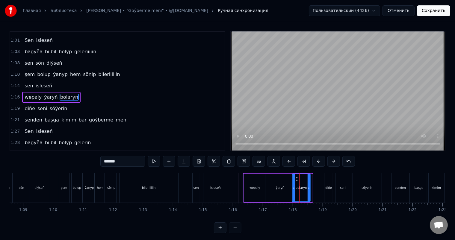
click at [297, 178] on circle at bounding box center [297, 178] width 0 height 0
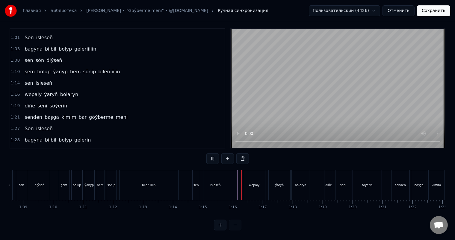
scroll to position [8, 0]
click at [329, 175] on div "diňe" at bounding box center [328, 185] width 8 height 30
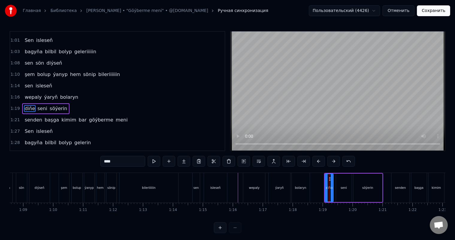
scroll to position [133, 0]
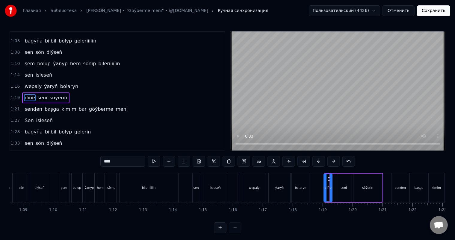
click at [328, 178] on icon at bounding box center [329, 179] width 5 height 5
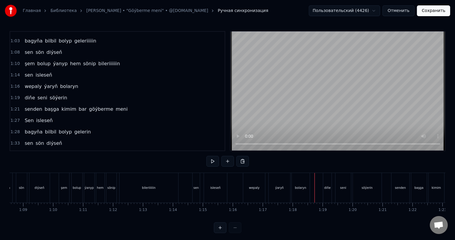
click at [310, 188] on div "wepaly ýaryň bolaryn" at bounding box center [277, 188] width 68 height 30
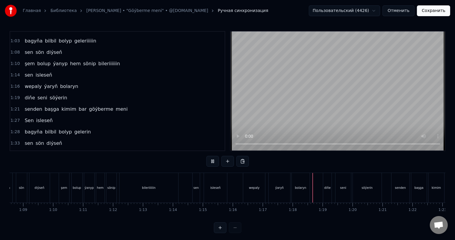
scroll to position [8, 0]
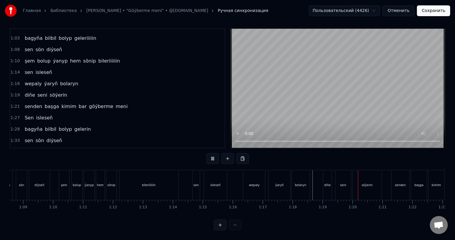
click at [325, 170] on div "diňe" at bounding box center [327, 185] width 8 height 30
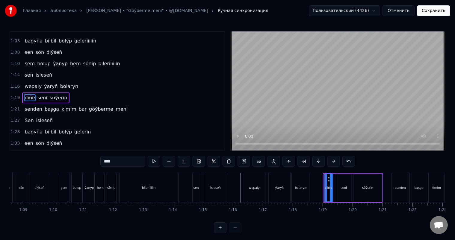
click at [328, 178] on icon at bounding box center [329, 179] width 5 height 5
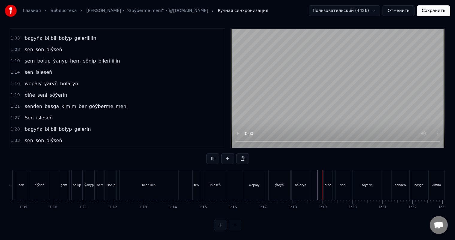
scroll to position [8, 0]
click at [125, 183] on div "senden" at bounding box center [128, 185] width 11 height 4
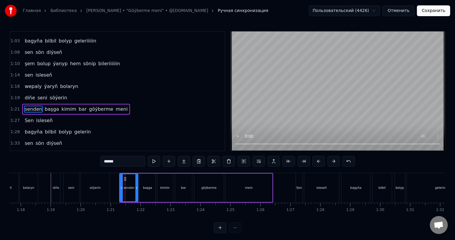
scroll to position [144, 0]
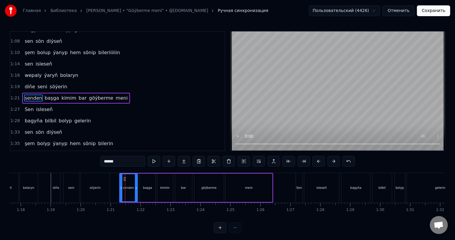
click at [123, 179] on icon at bounding box center [124, 179] width 5 height 5
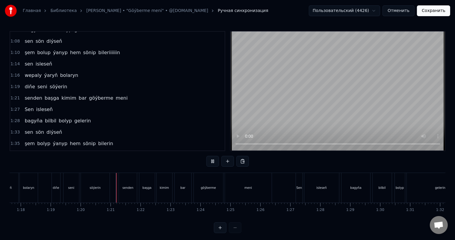
scroll to position [8, 0]
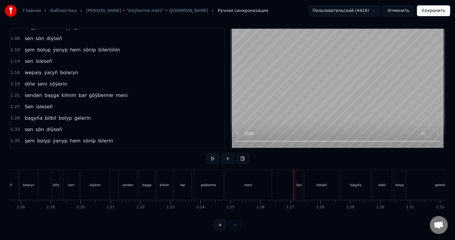
click at [301, 183] on div "Sen" at bounding box center [299, 185] width 6 height 4
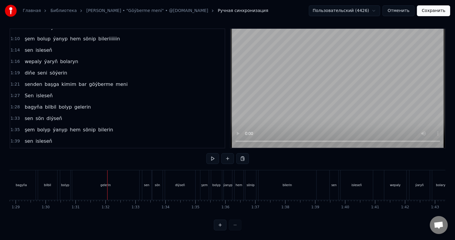
scroll to position [0, 2652]
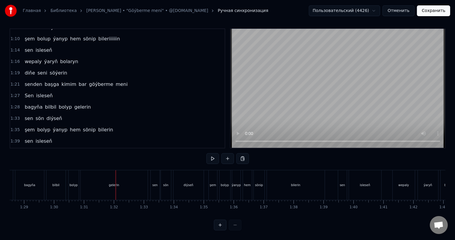
click at [124, 177] on div "gelerin" at bounding box center [114, 185] width 67 height 30
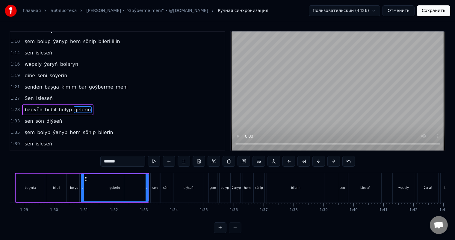
scroll to position [166, 0]
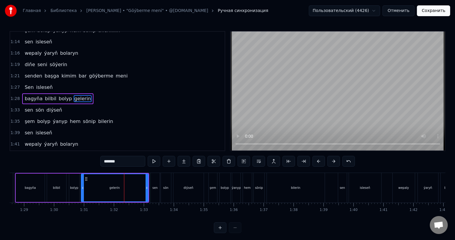
click at [116, 161] on input "*******" at bounding box center [122, 161] width 45 height 11
type input "**********"
click at [81, 185] on div "geleriiiiiin" at bounding box center [115, 188] width 68 height 28
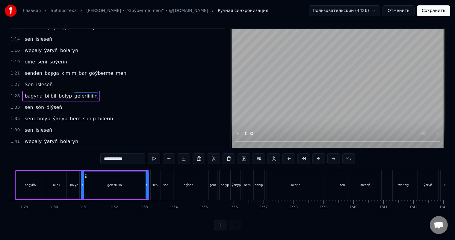
scroll to position [8, 0]
click at [124, 180] on div "geleriiiiiin" at bounding box center [114, 185] width 67 height 27
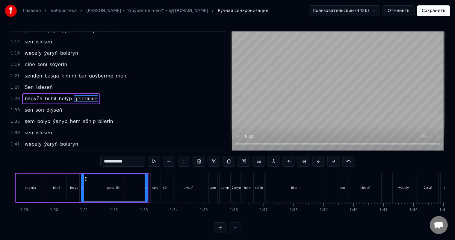
click at [145, 189] on icon at bounding box center [146, 188] width 2 height 5
click at [91, 186] on div "geleriiiiiin" at bounding box center [114, 187] width 66 height 27
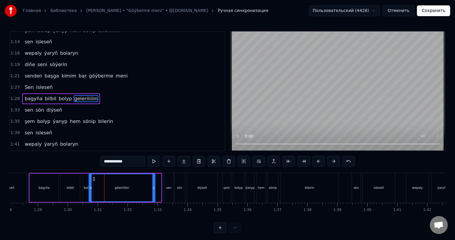
scroll to position [0, 2636]
drag, startPoint x: 85, startPoint y: 179, endPoint x: 99, endPoint y: 181, distance: 14.5
click at [99, 181] on div "geleriiiiiin" at bounding box center [129, 187] width 66 height 27
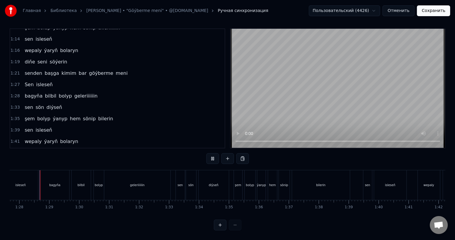
scroll to position [8, 0]
click at [99, 183] on div "bolyp" at bounding box center [99, 185] width 8 height 4
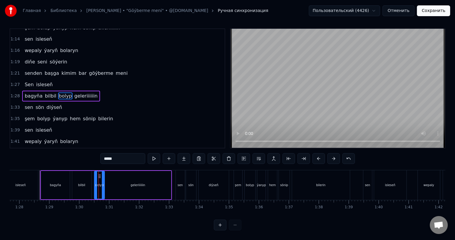
scroll to position [0, 0]
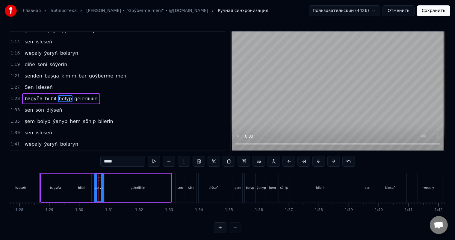
click at [103, 187] on icon at bounding box center [102, 188] width 2 height 5
click at [87, 188] on div "bilbil" at bounding box center [81, 188] width 19 height 28
type input "******"
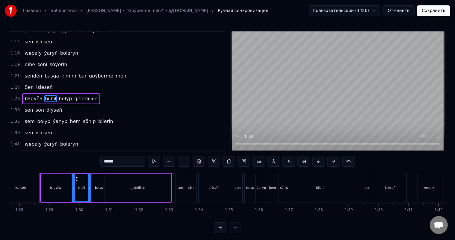
click at [90, 189] on icon at bounding box center [89, 188] width 2 height 5
click at [40, 183] on div "bagyňa bilbil bolyp geleriiiiiin" at bounding box center [106, 188] width 132 height 30
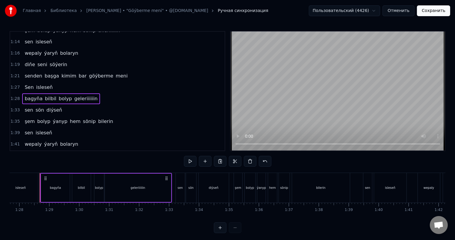
click at [39, 182] on div "Sen isleseň" at bounding box center [17, 188] width 45 height 30
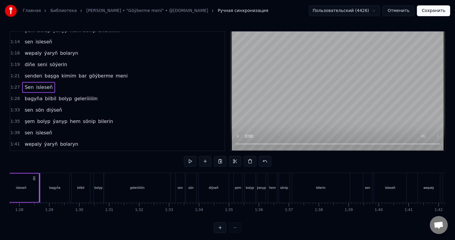
scroll to position [0, 2626]
click at [41, 182] on div at bounding box center [41, 188] width 0 height 30
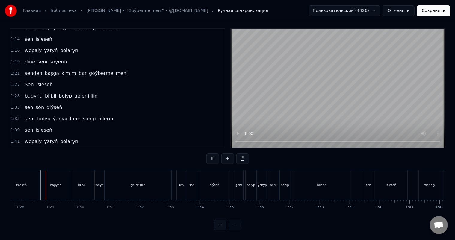
scroll to position [8, 0]
click at [238, 183] on div "şem" at bounding box center [239, 185] width 6 height 4
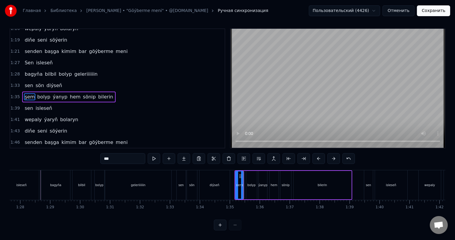
click at [247, 179] on div "bolyp" at bounding box center [251, 185] width 11 height 28
click at [250, 174] on icon at bounding box center [250, 176] width 5 height 5
click at [262, 176] on div "ýanyp" at bounding box center [263, 185] width 8 height 28
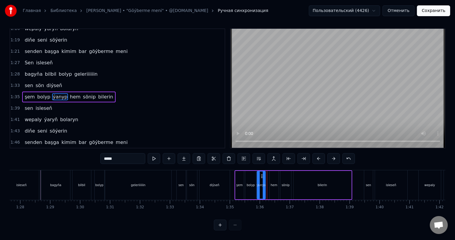
click at [261, 174] on icon at bounding box center [262, 176] width 5 height 5
click at [272, 171] on div "hem" at bounding box center [274, 185] width 9 height 28
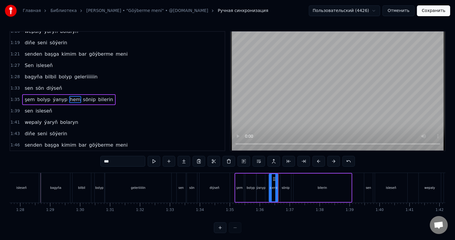
click at [273, 178] on icon at bounding box center [274, 179] width 5 height 5
click at [284, 181] on div "sönip" at bounding box center [285, 188] width 11 height 28
type input "*****"
click at [283, 179] on icon at bounding box center [285, 179] width 5 height 5
click at [284, 177] on icon at bounding box center [285, 179] width 5 height 5
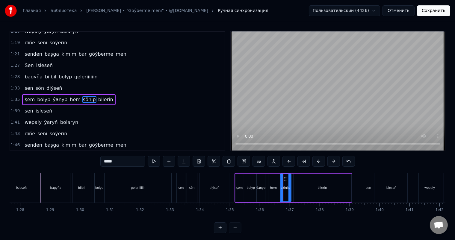
click at [285, 177] on icon at bounding box center [285, 179] width 5 height 5
click at [285, 179] on icon at bounding box center [285, 179] width 5 height 5
click at [282, 182] on div at bounding box center [282, 187] width 2 height 27
click at [284, 177] on icon at bounding box center [285, 179] width 5 height 5
click at [285, 179] on icon at bounding box center [285, 179] width 5 height 5
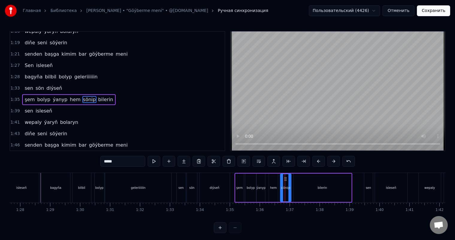
click at [285, 179] on icon at bounding box center [285, 179] width 5 height 5
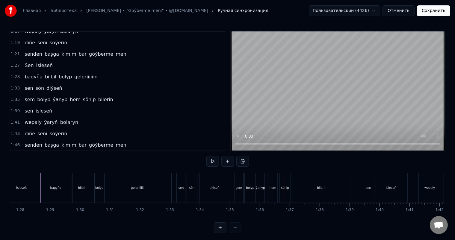
click at [287, 180] on div "sönip" at bounding box center [285, 188] width 11 height 30
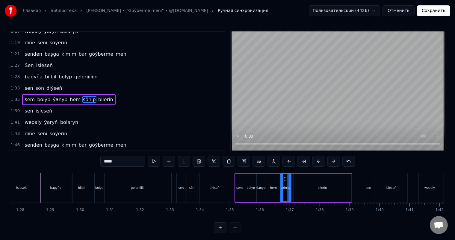
click at [283, 179] on icon at bounding box center [285, 179] width 5 height 5
click at [283, 178] on icon at bounding box center [285, 179] width 5 height 5
drag, startPoint x: 285, startPoint y: 178, endPoint x: 278, endPoint y: 177, distance: 6.9
click at [278, 177] on div "şem bolyp ýanyp hem sönip bilerin" at bounding box center [294, 188] width 118 height 30
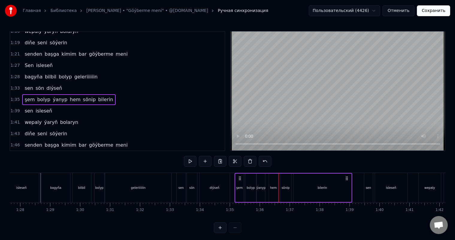
click at [283, 180] on div "sönip" at bounding box center [285, 188] width 11 height 28
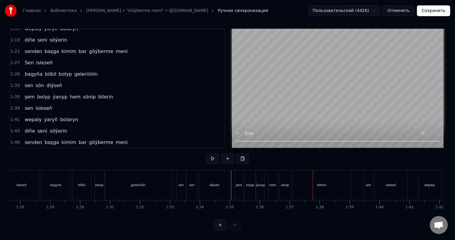
click at [283, 183] on div "sönip" at bounding box center [285, 185] width 8 height 4
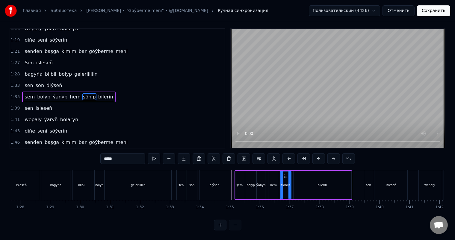
click at [299, 179] on div "bilerin" at bounding box center [323, 185] width 58 height 28
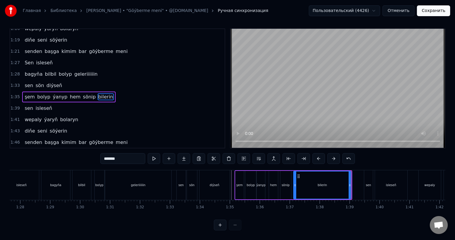
click at [332, 182] on div "bilerin" at bounding box center [322, 185] width 57 height 27
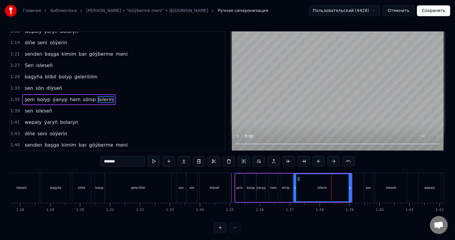
drag, startPoint x: 119, startPoint y: 162, endPoint x: 115, endPoint y: 162, distance: 3.9
click at [115, 162] on input "*******" at bounding box center [122, 161] width 45 height 11
click at [169, 184] on div "geleriiiiiin" at bounding box center [138, 188] width 66 height 30
type input "**********"
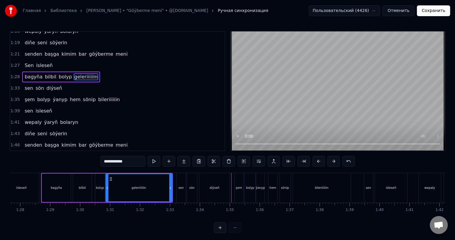
scroll to position [166, 0]
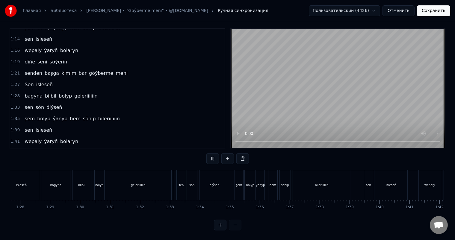
scroll to position [8, 0]
click at [274, 183] on div "hem" at bounding box center [273, 185] width 7 height 4
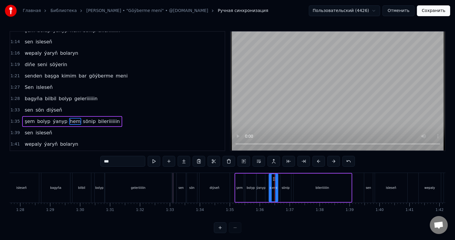
scroll to position [188, 0]
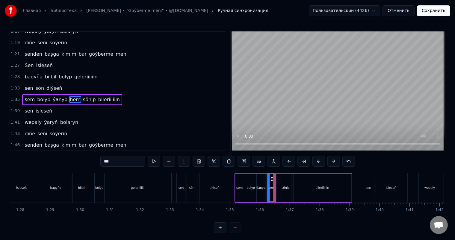
click at [271, 177] on icon at bounding box center [272, 179] width 5 height 5
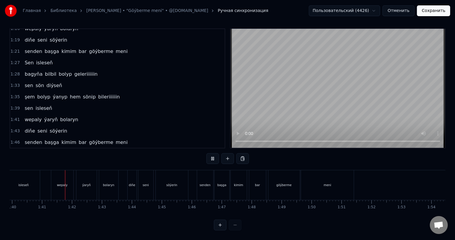
scroll to position [0, 3004]
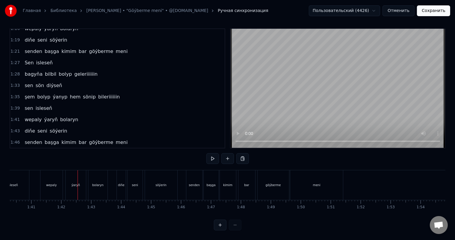
click at [49, 183] on div "wepaly" at bounding box center [51, 185] width 11 height 4
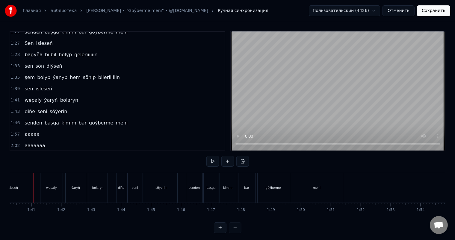
scroll to position [0, 2998]
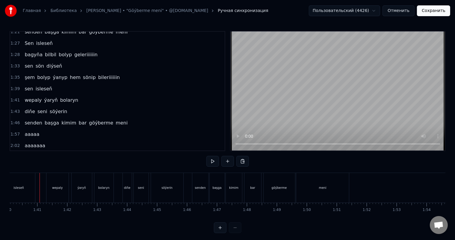
click at [40, 187] on div at bounding box center [40, 188] width 0 height 30
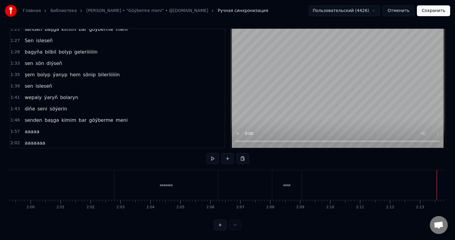
scroll to position [0, 3562]
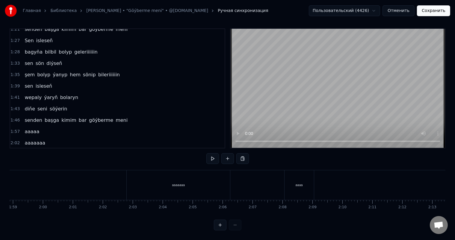
click at [219, 182] on div "aaaaaaa" at bounding box center [178, 185] width 103 height 30
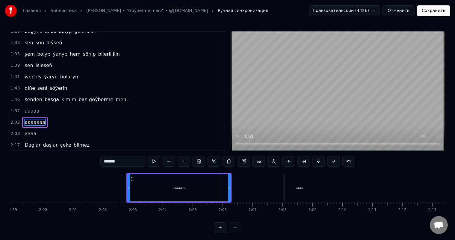
scroll to position [254, 0]
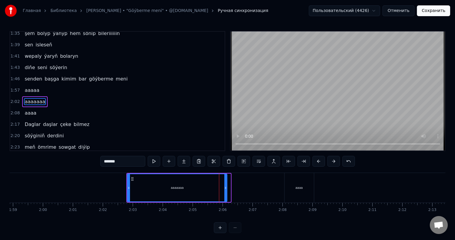
drag, startPoint x: 229, startPoint y: 187, endPoint x: 225, endPoint y: 187, distance: 3.6
click at [225, 187] on icon at bounding box center [225, 188] width 2 height 5
click at [125, 188] on div at bounding box center [73, 188] width 7250 height 30
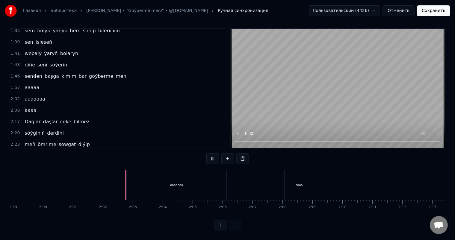
scroll to position [8, 0]
click at [121, 181] on div at bounding box center [73, 185] width 7250 height 30
click at [117, 180] on div at bounding box center [73, 185] width 7250 height 30
click at [141, 177] on div "aaaaaaa" at bounding box center [177, 185] width 100 height 30
click at [129, 170] on div "aaaaaaa" at bounding box center [177, 185] width 100 height 30
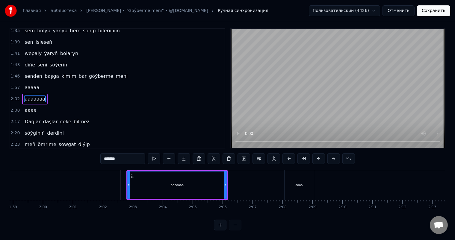
scroll to position [0, 0]
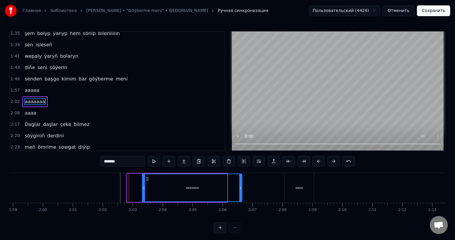
drag, startPoint x: 132, startPoint y: 177, endPoint x: 147, endPoint y: 177, distance: 15.3
click at [147, 177] on icon at bounding box center [147, 179] width 5 height 5
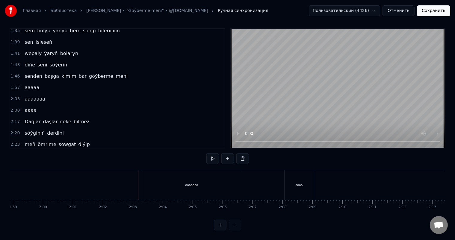
scroll to position [8, 0]
click at [142, 179] on div "aaaaaaa" at bounding box center [192, 185] width 100 height 30
click at [216, 181] on div "aaaaaaa" at bounding box center [192, 185] width 100 height 30
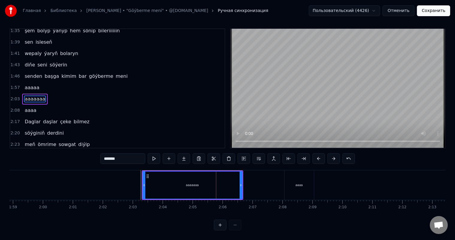
scroll to position [0, 0]
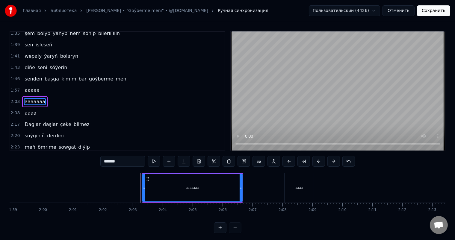
click at [212, 188] on div "aaaaaaa" at bounding box center [192, 187] width 99 height 27
click at [122, 163] on input "*******" at bounding box center [122, 161] width 45 height 11
type input "******"
click at [126, 183] on div at bounding box center [73, 188] width 7250 height 30
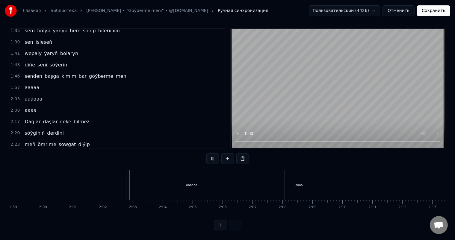
scroll to position [8, 0]
click at [217, 180] on div "aaaaaa" at bounding box center [192, 185] width 100 height 30
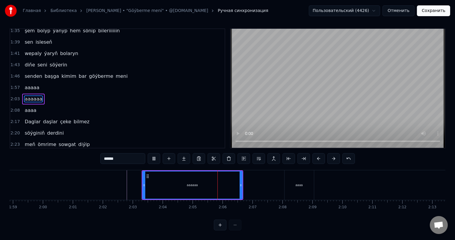
scroll to position [0, 0]
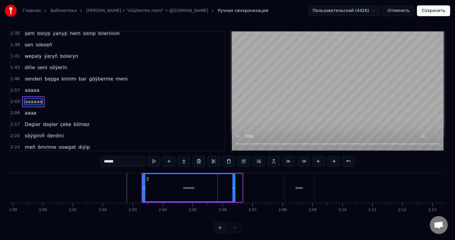
drag, startPoint x: 241, startPoint y: 187, endPoint x: 234, endPoint y: 187, distance: 7.2
click at [234, 187] on icon at bounding box center [233, 188] width 2 height 5
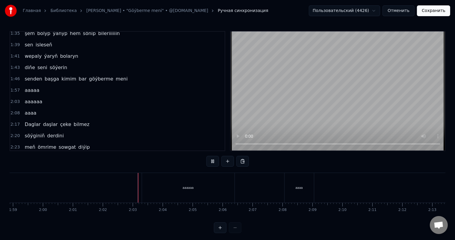
scroll to position [8, 0]
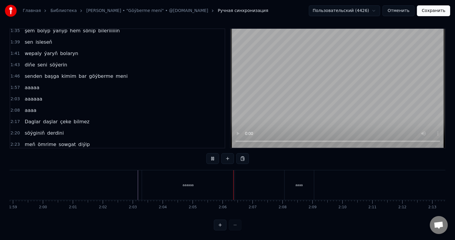
click at [163, 179] on div "aaaaaa" at bounding box center [188, 185] width 93 height 30
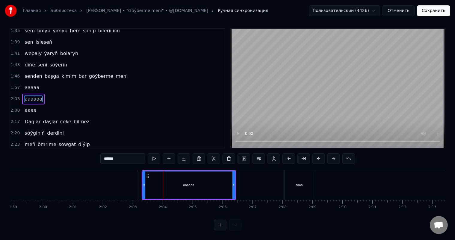
scroll to position [0, 0]
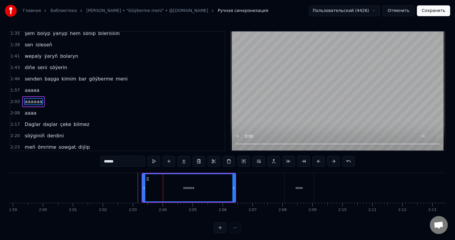
click at [120, 163] on input "******" at bounding box center [122, 161] width 45 height 11
type input "*****"
click at [130, 181] on div at bounding box center [73, 188] width 7250 height 30
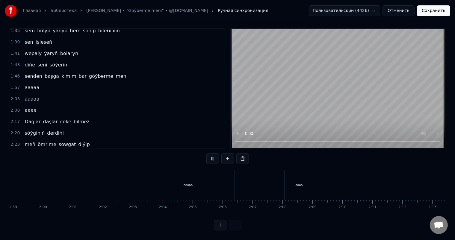
scroll to position [8, 0]
click at [230, 180] on div "aaaaa" at bounding box center [188, 185] width 93 height 30
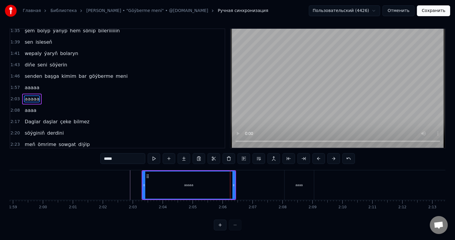
scroll to position [0, 0]
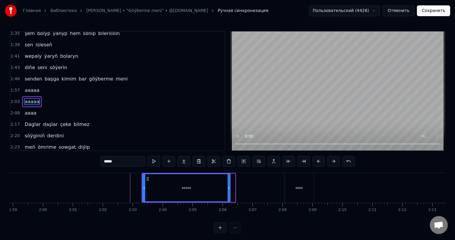
drag, startPoint x: 234, startPoint y: 186, endPoint x: 229, endPoint y: 187, distance: 5.1
click at [229, 187] on icon at bounding box center [229, 188] width 2 height 5
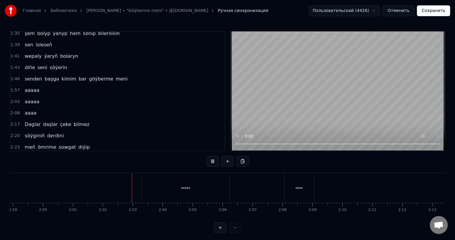
scroll to position [8, 0]
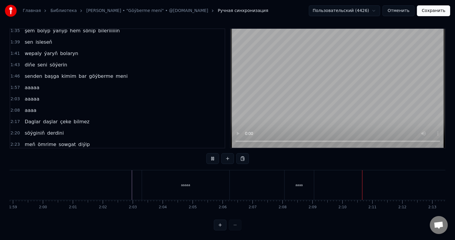
click at [296, 175] on div "aaaa" at bounding box center [299, 185] width 29 height 30
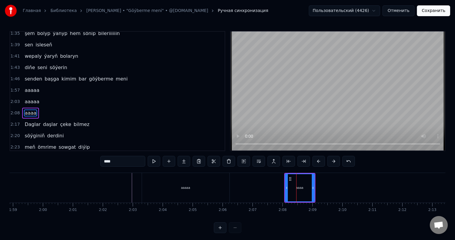
scroll to position [265, 0]
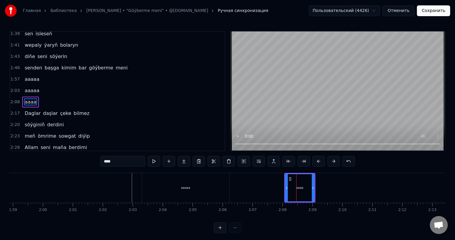
click at [291, 178] on circle at bounding box center [291, 178] width 0 height 0
click at [290, 178] on icon at bounding box center [290, 179] width 5 height 5
click at [223, 187] on div "aaaaa" at bounding box center [185, 188] width 87 height 30
type input "*****"
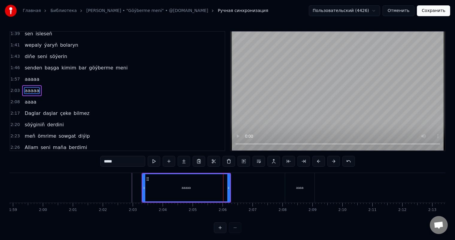
scroll to position [254, 0]
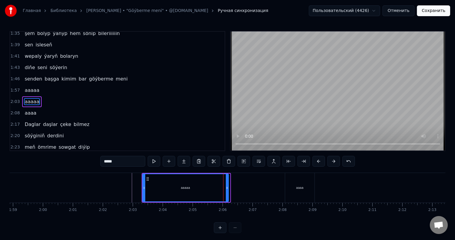
click at [227, 189] on icon at bounding box center [227, 188] width 2 height 5
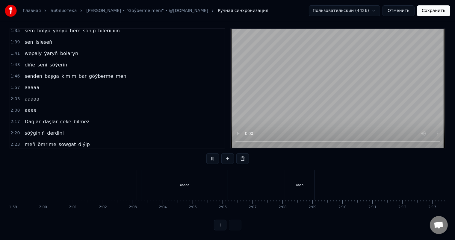
scroll to position [8, 0]
click at [142, 177] on div "aaaaa" at bounding box center [185, 185] width 86 height 30
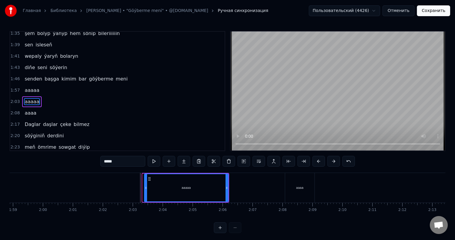
click at [145, 187] on div at bounding box center [146, 187] width 2 height 27
click at [134, 190] on div at bounding box center [73, 188] width 7250 height 30
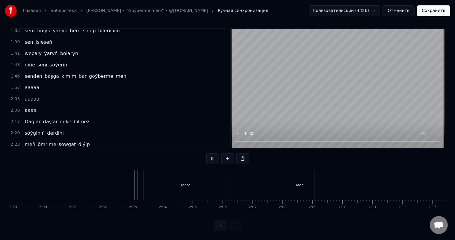
scroll to position [8, 0]
click at [130, 180] on div at bounding box center [73, 185] width 7250 height 30
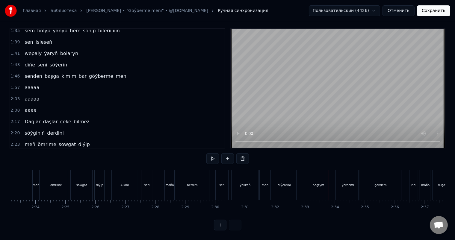
click at [170, 175] on div "maňa" at bounding box center [170, 185] width 10 height 30
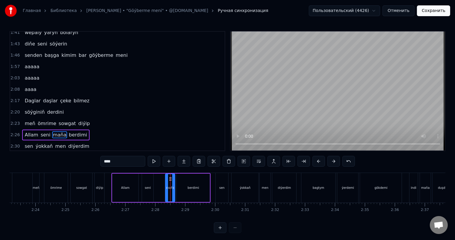
scroll to position [309, 0]
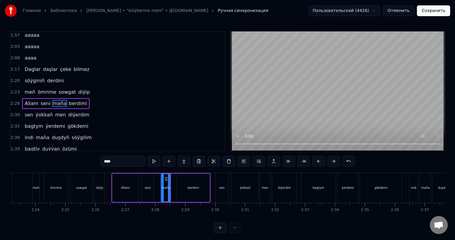
drag, startPoint x: 169, startPoint y: 178, endPoint x: 164, endPoint y: 178, distance: 4.5
click at [164, 178] on icon at bounding box center [166, 179] width 5 height 5
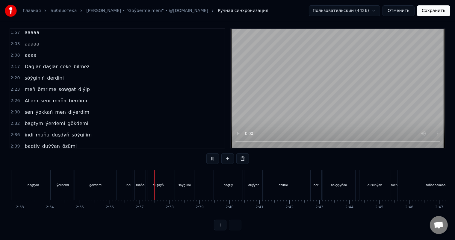
scroll to position [0, 4671]
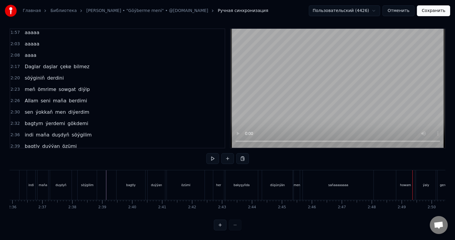
click at [404, 176] on div "howam" at bounding box center [405, 185] width 19 height 30
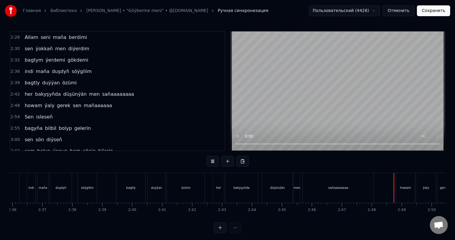
scroll to position [8, 0]
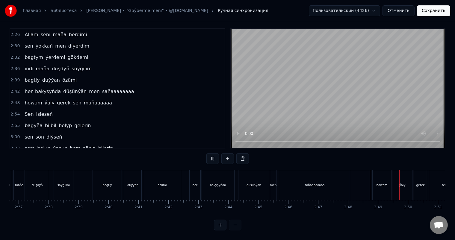
click at [394, 181] on div "howam [PERSON_NAME] sen maňaaaaaa" at bounding box center [442, 185] width 140 height 30
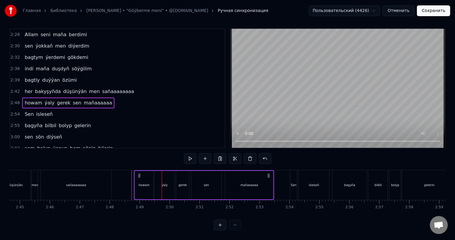
scroll to position [0, 4892]
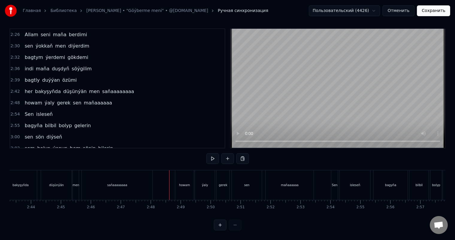
click at [181, 183] on div "howam" at bounding box center [184, 185] width 11 height 4
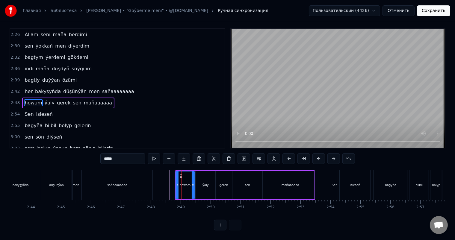
scroll to position [0, 0]
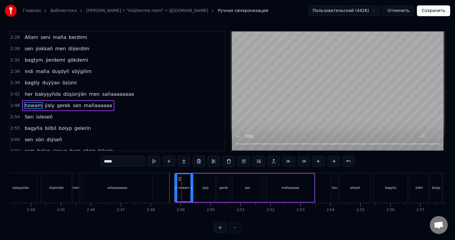
click at [178, 178] on icon at bounding box center [179, 179] width 5 height 5
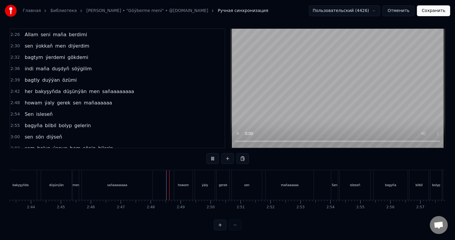
scroll to position [8, 0]
click at [333, 176] on div "Sen" at bounding box center [334, 185] width 7 height 30
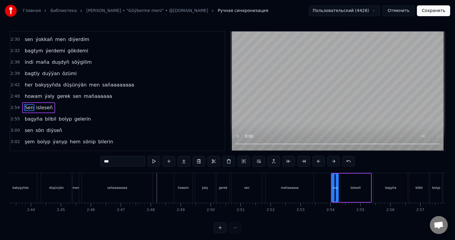
scroll to position [387, 0]
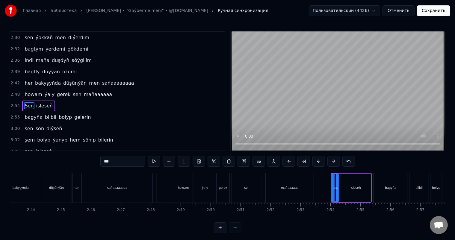
click at [334, 183] on div "Sen" at bounding box center [335, 187] width 6 height 27
click at [334, 187] on div "Sen" at bounding box center [336, 188] width 6 height 4
click at [336, 178] on div "Sen" at bounding box center [335, 187] width 6 height 27
click at [334, 177] on div at bounding box center [333, 187] width 2 height 27
click at [339, 186] on icon at bounding box center [338, 188] width 2 height 5
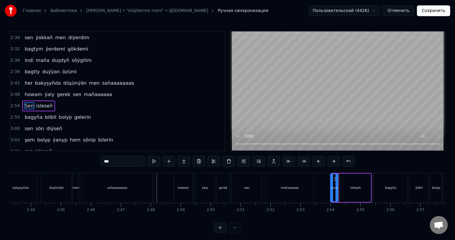
click at [335, 179] on circle at bounding box center [335, 179] width 0 height 0
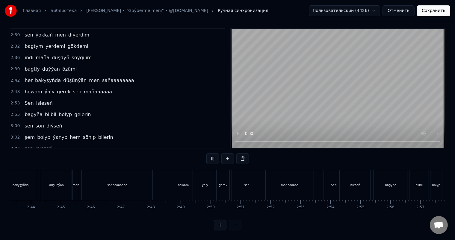
scroll to position [8, 0]
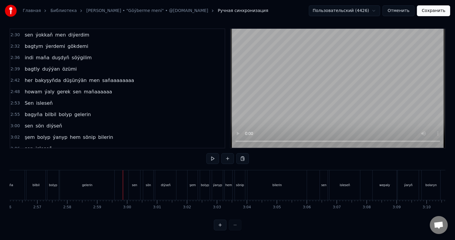
click at [55, 183] on div "bolyp" at bounding box center [53, 185] width 8 height 4
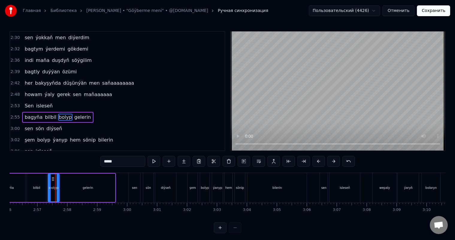
scroll to position [398, 0]
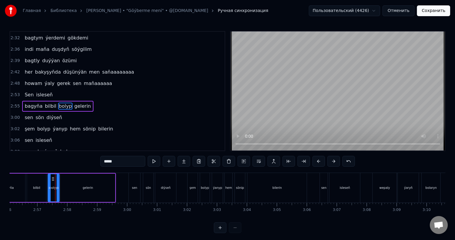
click at [111, 162] on input "*****" at bounding box center [122, 161] width 45 height 11
type input "*****"
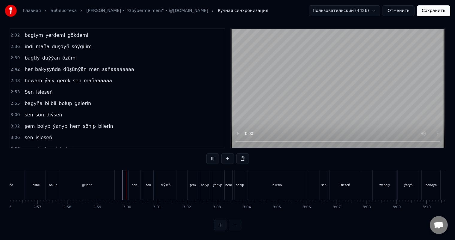
scroll to position [8, 0]
click at [110, 182] on div "gelerin" at bounding box center [87, 185] width 55 height 30
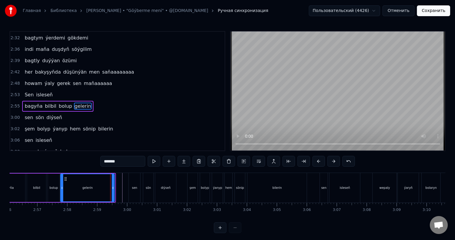
click at [113, 187] on icon at bounding box center [113, 188] width 2 height 5
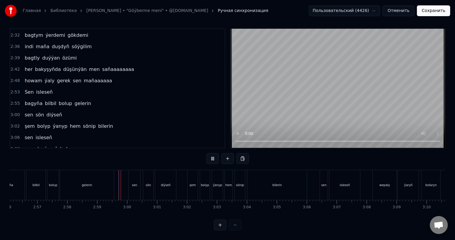
scroll to position [8, 0]
click at [288, 177] on div "bilerin" at bounding box center [276, 185] width 59 height 30
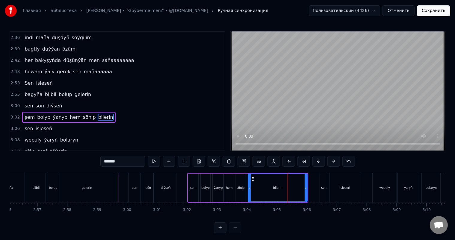
scroll to position [420, 0]
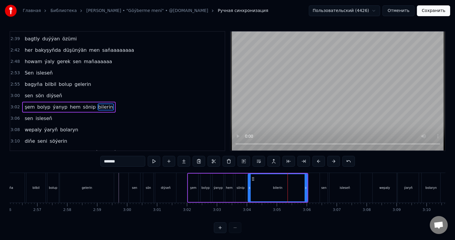
click at [115, 162] on input "*******" at bounding box center [122, 161] width 45 height 11
type input "**********"
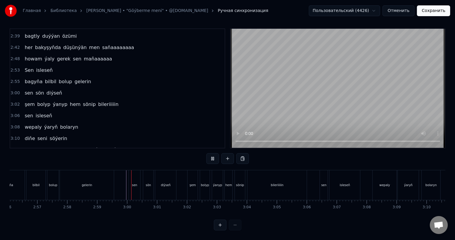
scroll to position [8, 0]
click at [195, 176] on div "şem" at bounding box center [193, 185] width 10 height 30
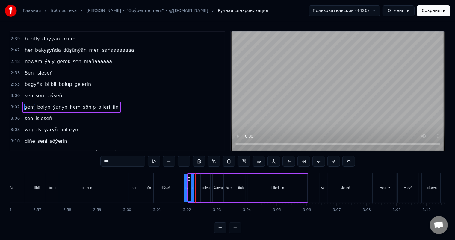
drag, startPoint x: 193, startPoint y: 178, endPoint x: 189, endPoint y: 178, distance: 3.9
click at [189, 178] on icon at bounding box center [189, 179] width 5 height 5
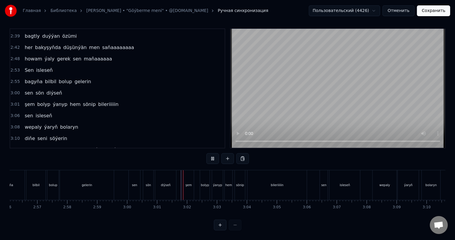
scroll to position [8, 0]
click at [198, 178] on div "şem bolyp ýanyp hem sönip bileriiiiin" at bounding box center [245, 185] width 125 height 30
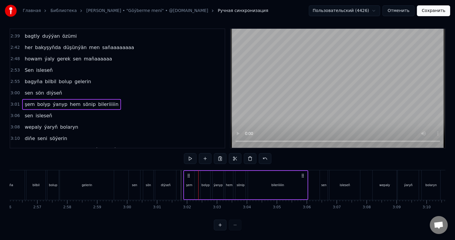
click at [198, 178] on div at bounding box center [198, 185] width 0 height 30
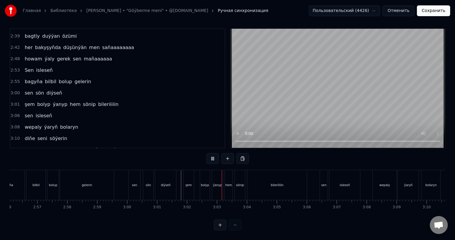
click at [201, 176] on div "bolyp" at bounding box center [205, 185] width 10 height 30
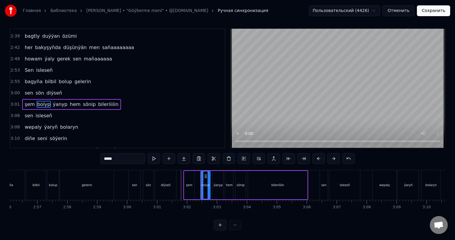
scroll to position [0, 0]
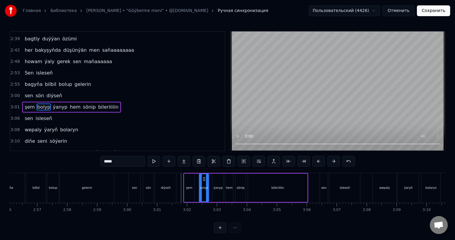
click at [204, 178] on icon at bounding box center [204, 179] width 5 height 5
click at [218, 182] on div "ýanyp" at bounding box center [218, 188] width 11 height 28
drag, startPoint x: 217, startPoint y: 179, endPoint x: 214, endPoint y: 178, distance: 3.0
click at [214, 178] on icon at bounding box center [215, 179] width 5 height 5
click at [229, 181] on div "hem" at bounding box center [229, 188] width 8 height 28
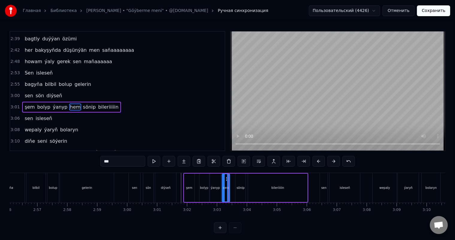
drag, startPoint x: 229, startPoint y: 178, endPoint x: 226, endPoint y: 178, distance: 3.0
click at [226, 178] on icon at bounding box center [227, 179] width 5 height 5
click at [241, 181] on div "sönip" at bounding box center [240, 188] width 10 height 28
type input "*****"
drag, startPoint x: 240, startPoint y: 179, endPoint x: 236, endPoint y: 178, distance: 3.3
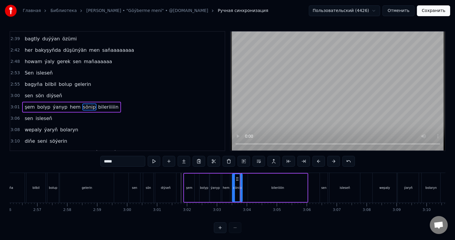
click at [236, 178] on icon at bounding box center [237, 179] width 5 height 5
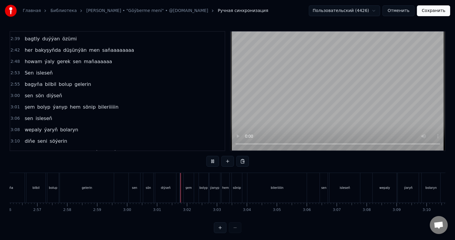
scroll to position [8, 0]
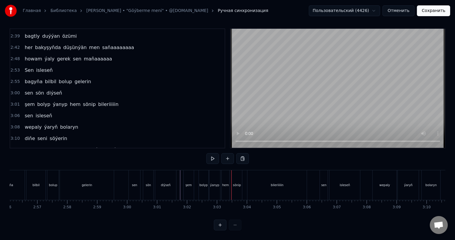
click at [204, 183] on div "bolyp" at bounding box center [204, 185] width 8 height 4
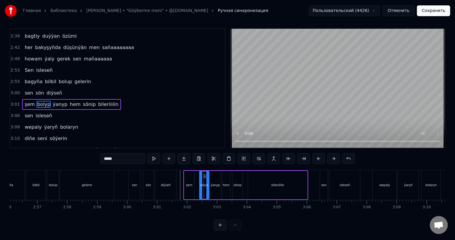
scroll to position [0, 0]
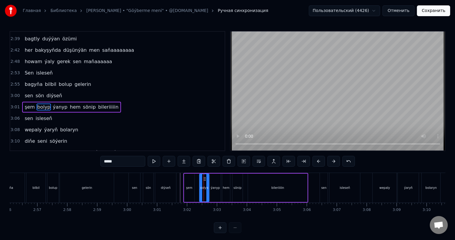
click at [111, 162] on input "*****" at bounding box center [122, 161] width 45 height 11
type input "*****"
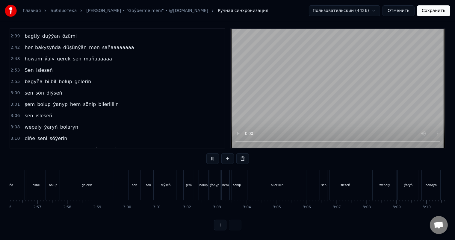
scroll to position [8, 0]
click at [196, 177] on div "şem bolup ýanyp hem sönip bileriiiiin" at bounding box center [245, 185] width 125 height 30
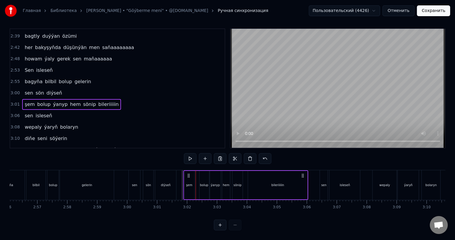
click at [197, 177] on div "şem bolup ýanyp hem sönip bileriiiiin" at bounding box center [245, 185] width 125 height 30
click at [200, 176] on div "bolup" at bounding box center [205, 185] width 10 height 28
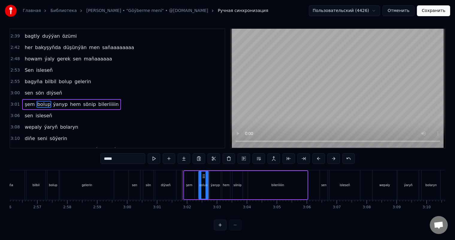
click at [203, 175] on circle at bounding box center [203, 175] width 0 height 0
click at [202, 174] on icon at bounding box center [203, 176] width 5 height 5
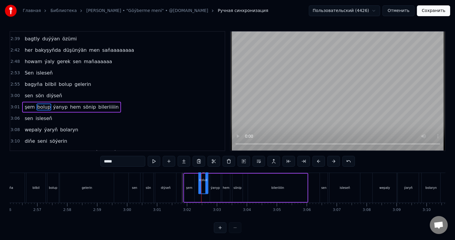
click at [205, 178] on div "bolup" at bounding box center [203, 180] width 8 height 4
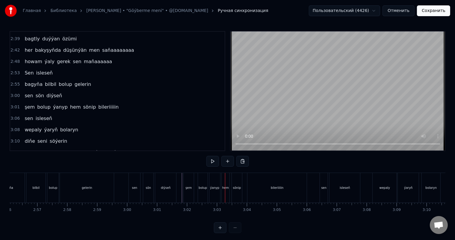
scroll to position [8, 0]
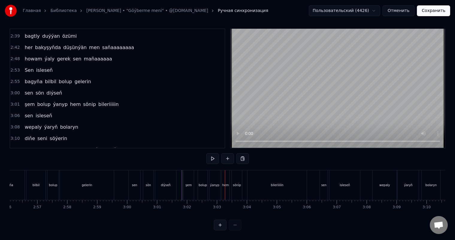
click at [190, 183] on div "şem" at bounding box center [188, 185] width 6 height 4
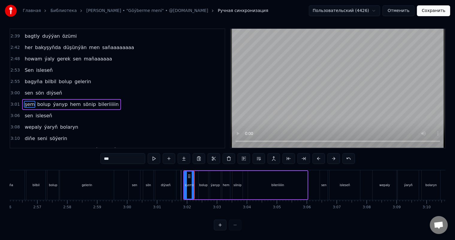
click at [202, 176] on div "bolup" at bounding box center [204, 185] width 10 height 28
type input "*****"
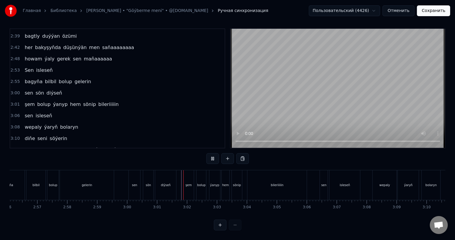
scroll to position [8, 0]
click at [217, 183] on div "ýanyp" at bounding box center [214, 185] width 9 height 4
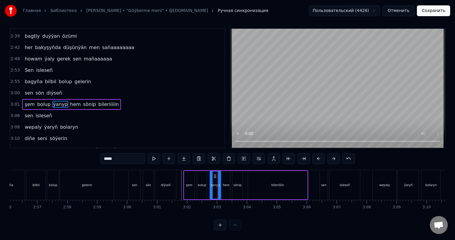
scroll to position [0, 0]
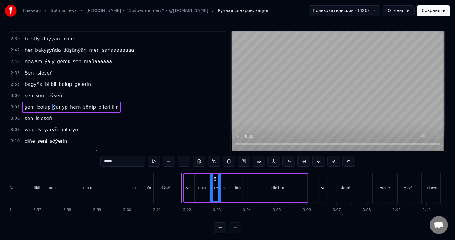
click at [227, 184] on div "hem" at bounding box center [226, 188] width 8 height 28
type input "***"
click at [227, 180] on icon at bounding box center [228, 179] width 5 height 5
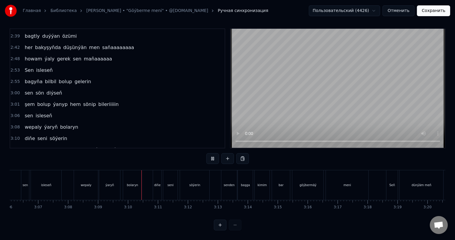
scroll to position [0, 5658]
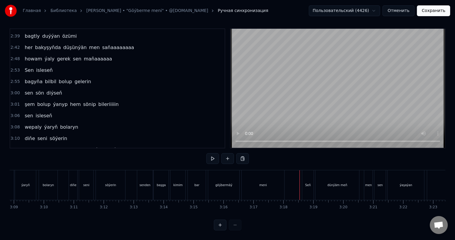
click at [305, 175] on div "Seň" at bounding box center [307, 185] width 11 height 30
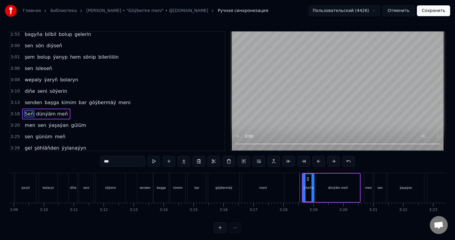
scroll to position [475, 0]
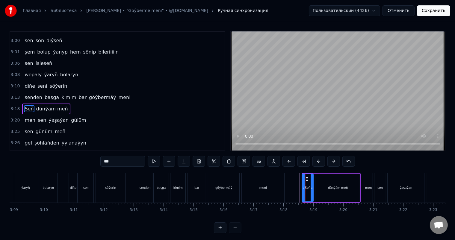
click at [307, 178] on icon at bounding box center [307, 179] width 5 height 5
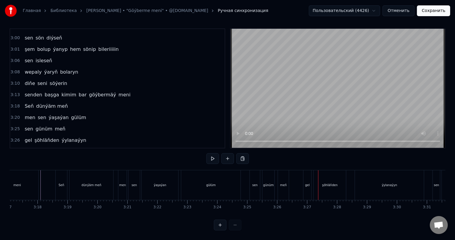
scroll to position [0, 5884]
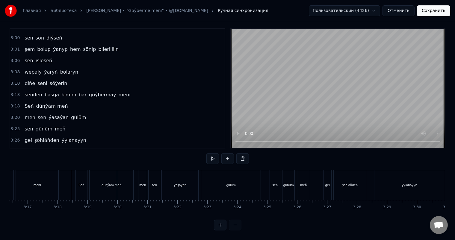
click at [83, 183] on div "Seň" at bounding box center [81, 185] width 6 height 4
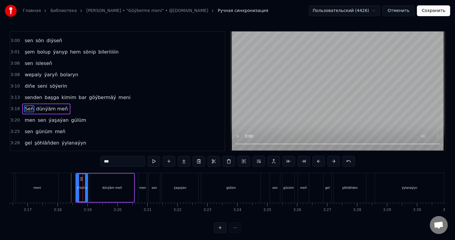
click at [113, 162] on input "***" at bounding box center [122, 161] width 45 height 11
type input "***"
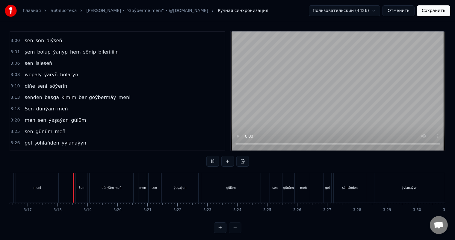
scroll to position [8, 0]
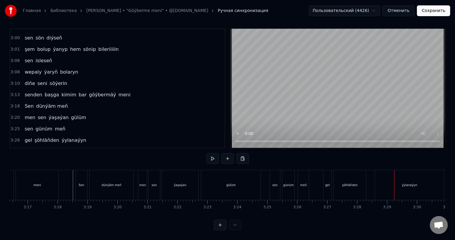
click at [326, 175] on div "gel" at bounding box center [328, 185] width 8 height 30
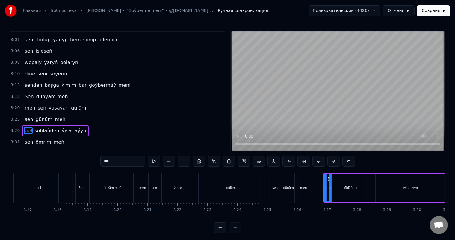
scroll to position [508, 0]
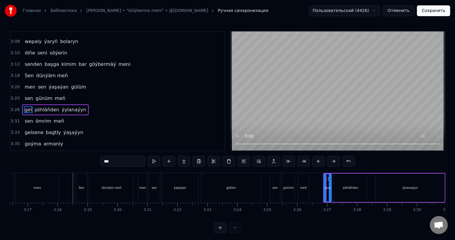
click at [327, 178] on icon at bounding box center [329, 179] width 5 height 5
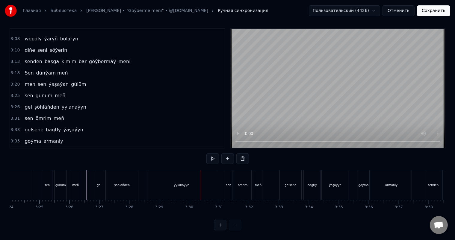
scroll to position [0, 6067]
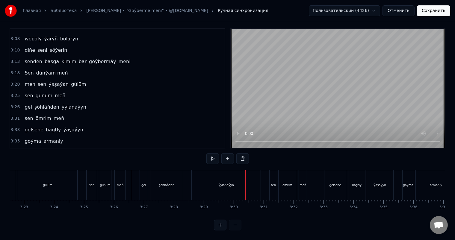
click at [214, 178] on div "ýylanaýyn" at bounding box center [226, 185] width 69 height 30
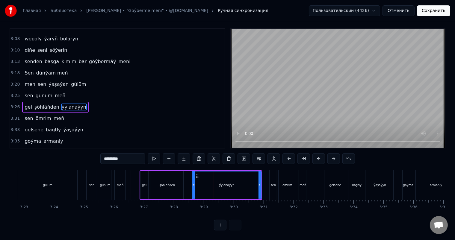
scroll to position [0, 0]
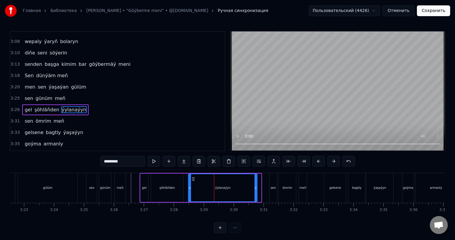
drag, startPoint x: 196, startPoint y: 179, endPoint x: 192, endPoint y: 178, distance: 4.2
click at [192, 178] on icon at bounding box center [193, 179] width 5 height 5
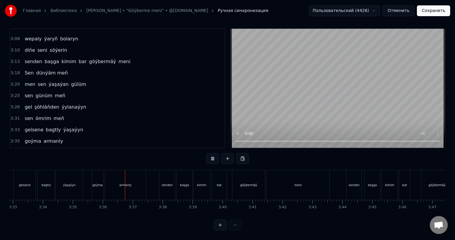
scroll to position [0, 6448]
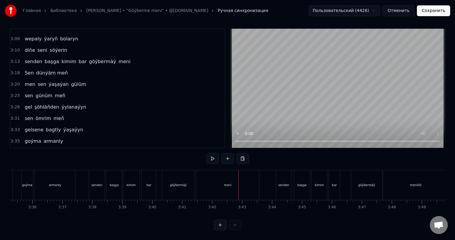
click at [225, 183] on div "meni" at bounding box center [227, 185] width 7 height 4
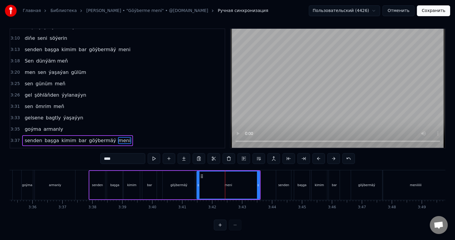
scroll to position [520, 0]
click at [255, 185] on circle at bounding box center [255, 185] width 0 height 0
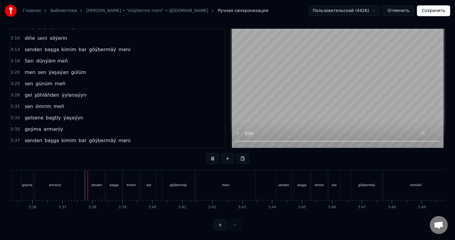
scroll to position [8, 0]
click at [240, 179] on div "meni" at bounding box center [225, 185] width 59 height 30
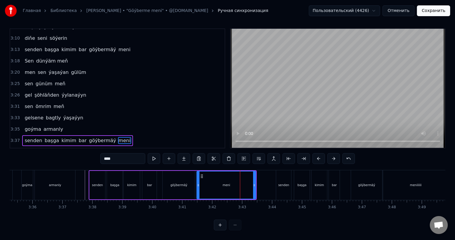
scroll to position [3, 0]
click at [124, 160] on input "****" at bounding box center [122, 158] width 45 height 11
type input "*******"
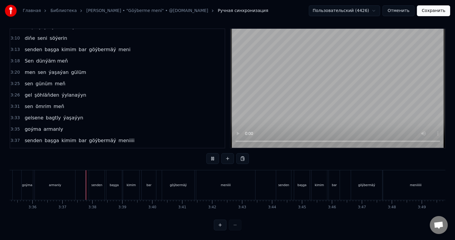
scroll to position [8, 0]
click at [247, 182] on div "meniiii" at bounding box center [225, 185] width 59 height 30
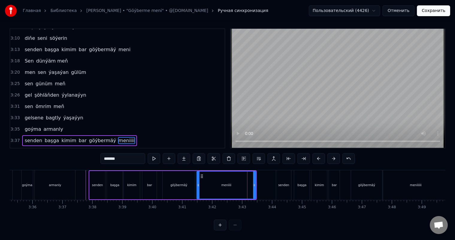
click at [255, 182] on div "meniiii" at bounding box center [227, 185] width 60 height 28
click at [252, 184] on icon at bounding box center [252, 185] width 2 height 5
click at [201, 176] on icon at bounding box center [201, 176] width 5 height 5
click at [178, 185] on div "göýbermäý" at bounding box center [178, 185] width 17 height 4
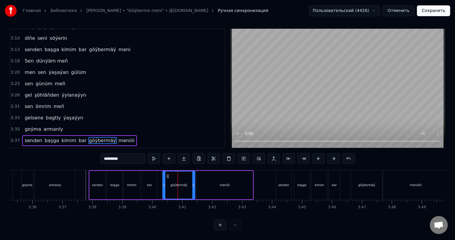
scroll to position [8, 0]
click at [198, 176] on div "meniiii" at bounding box center [225, 185] width 56 height 28
type input "*******"
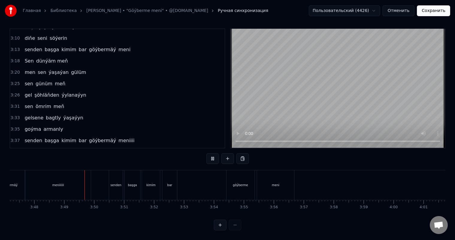
scroll to position [0, 6814]
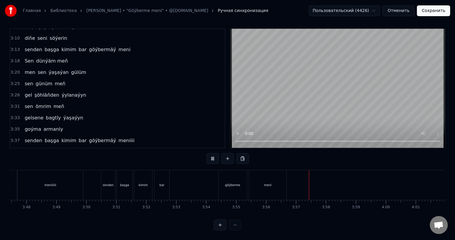
click at [433, 11] on button "Сохранить" at bounding box center [433, 10] width 33 height 11
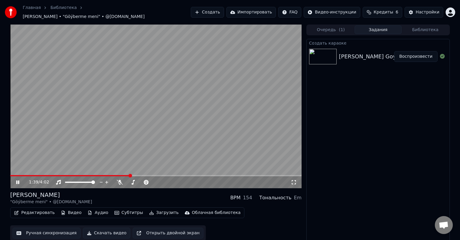
click at [19, 180] on icon at bounding box center [22, 182] width 14 height 5
click at [17, 180] on icon at bounding box center [18, 182] width 4 height 4
click at [78, 136] on video at bounding box center [155, 107] width 291 height 164
click at [47, 229] on button "Ручная синхронизация" at bounding box center [47, 233] width 68 height 11
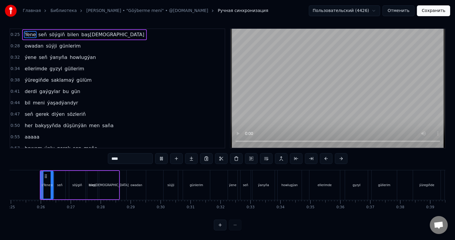
scroll to position [8, 0]
click at [25, 134] on span "aaaaa" at bounding box center [32, 137] width 16 height 7
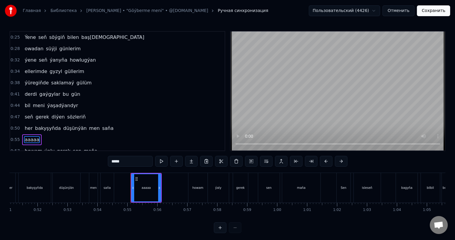
scroll to position [0, 1505]
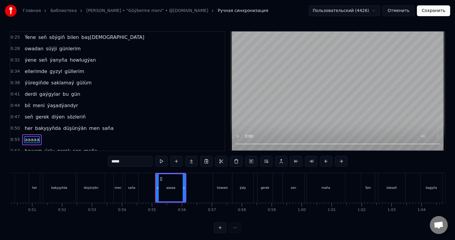
click at [129, 188] on div "saňa" at bounding box center [131, 188] width 7 height 4
type input "****"
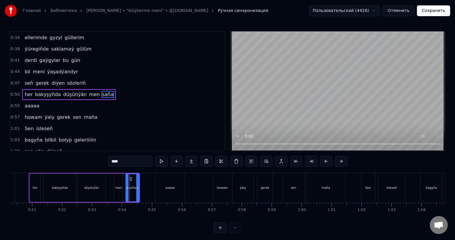
scroll to position [8, 0]
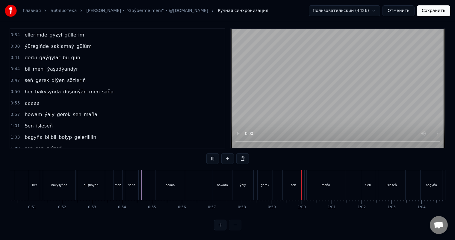
click at [406, 12] on button "Отменить" at bounding box center [399, 10] width 32 height 11
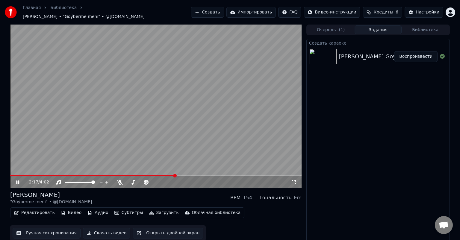
click at [175, 175] on span at bounding box center [155, 175] width 291 height 1
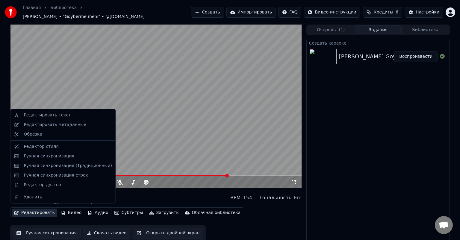
click at [36, 209] on button "Редактировать" at bounding box center [35, 213] width 46 height 8
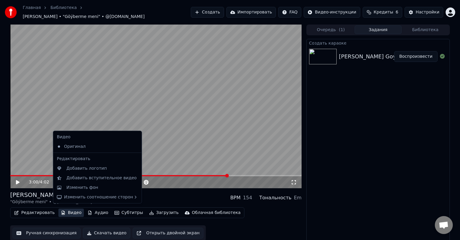
click at [54, 230] on button "Ручная синхронизация" at bounding box center [47, 233] width 68 height 11
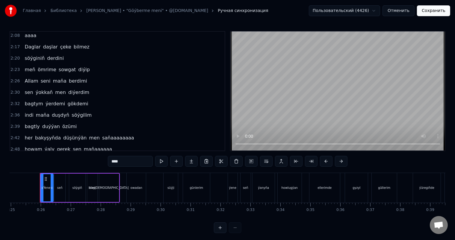
scroll to position [361, 0]
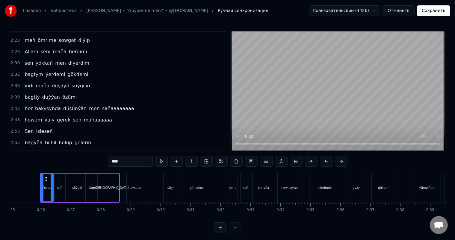
click at [75, 139] on span "gelerin" at bounding box center [83, 142] width 18 height 7
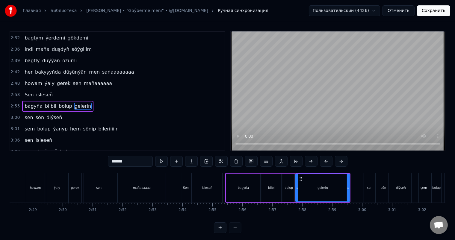
scroll to position [0, 5295]
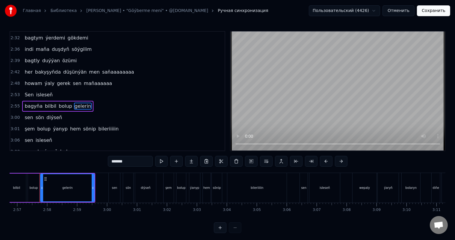
click at [74, 186] on div "gelerin" at bounding box center [67, 187] width 53 height 27
click at [123, 161] on input "*******" at bounding box center [130, 161] width 45 height 11
drag, startPoint x: 129, startPoint y: 162, endPoint x: 123, endPoint y: 162, distance: 5.7
click at [123, 162] on input "*******" at bounding box center [130, 161] width 45 height 11
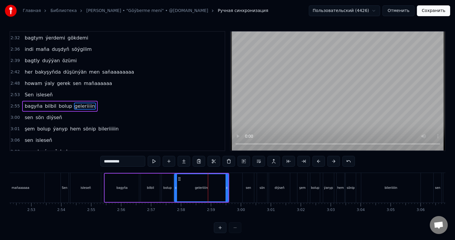
scroll to position [0, 5149]
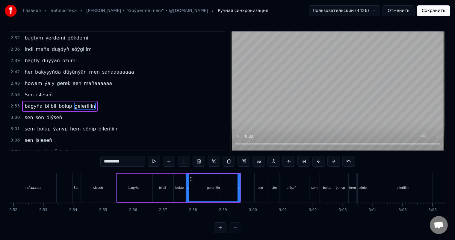
type input "**********"
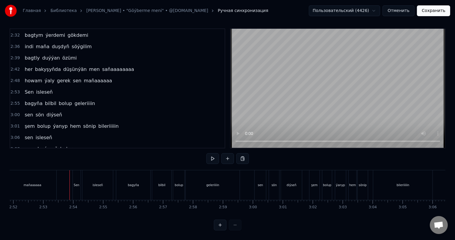
scroll to position [8, 0]
click at [210, 183] on div "geleriiiin" at bounding box center [212, 185] width 13 height 4
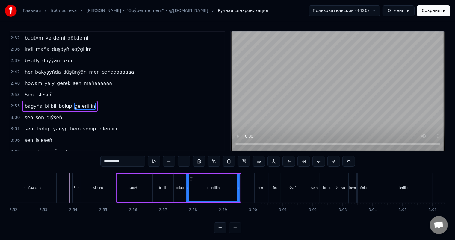
click at [239, 188] on icon at bounding box center [238, 188] width 2 height 5
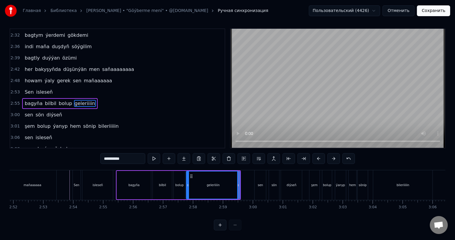
scroll to position [8, 0]
click at [241, 183] on icon at bounding box center [241, 185] width 2 height 5
click at [196, 176] on div "geleriiiin" at bounding box center [215, 185] width 56 height 27
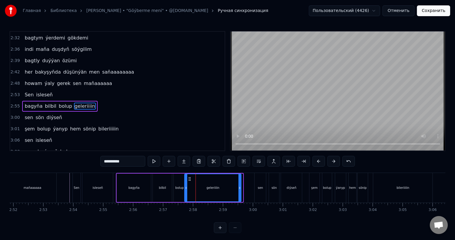
click at [189, 179] on icon at bounding box center [190, 179] width 5 height 5
click at [179, 187] on div "bolup" at bounding box center [179, 188] width 8 height 4
type input "*****"
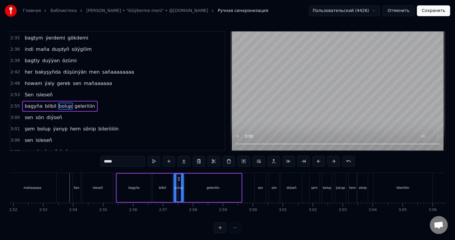
click at [182, 187] on icon at bounding box center [182, 188] width 2 height 5
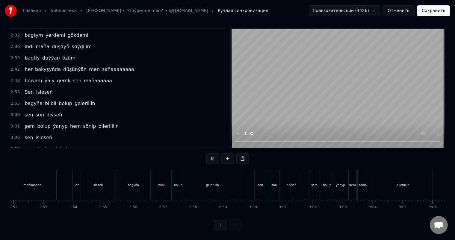
scroll to position [8, 0]
click at [187, 179] on div "geleriiiin" at bounding box center [212, 185] width 57 height 30
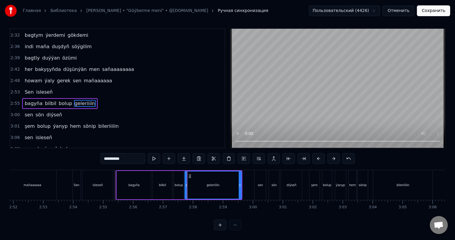
scroll to position [0, 0]
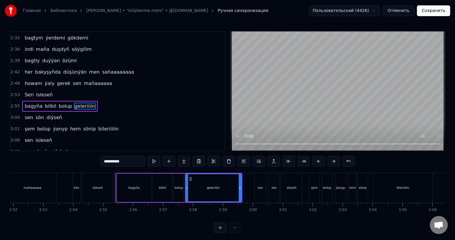
click at [187, 186] on icon at bounding box center [187, 188] width 2 height 5
click at [180, 188] on div "bolup" at bounding box center [179, 188] width 8 height 4
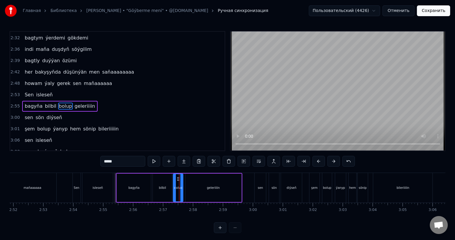
click at [178, 178] on icon at bounding box center [178, 179] width 5 height 5
click at [167, 184] on div "bilbil" at bounding box center [162, 188] width 19 height 28
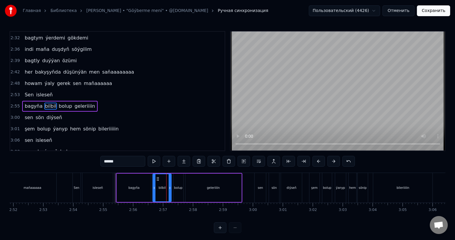
click at [170, 188] on icon at bounding box center [170, 188] width 2 height 5
click at [176, 182] on div "bolup" at bounding box center [178, 188] width 10 height 28
type input "*****"
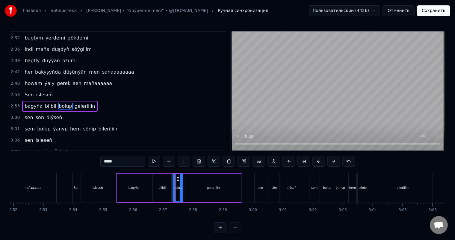
click at [176, 178] on icon at bounding box center [178, 179] width 5 height 5
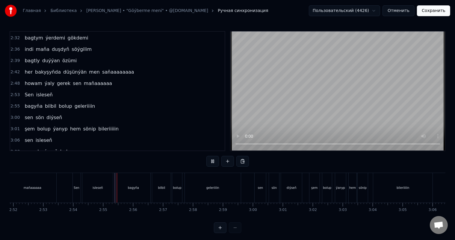
scroll to position [8, 0]
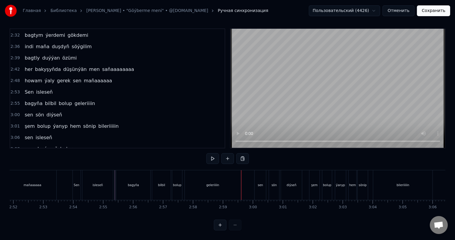
click at [196, 183] on div "geleriiiin" at bounding box center [213, 185] width 56 height 30
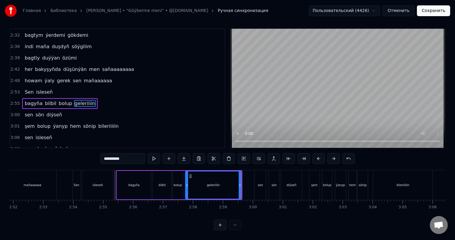
click at [435, 8] on button "Сохранить" at bounding box center [433, 10] width 33 height 11
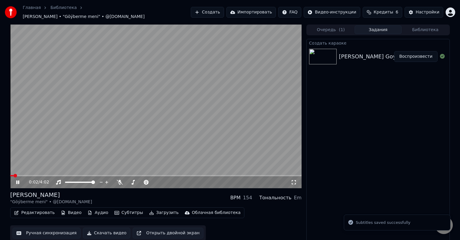
click at [172, 172] on video at bounding box center [155, 107] width 291 height 164
click at [173, 175] on span at bounding box center [155, 175] width 291 height 1
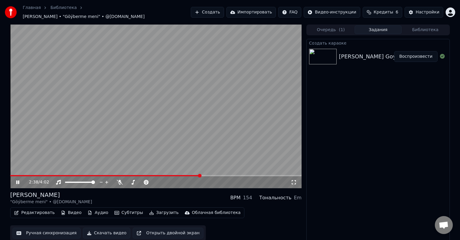
click at [200, 175] on span at bounding box center [155, 175] width 291 height 1
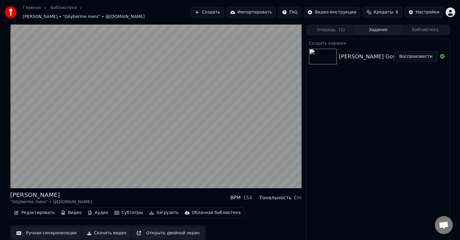
click at [111, 231] on button "Скачать видео" at bounding box center [107, 233] width 48 height 11
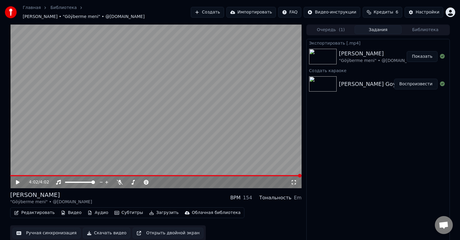
click at [428, 55] on button "Показать" at bounding box center [422, 56] width 31 height 11
